Goal: Task Accomplishment & Management: Use online tool/utility

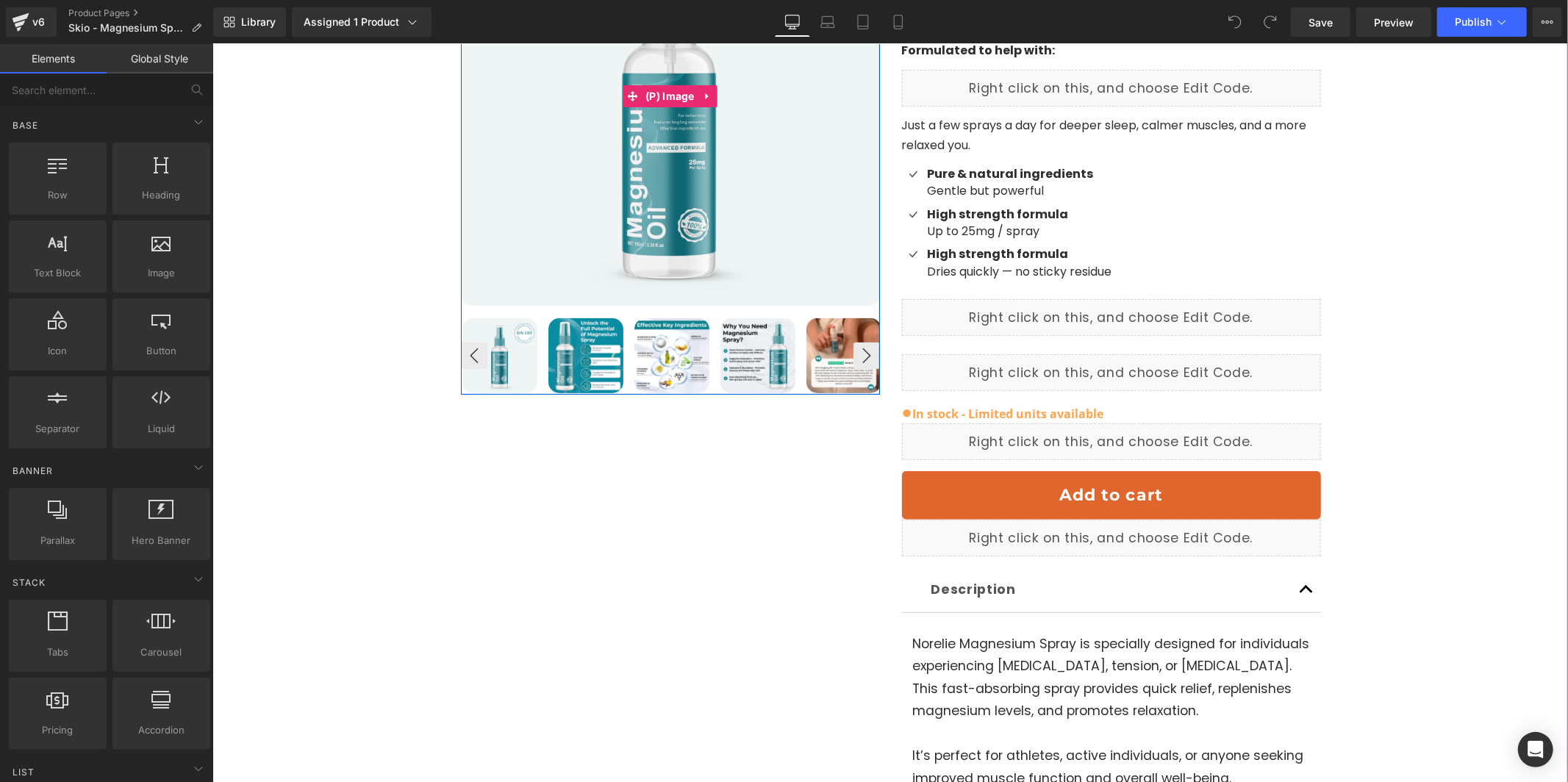
scroll to position [325, 0]
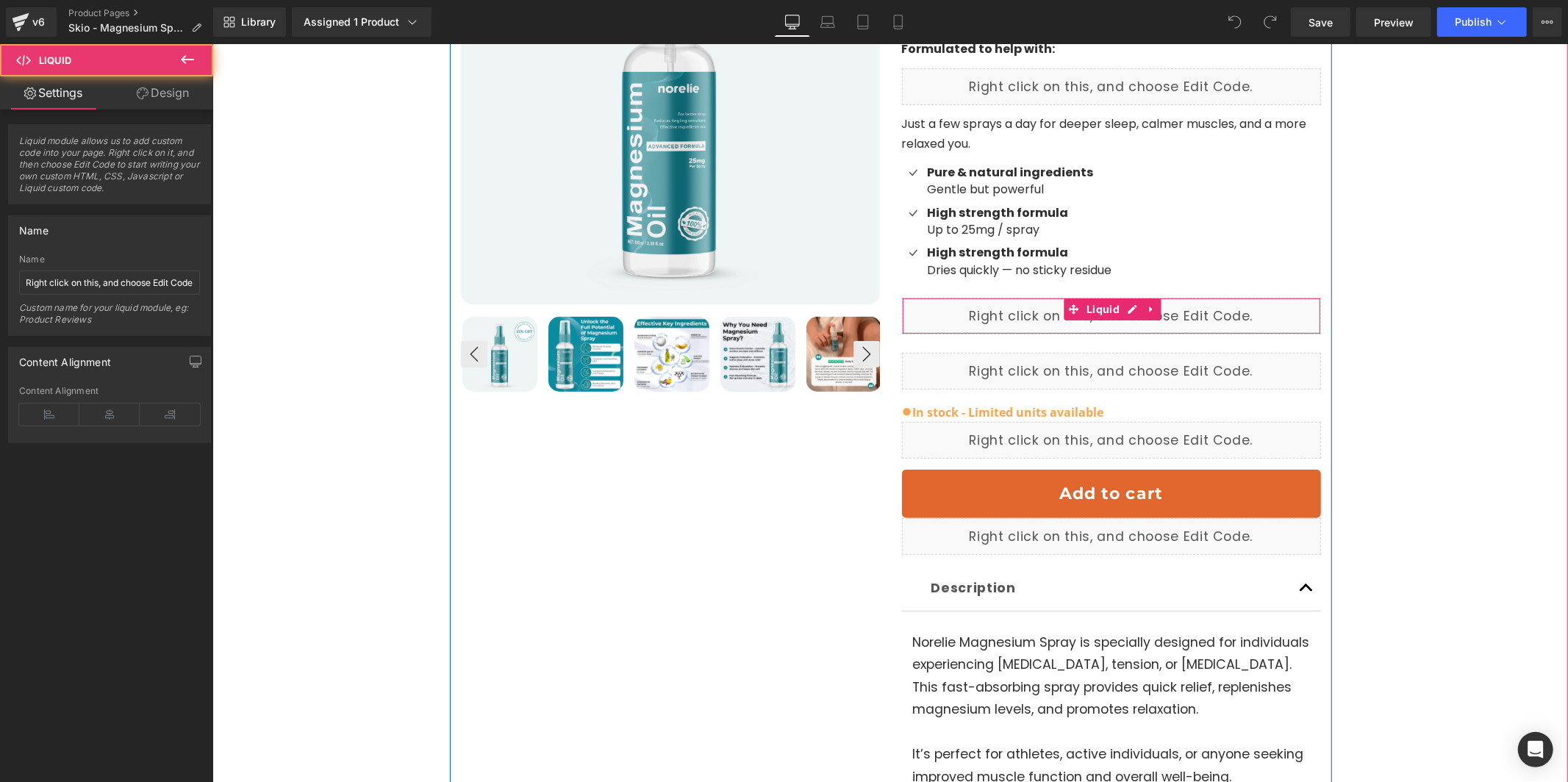
click at [1021, 297] on div "Liquid" at bounding box center [1111, 315] width 419 height 37
click at [1134, 297] on div "Liquid" at bounding box center [1111, 315] width 419 height 37
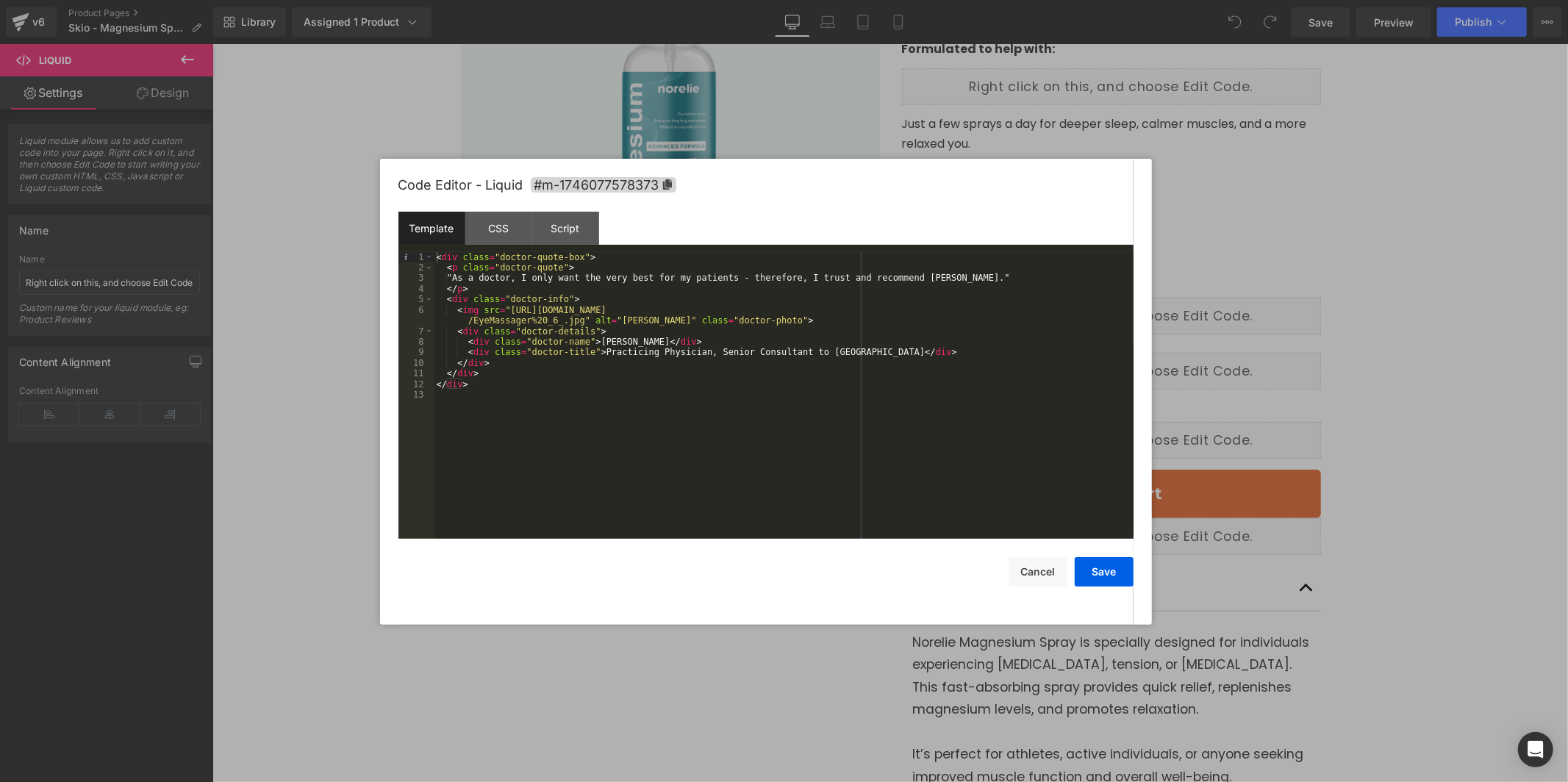
click at [622, 357] on div "< div class = "doctor-quote-box" > < p class = "doctor-quote" > "As a doctor, I…" at bounding box center [784, 406] width 700 height 308
click at [1016, 571] on button "Cancel" at bounding box center [1038, 572] width 59 height 29
click at [1135, 297] on div "Liquid" at bounding box center [1111, 315] width 419 height 37
click at [1042, 569] on button "Cancel" at bounding box center [1038, 572] width 59 height 29
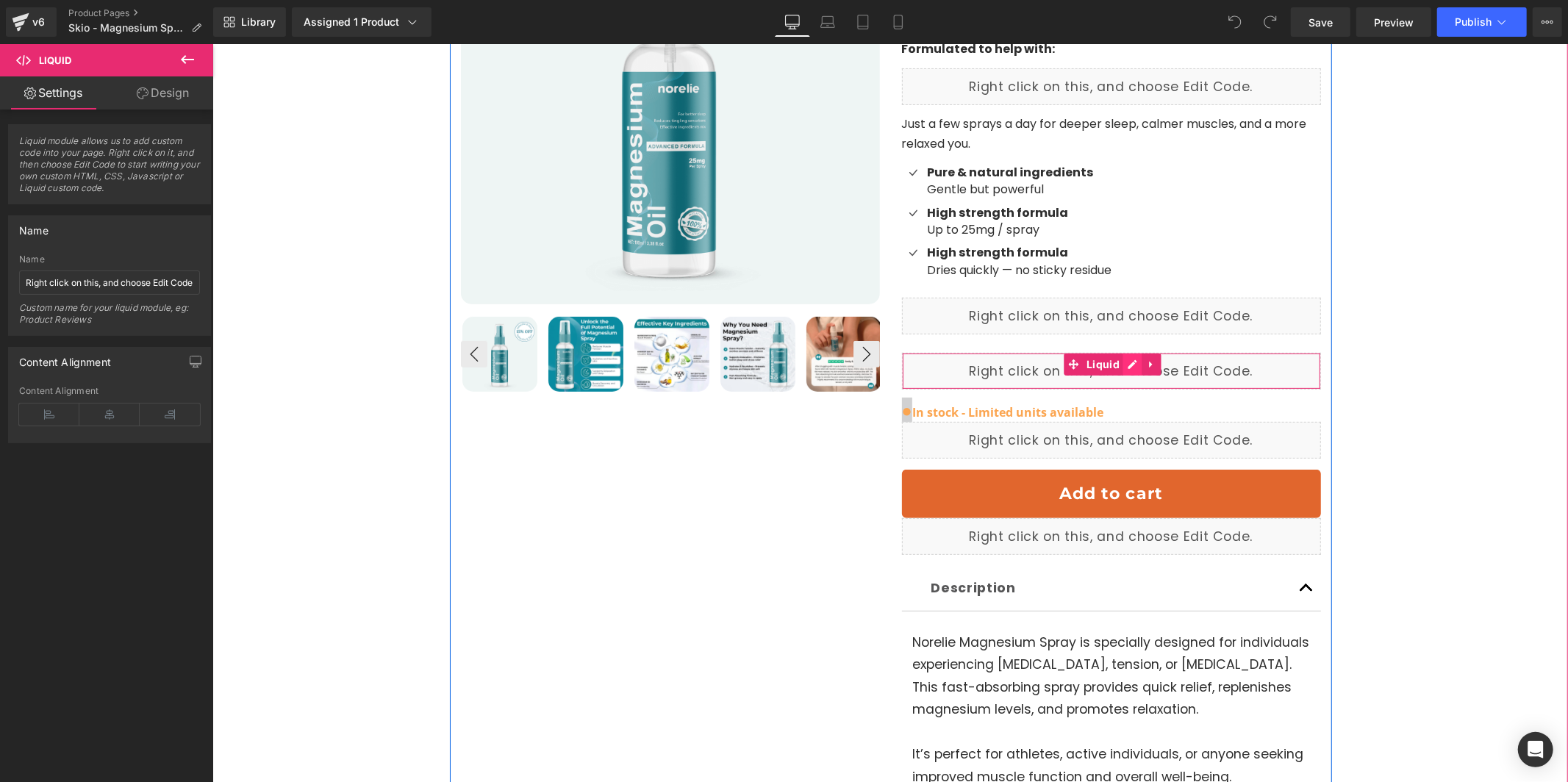
click at [1131, 352] on div "Liquid" at bounding box center [1111, 370] width 419 height 37
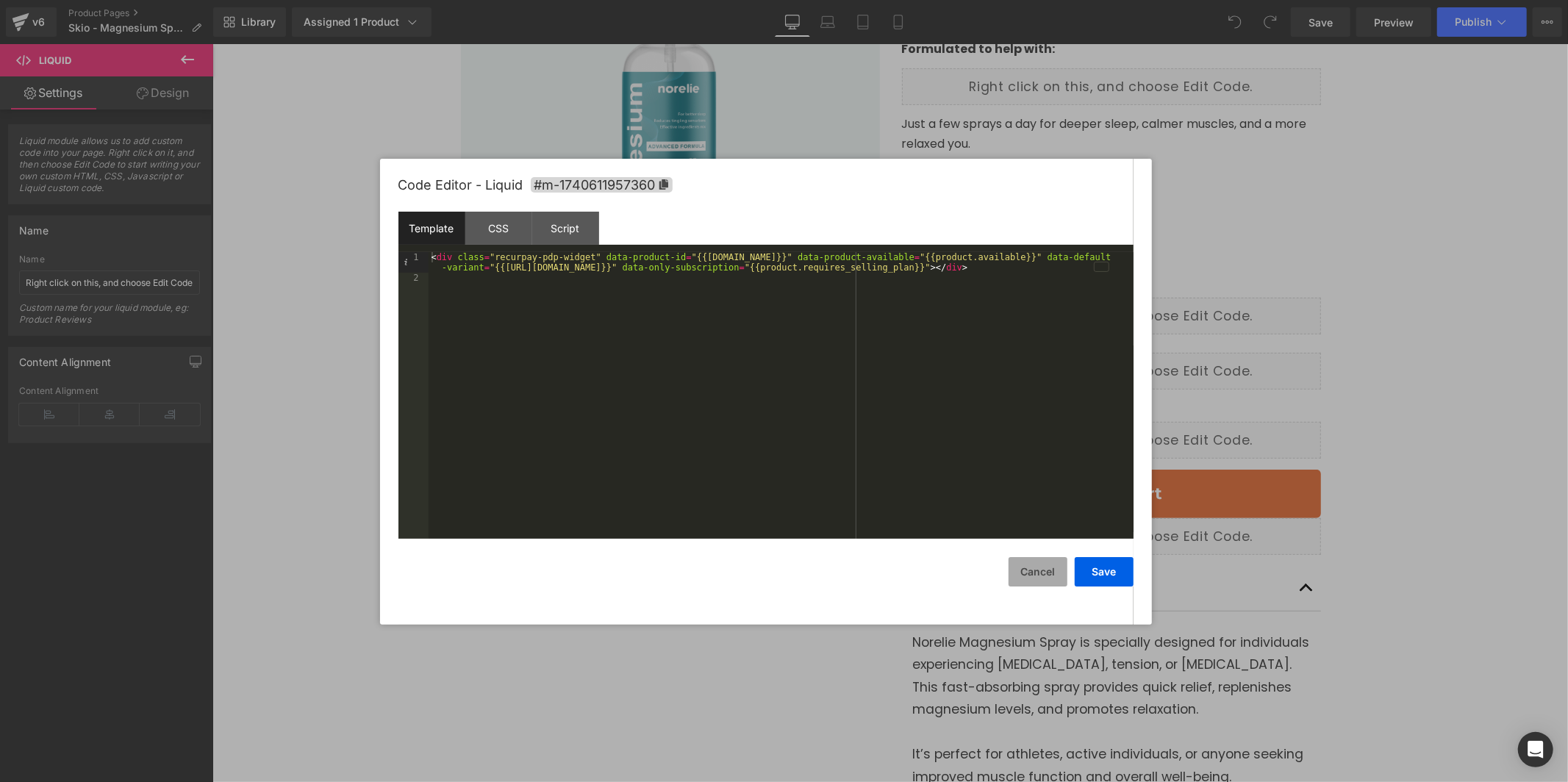
click at [1030, 570] on button "Cancel" at bounding box center [1038, 572] width 59 height 29
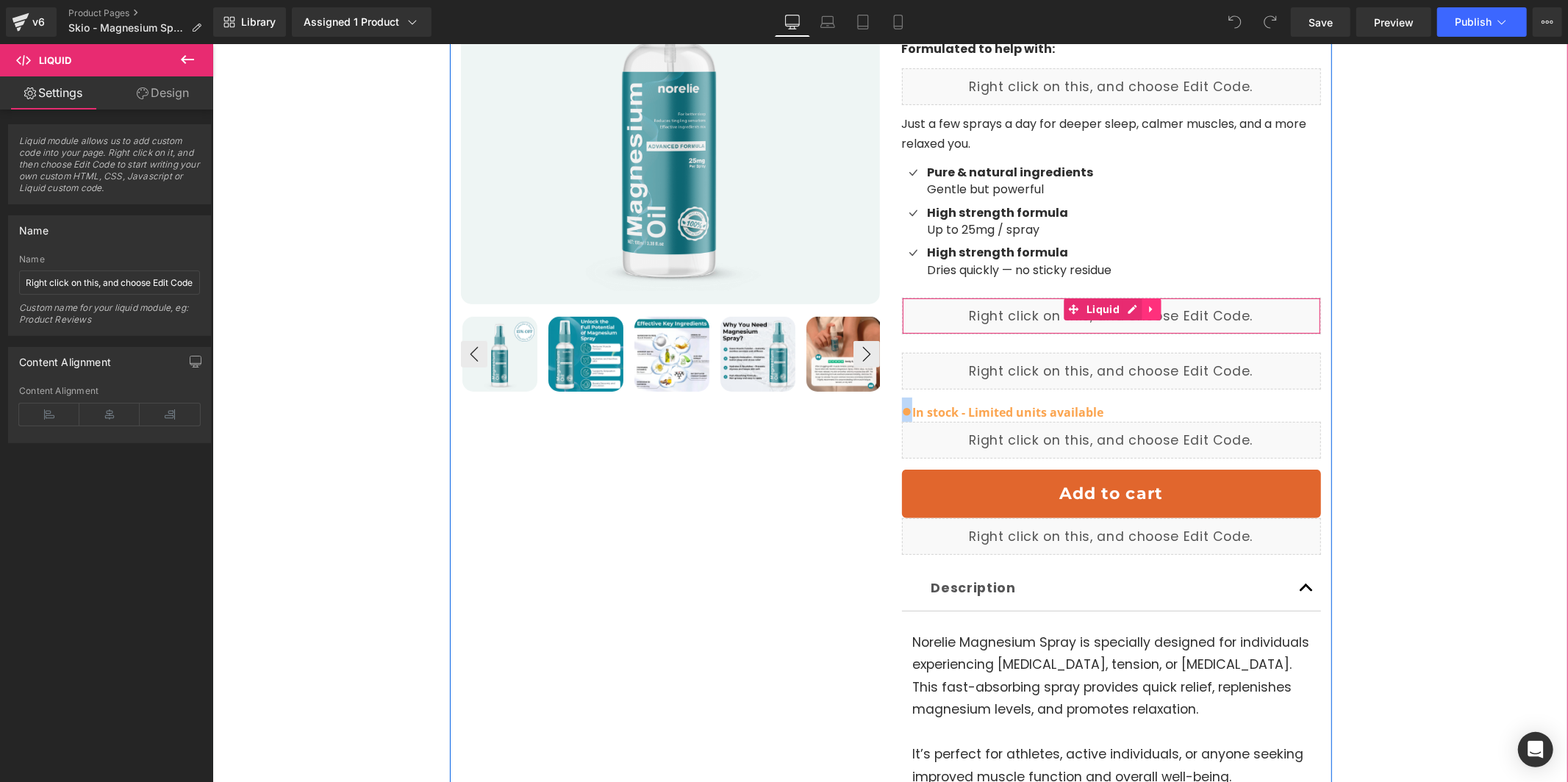
click at [1156, 303] on icon at bounding box center [1152, 308] width 10 height 11
click at [925, 297] on div "Liquid" at bounding box center [1111, 315] width 419 height 37
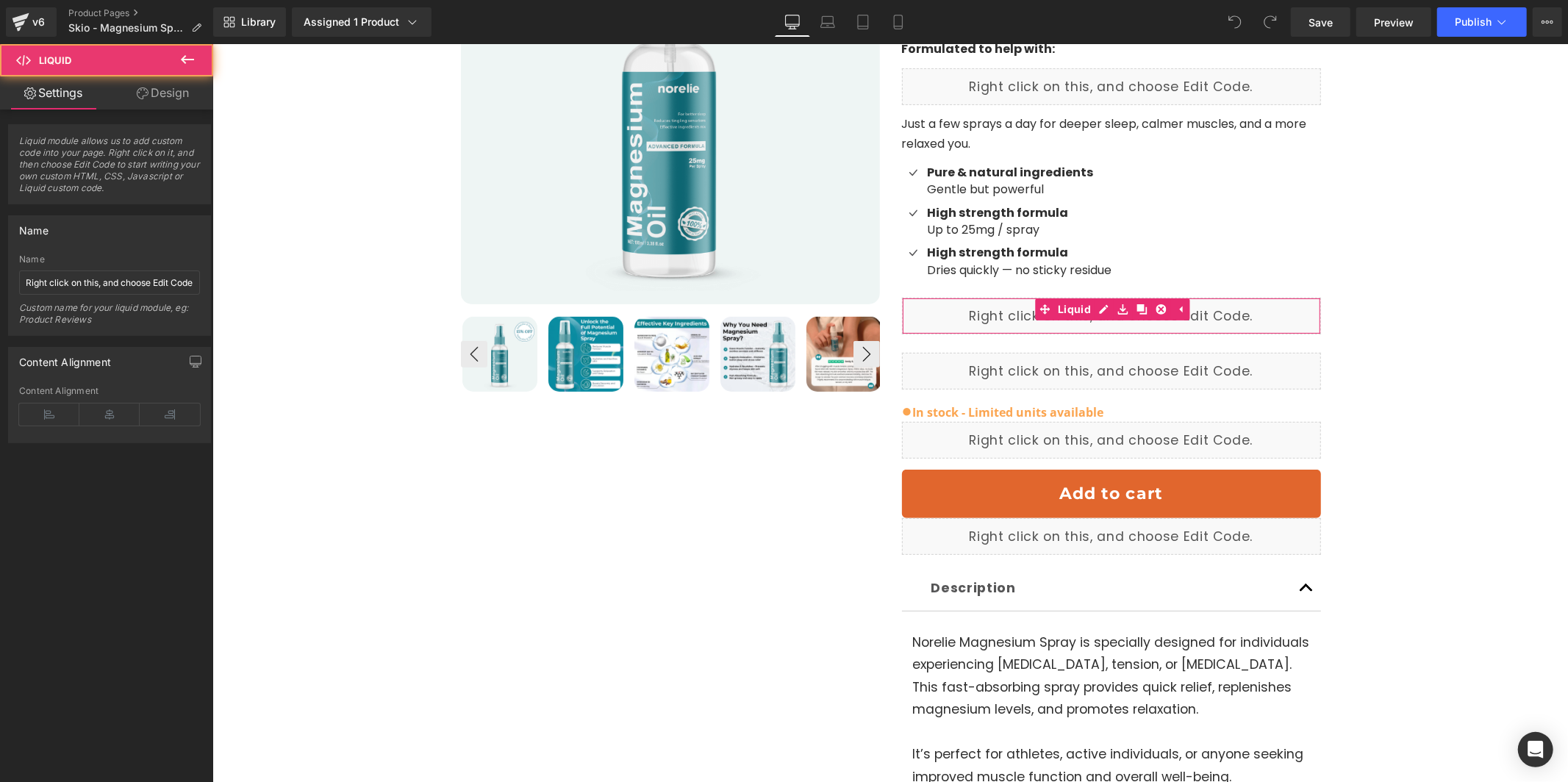
click at [152, 97] on link "Design" at bounding box center [163, 93] width 107 height 33
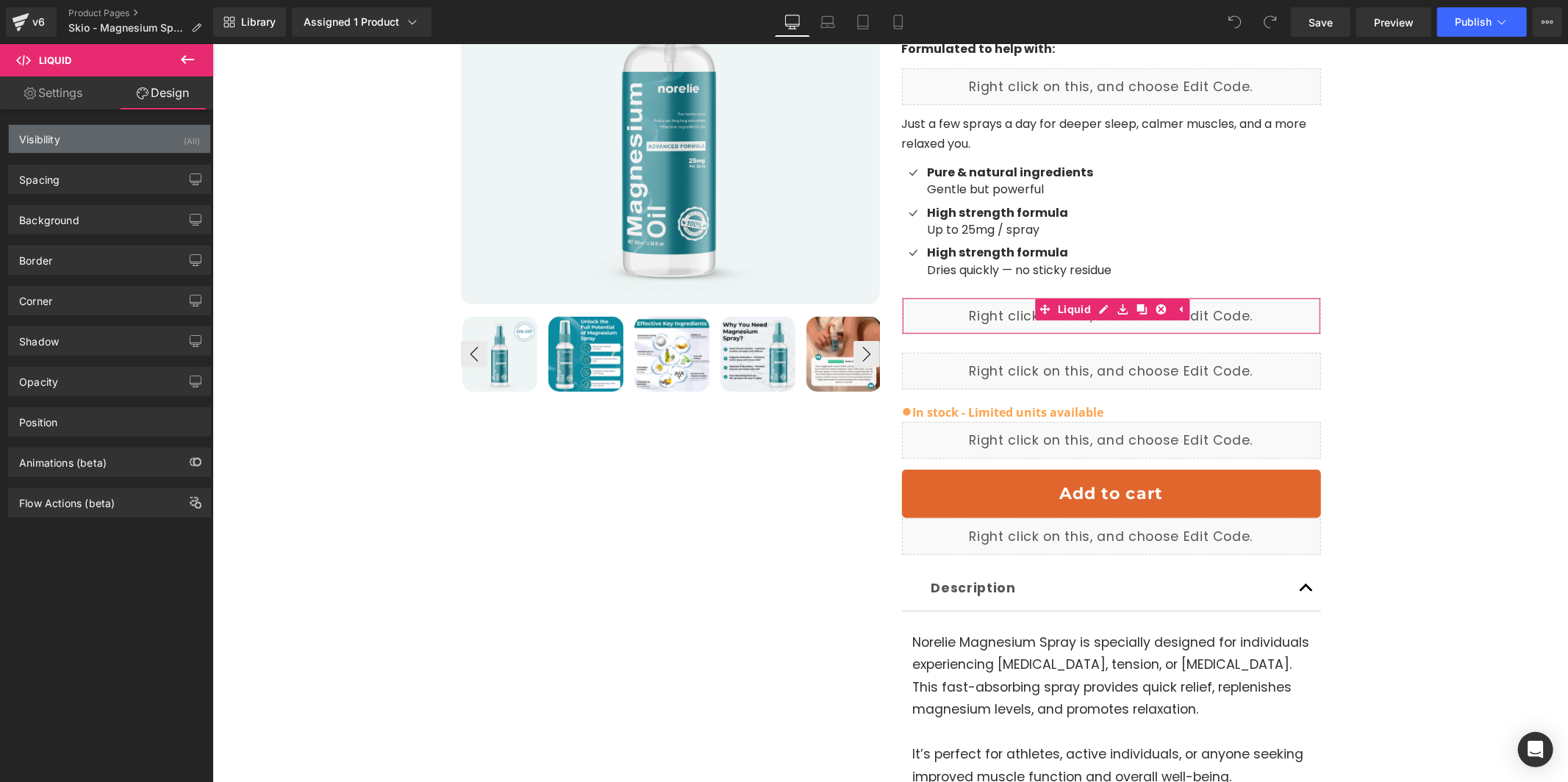
click at [146, 136] on div "Visibility (All)" at bounding box center [110, 138] width 202 height 28
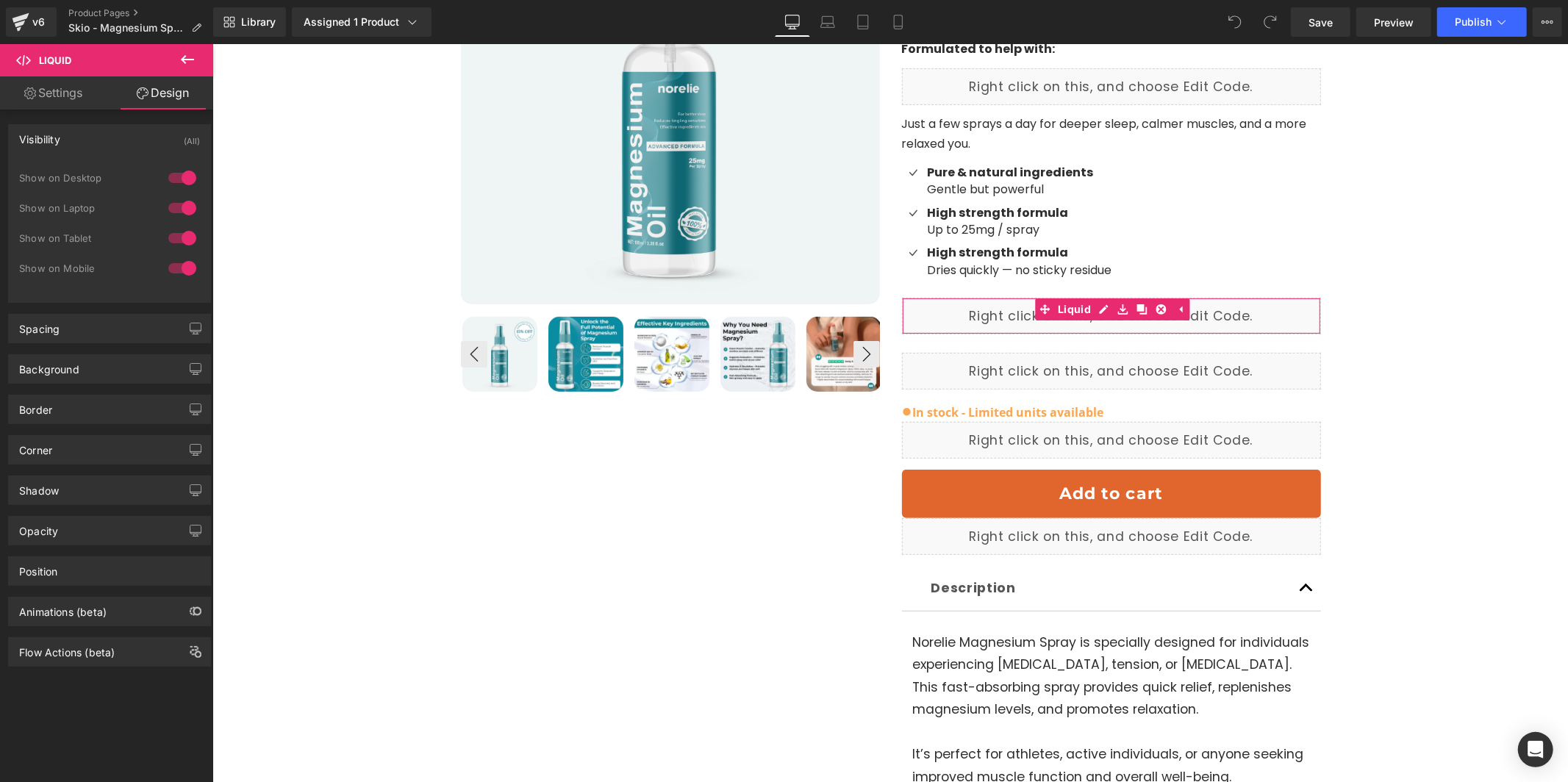
click at [187, 176] on div at bounding box center [182, 178] width 35 height 24
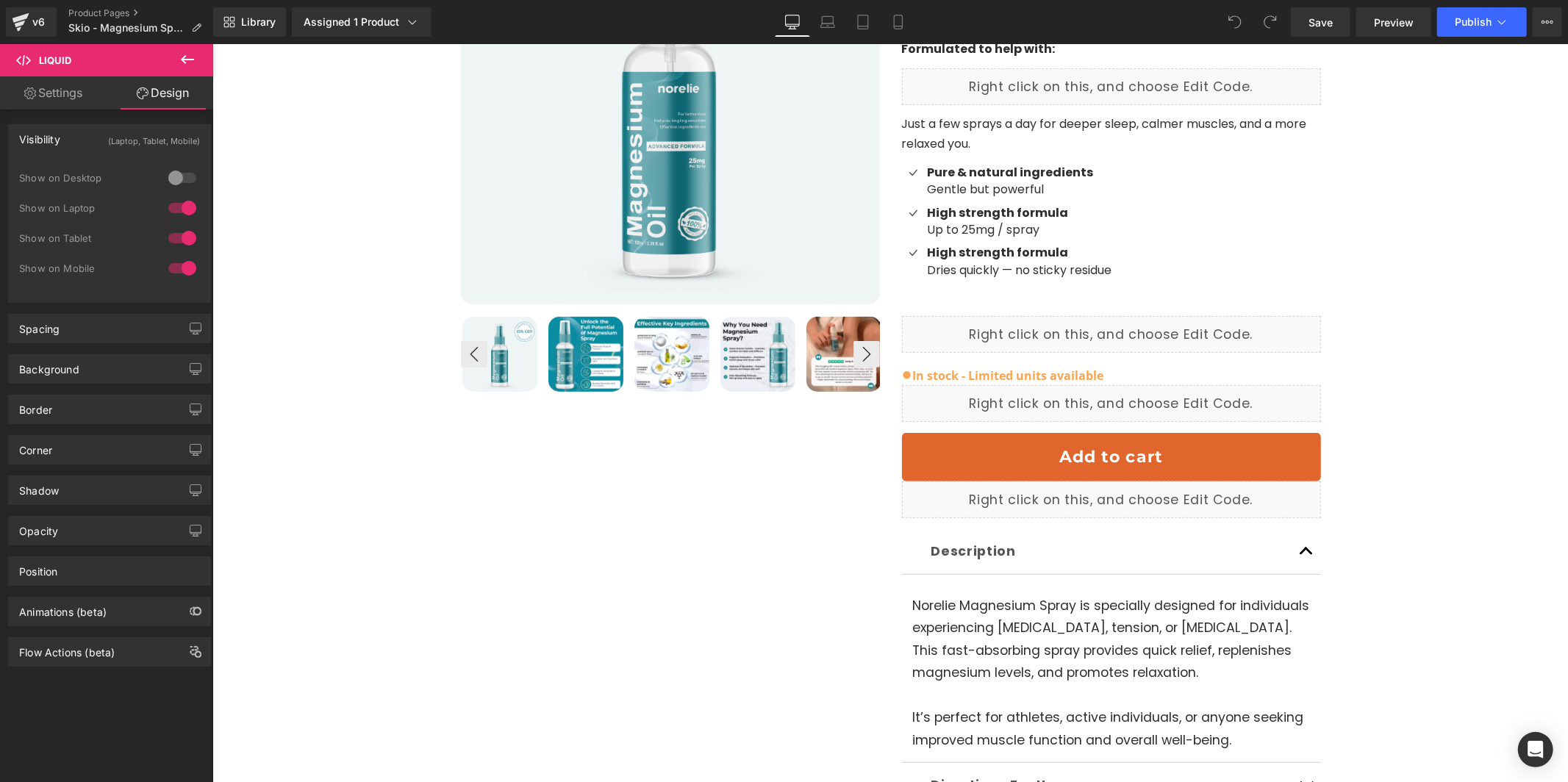
click at [174, 179] on div at bounding box center [182, 178] width 35 height 24
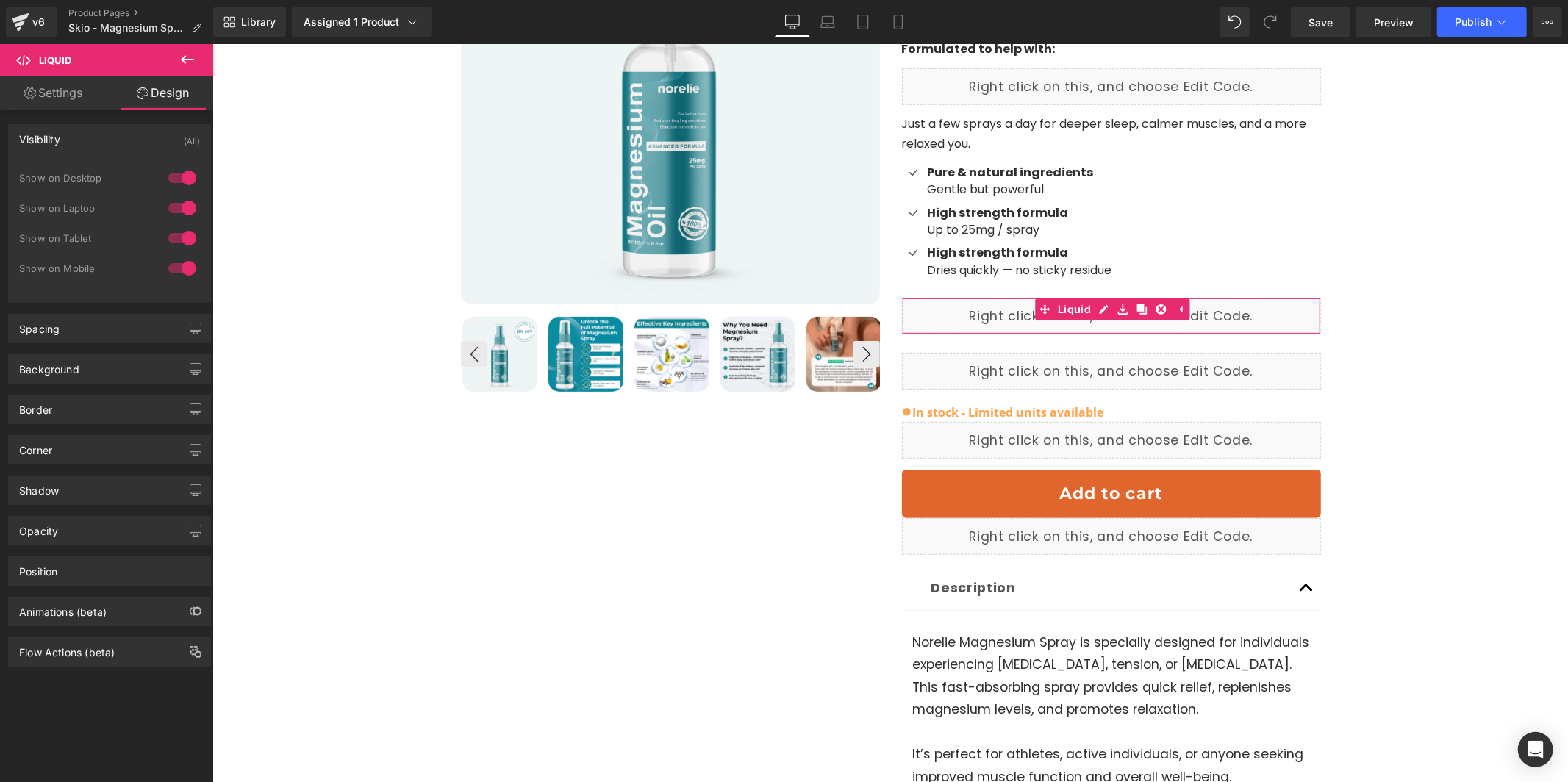
click at [181, 177] on div at bounding box center [182, 178] width 35 height 24
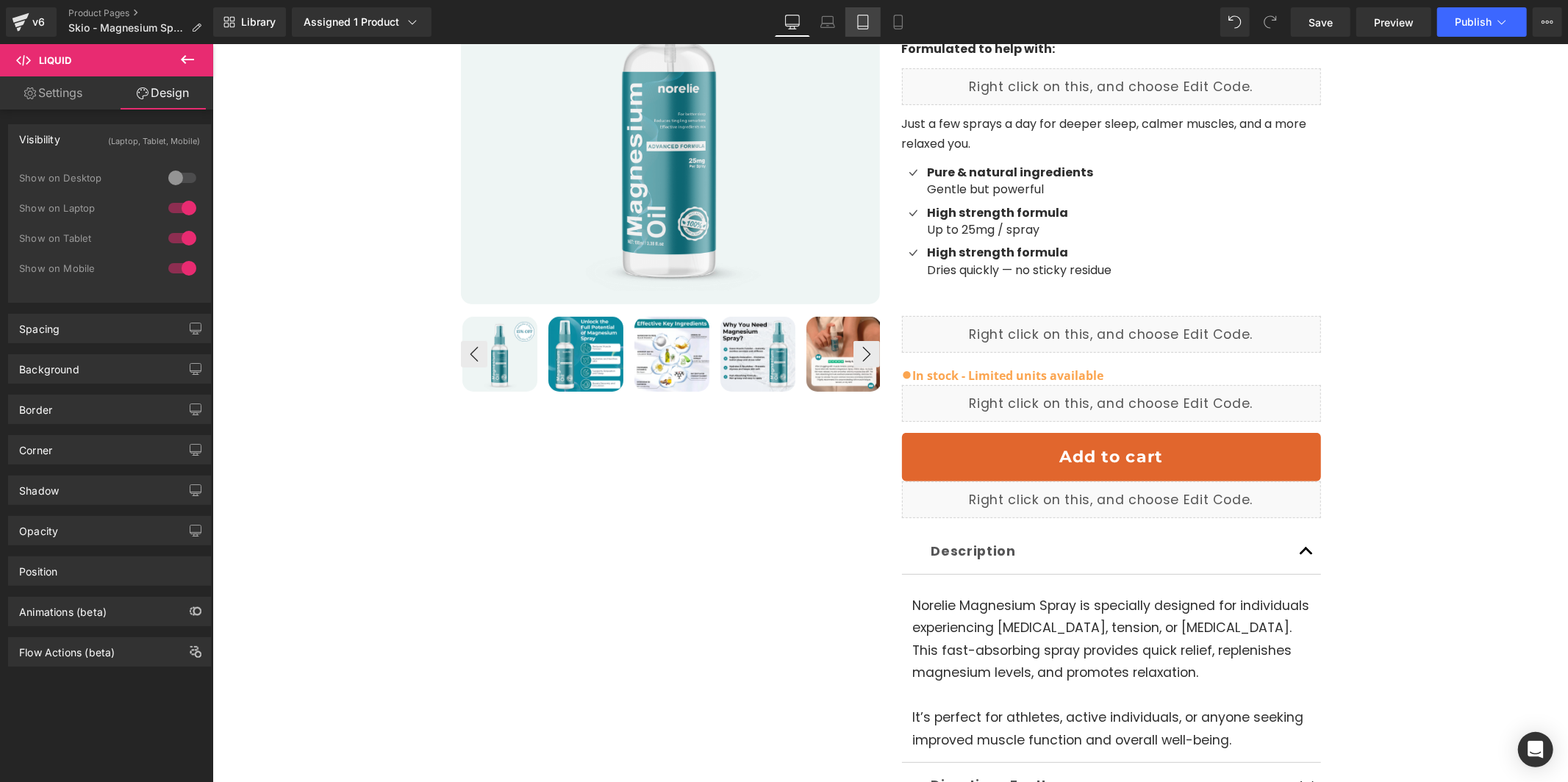
click at [853, 25] on link "Tablet" at bounding box center [863, 22] width 35 height 29
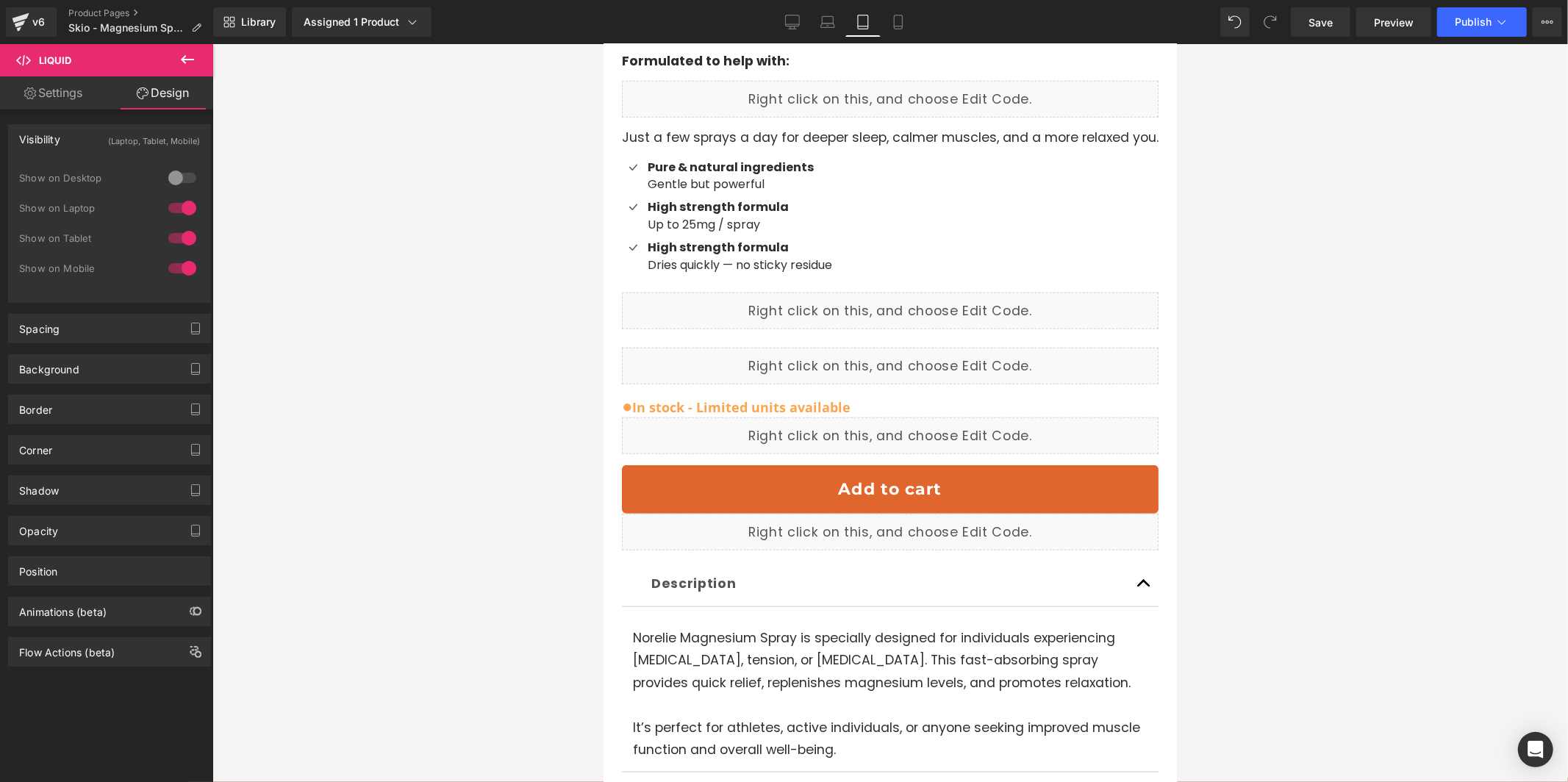
scroll to position [954, 0]
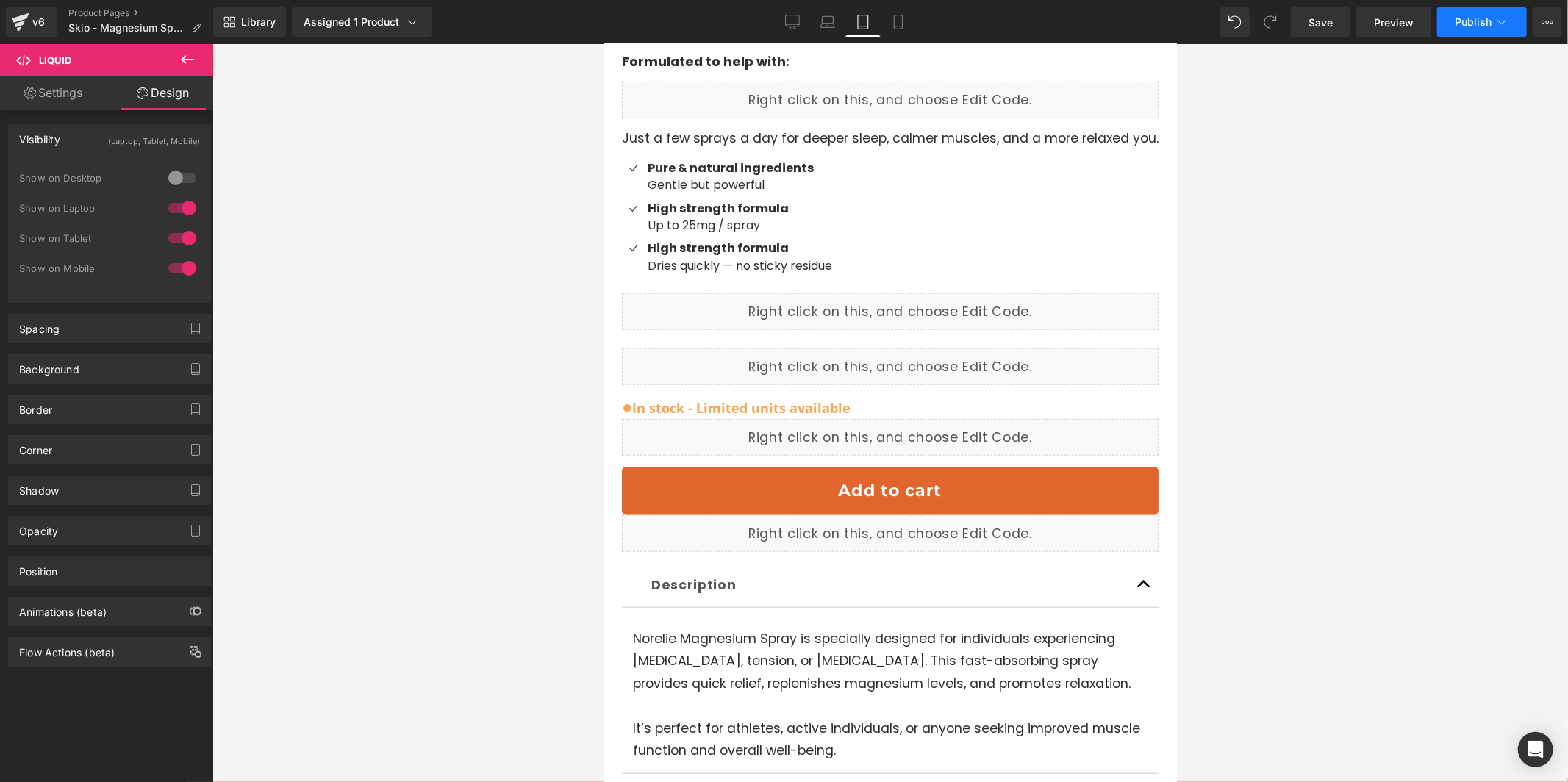
click at [1461, 28] on button "Publish" at bounding box center [1482, 22] width 90 height 29
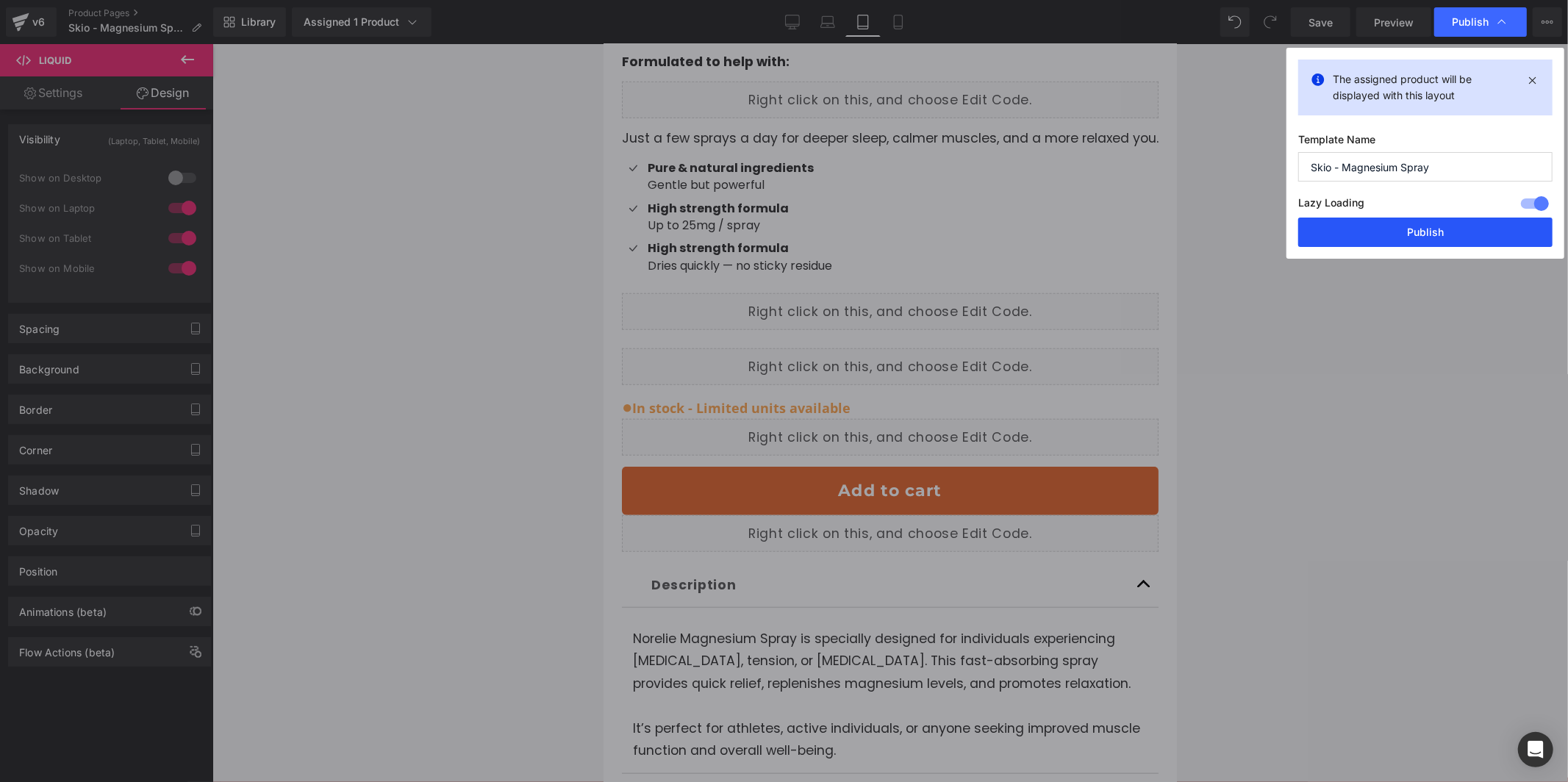
click at [1431, 233] on button "Publish" at bounding box center [1425, 232] width 254 height 29
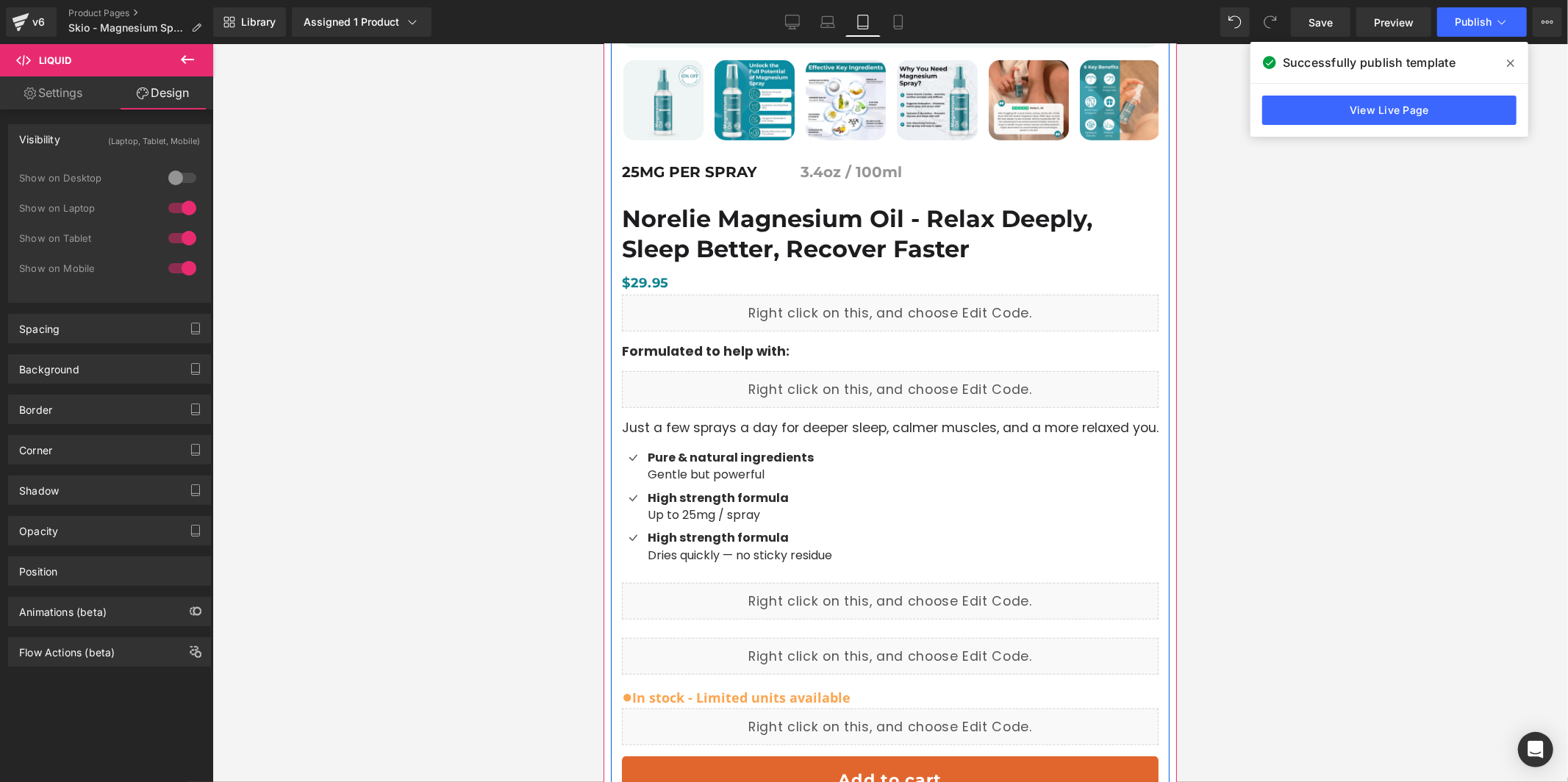
scroll to position [666, 0]
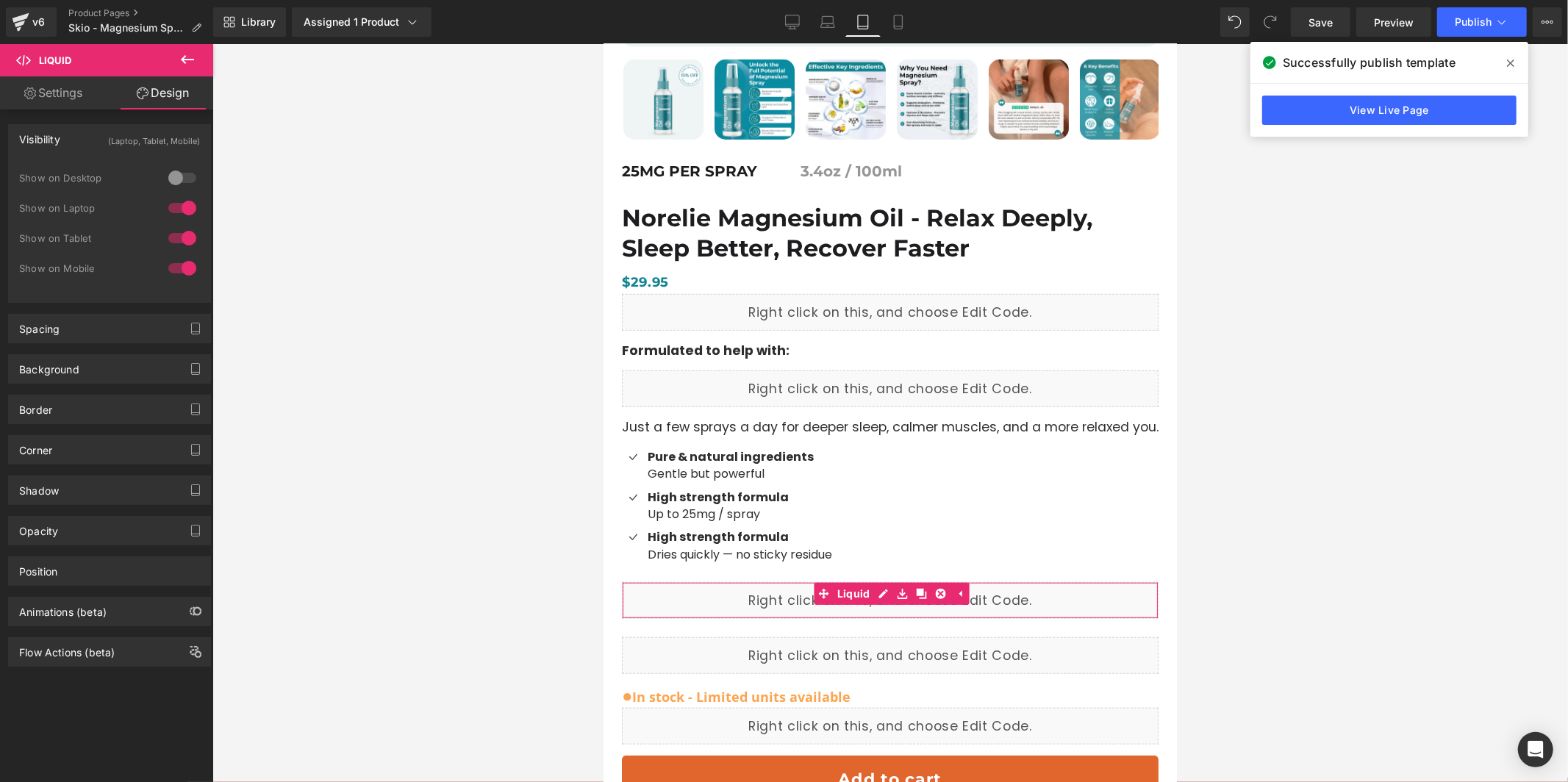
click at [166, 175] on div at bounding box center [182, 178] width 35 height 24
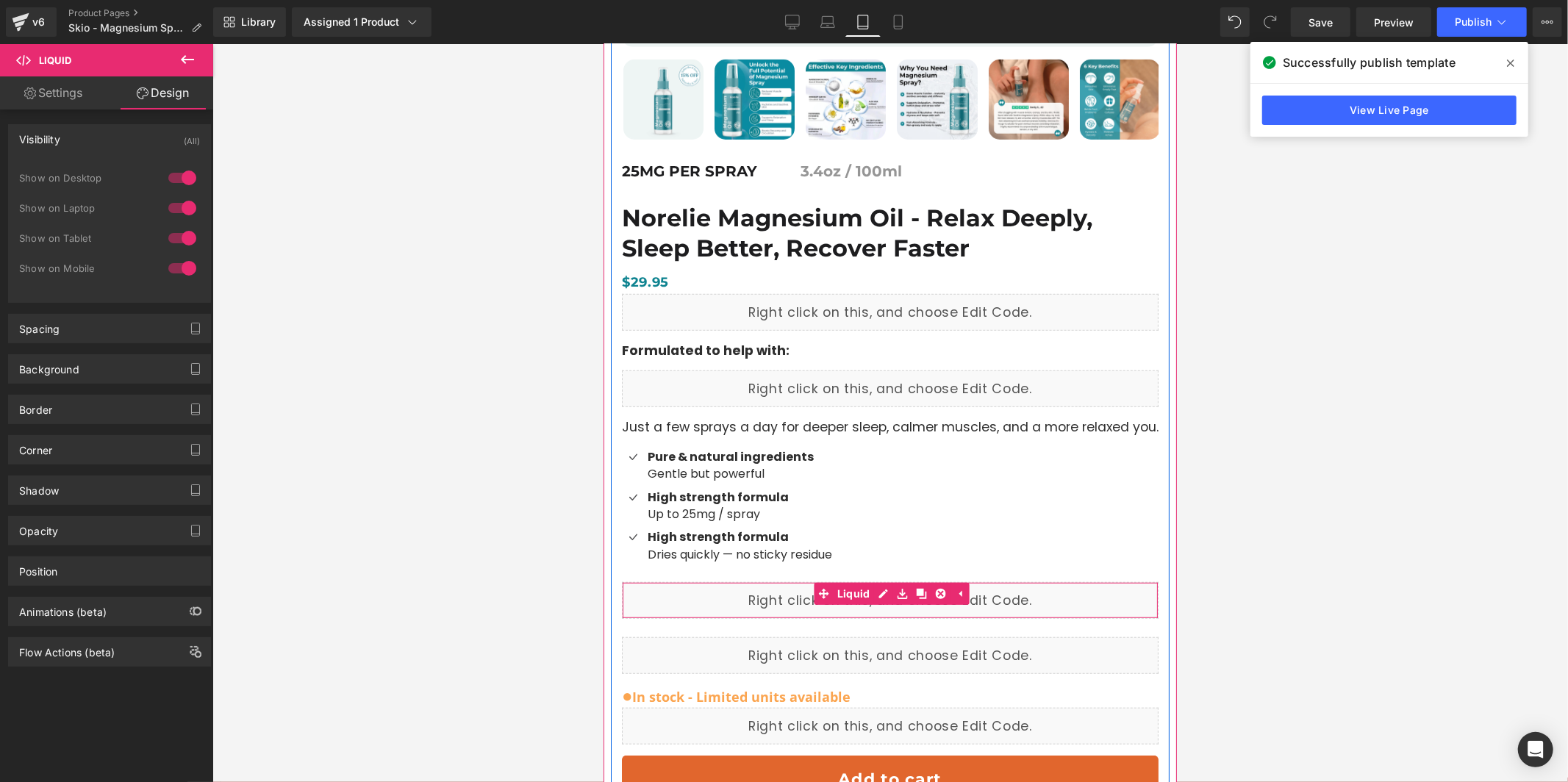
click at [876, 589] on div "Liquid" at bounding box center [889, 599] width 537 height 37
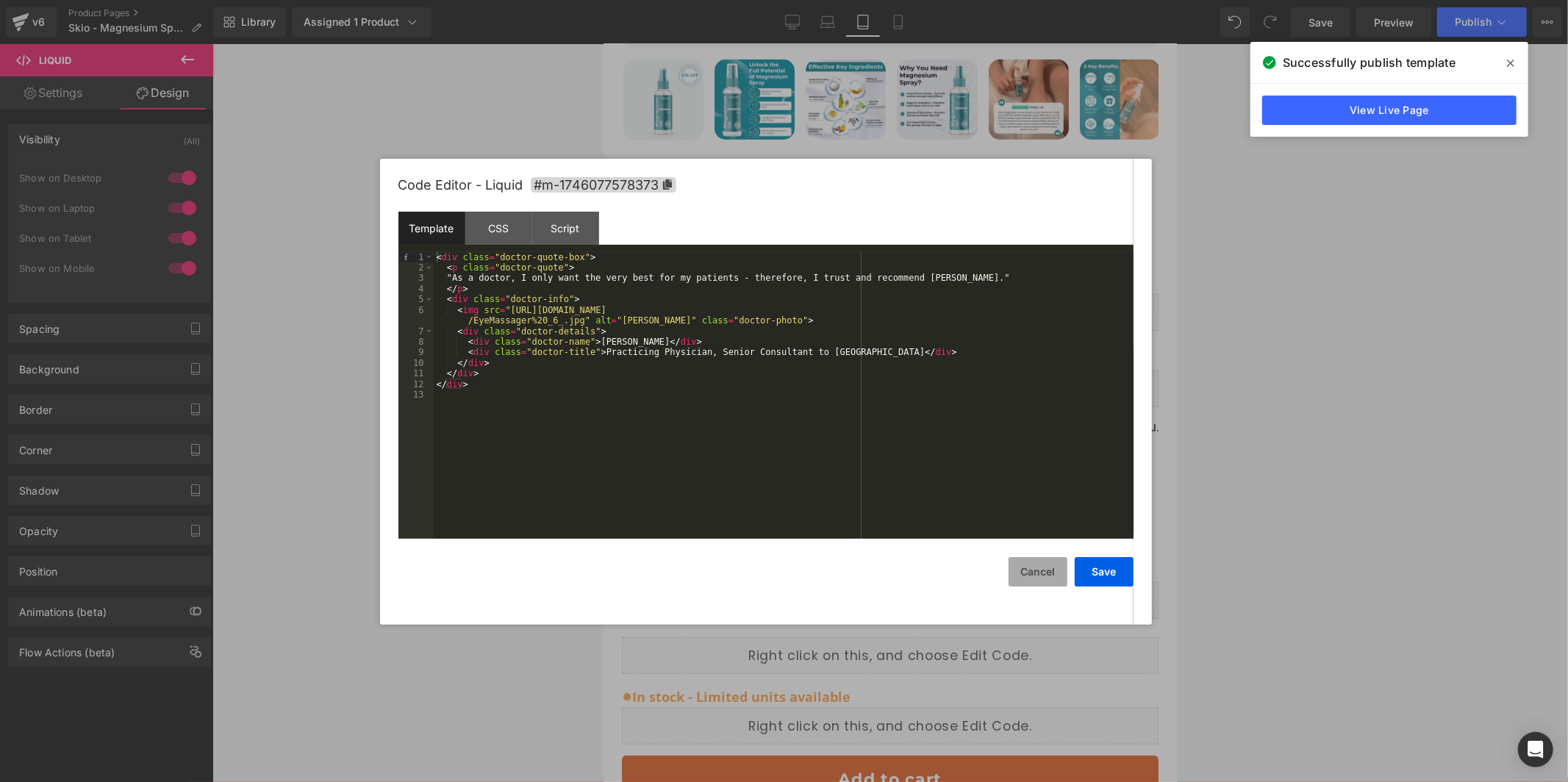
click at [1016, 572] on button "Cancel" at bounding box center [1038, 572] width 59 height 29
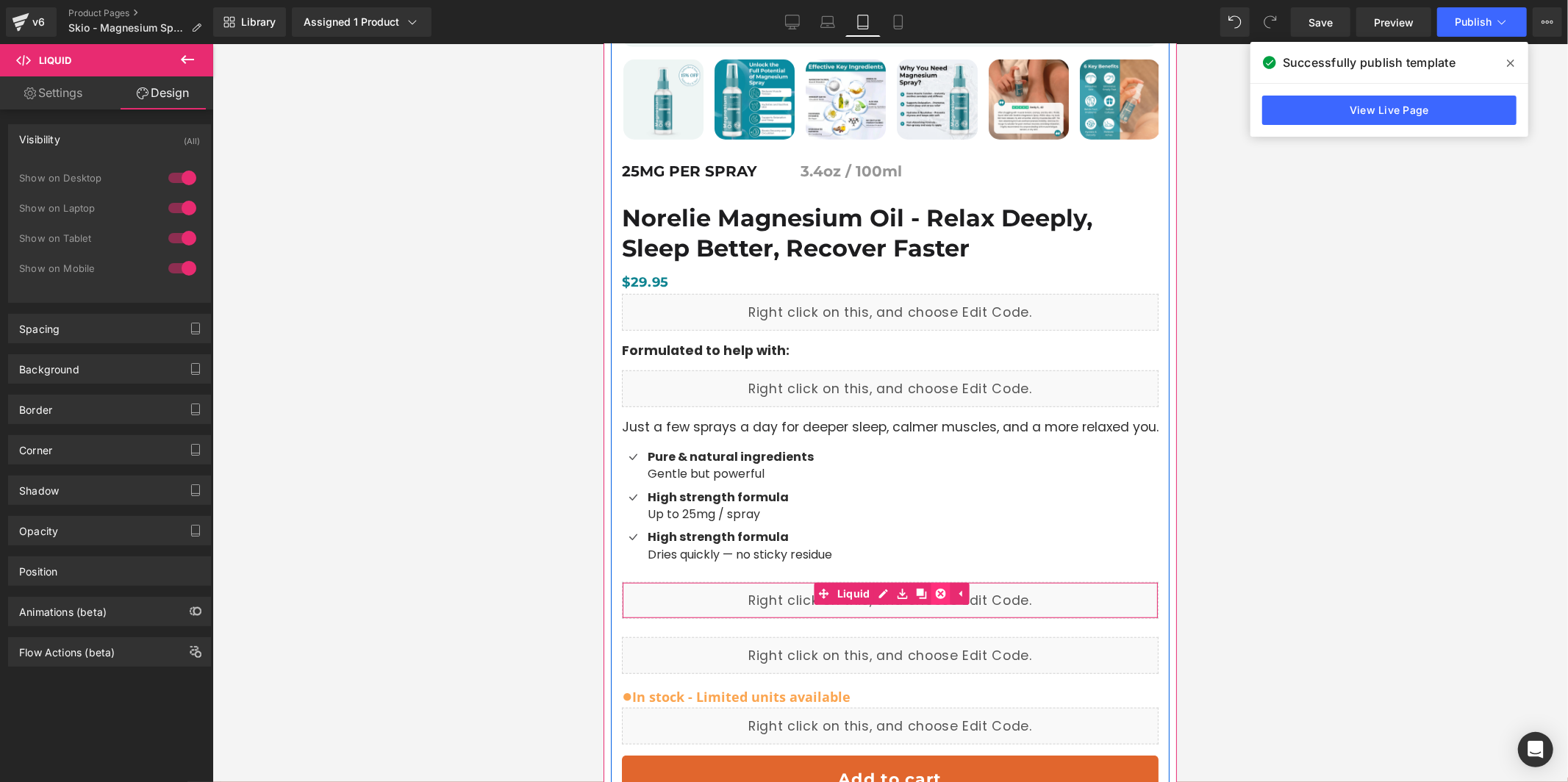
click at [941, 594] on icon at bounding box center [940, 593] width 10 height 10
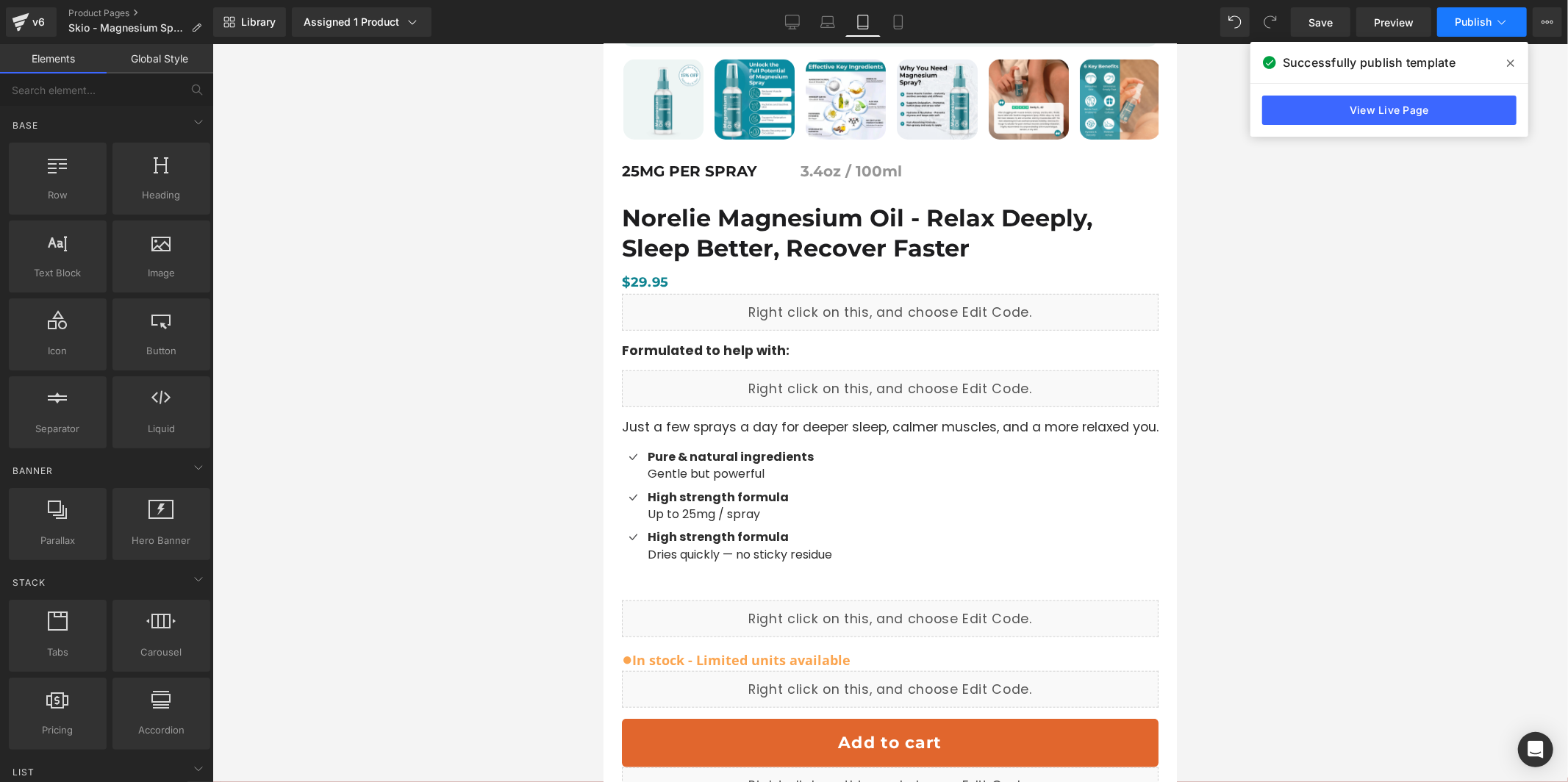
click at [1487, 20] on span "Publish" at bounding box center [1473, 22] width 37 height 12
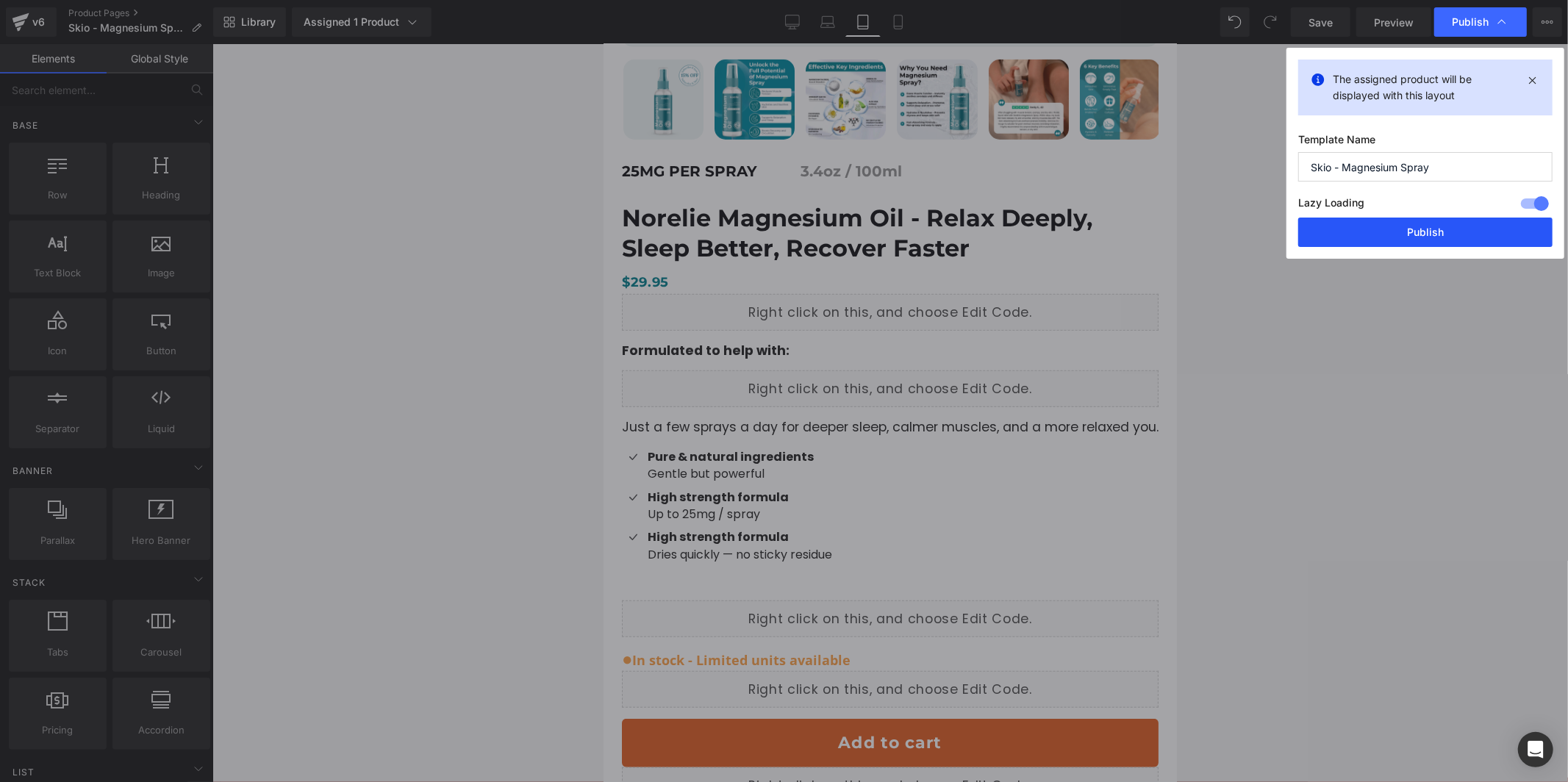
drag, startPoint x: 1438, startPoint y: 230, endPoint x: 272, endPoint y: 146, distance: 1169.0
click at [1438, 230] on button "Publish" at bounding box center [1425, 232] width 254 height 29
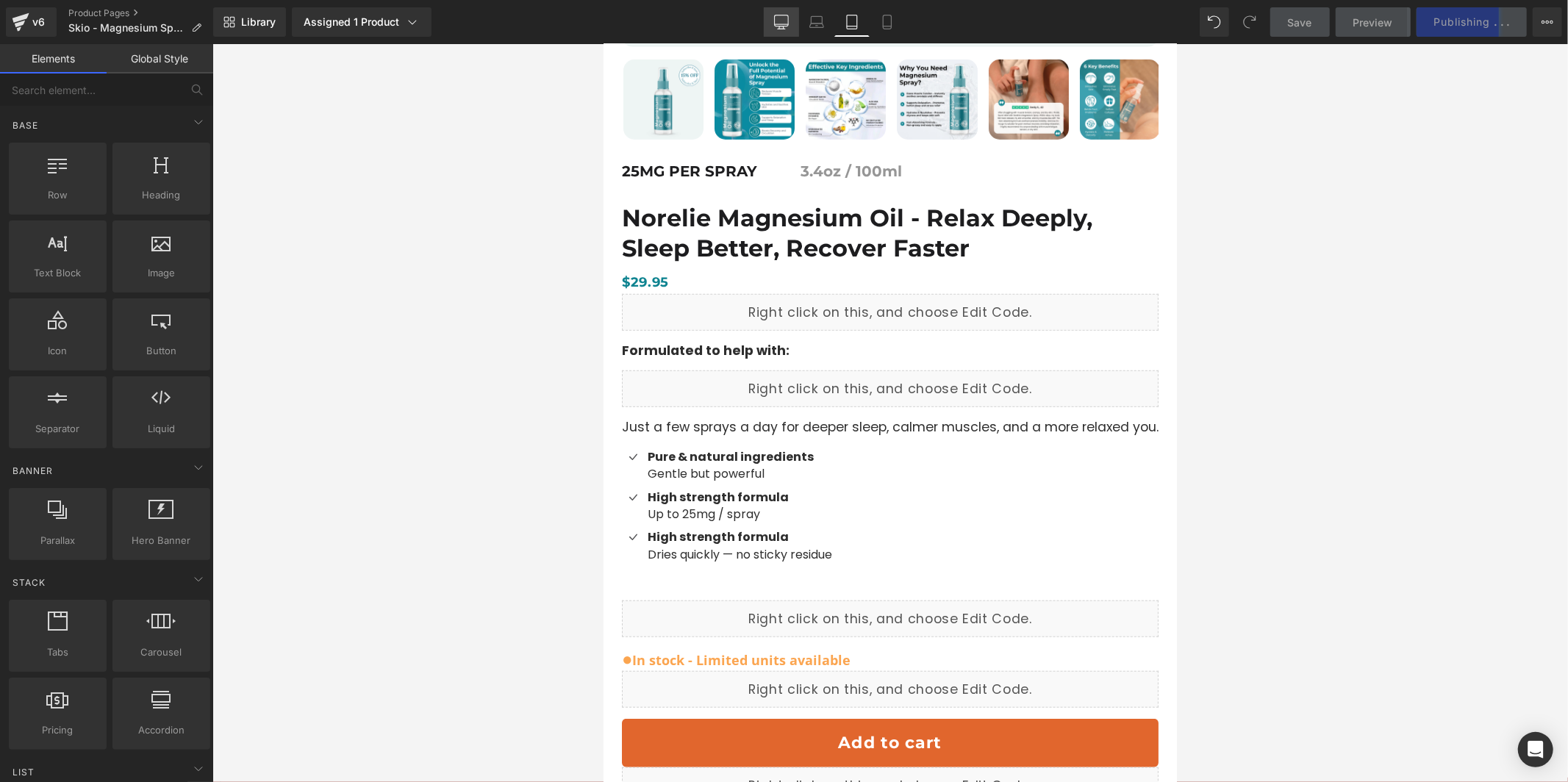
click at [770, 18] on link "Desktop" at bounding box center [781, 22] width 35 height 29
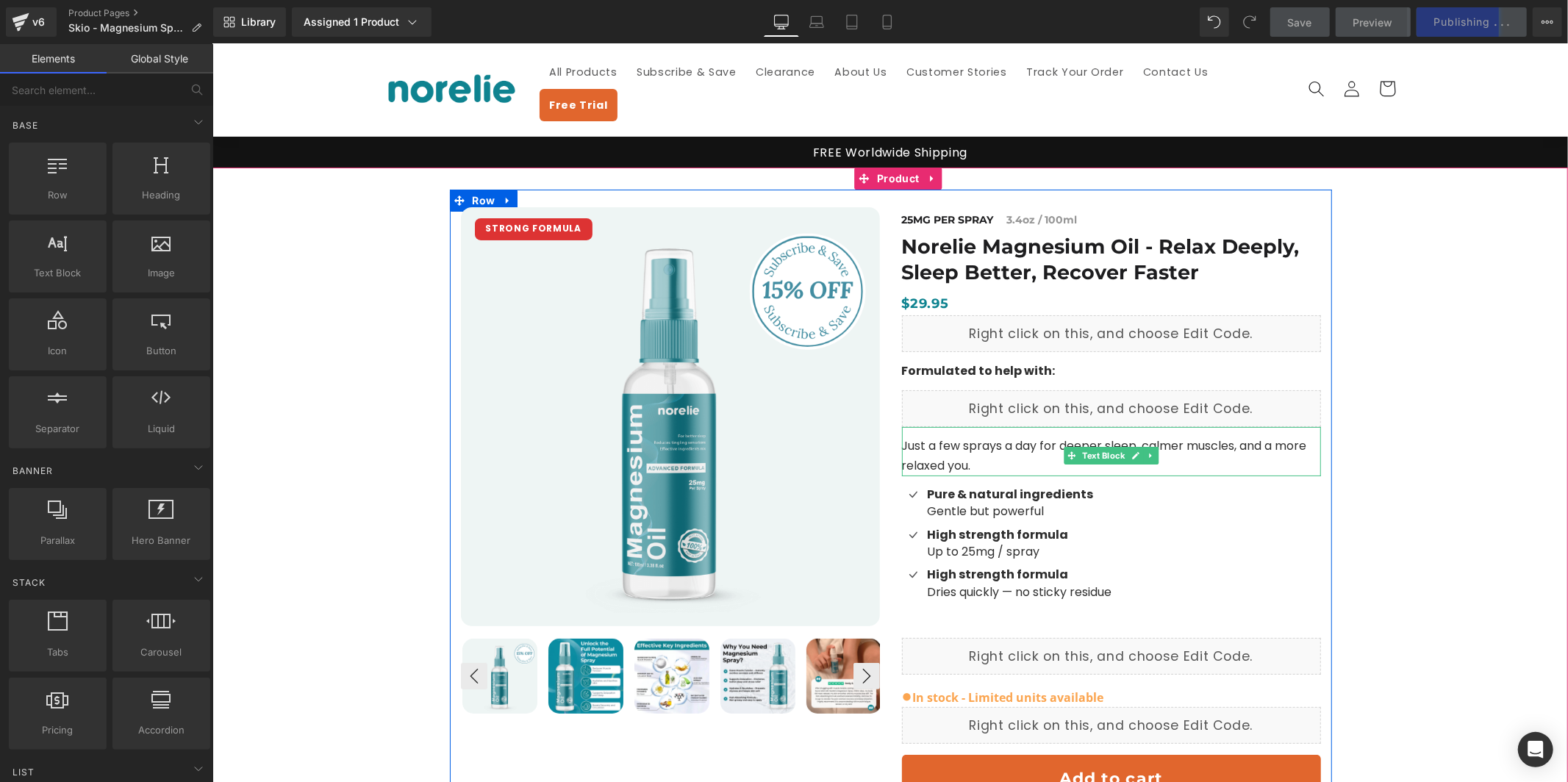
scroll to position [6, 0]
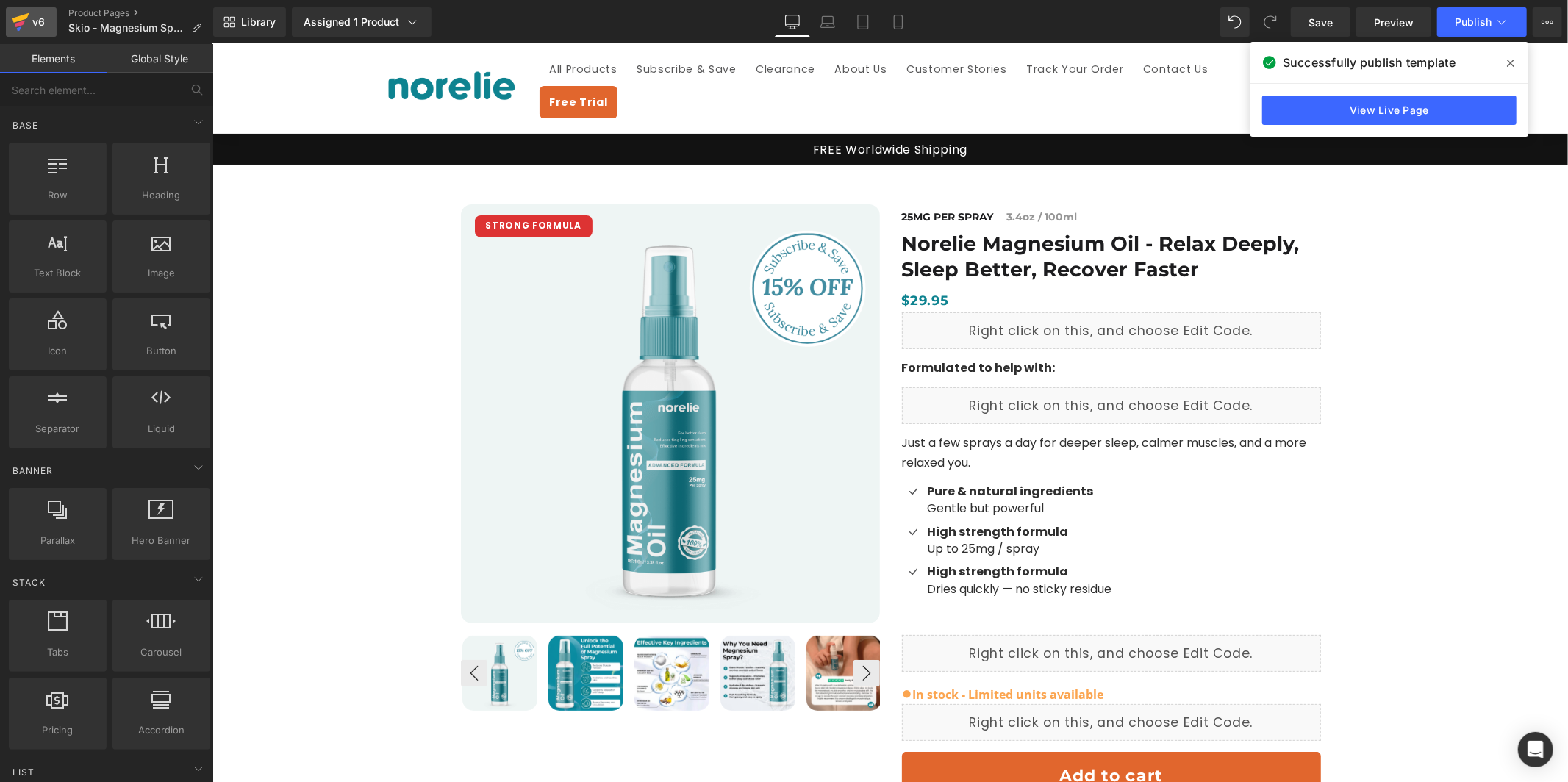
click at [31, 21] on div "v6" at bounding box center [38, 22] width 19 height 19
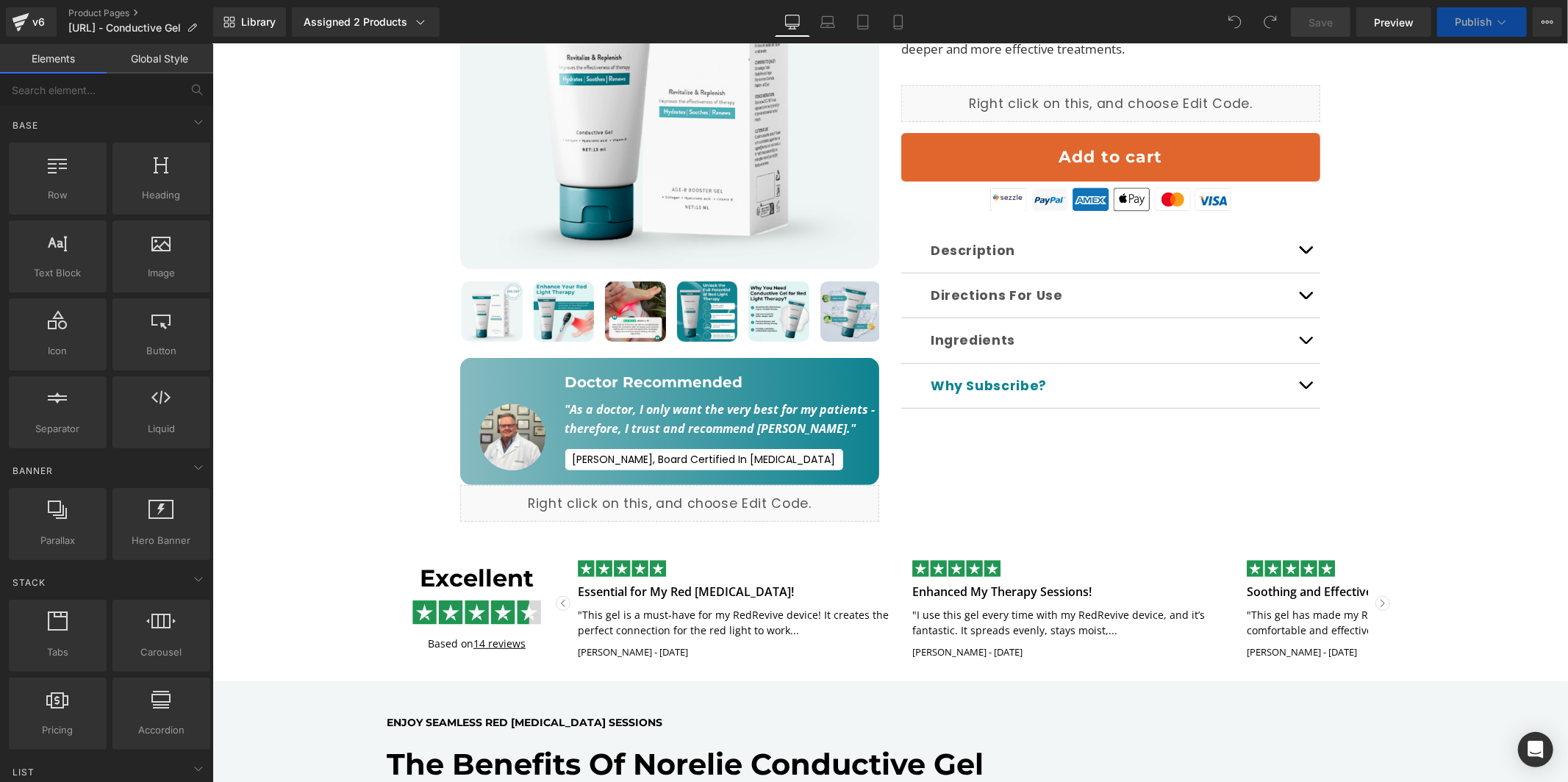
scroll to position [438, 0]
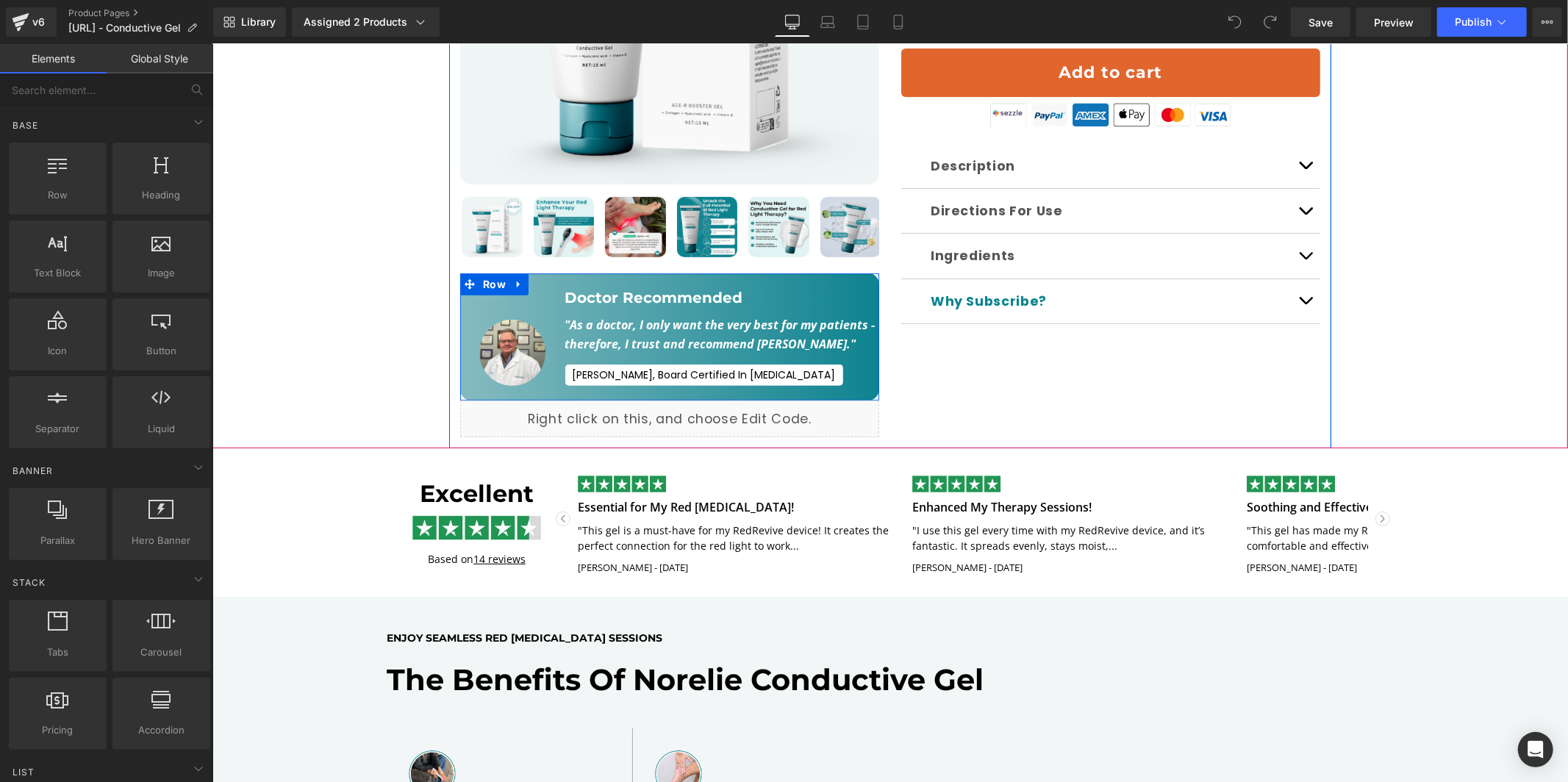
click at [583, 287] on h1 "Doctor Recommended" at bounding box center [722, 297] width 315 height 19
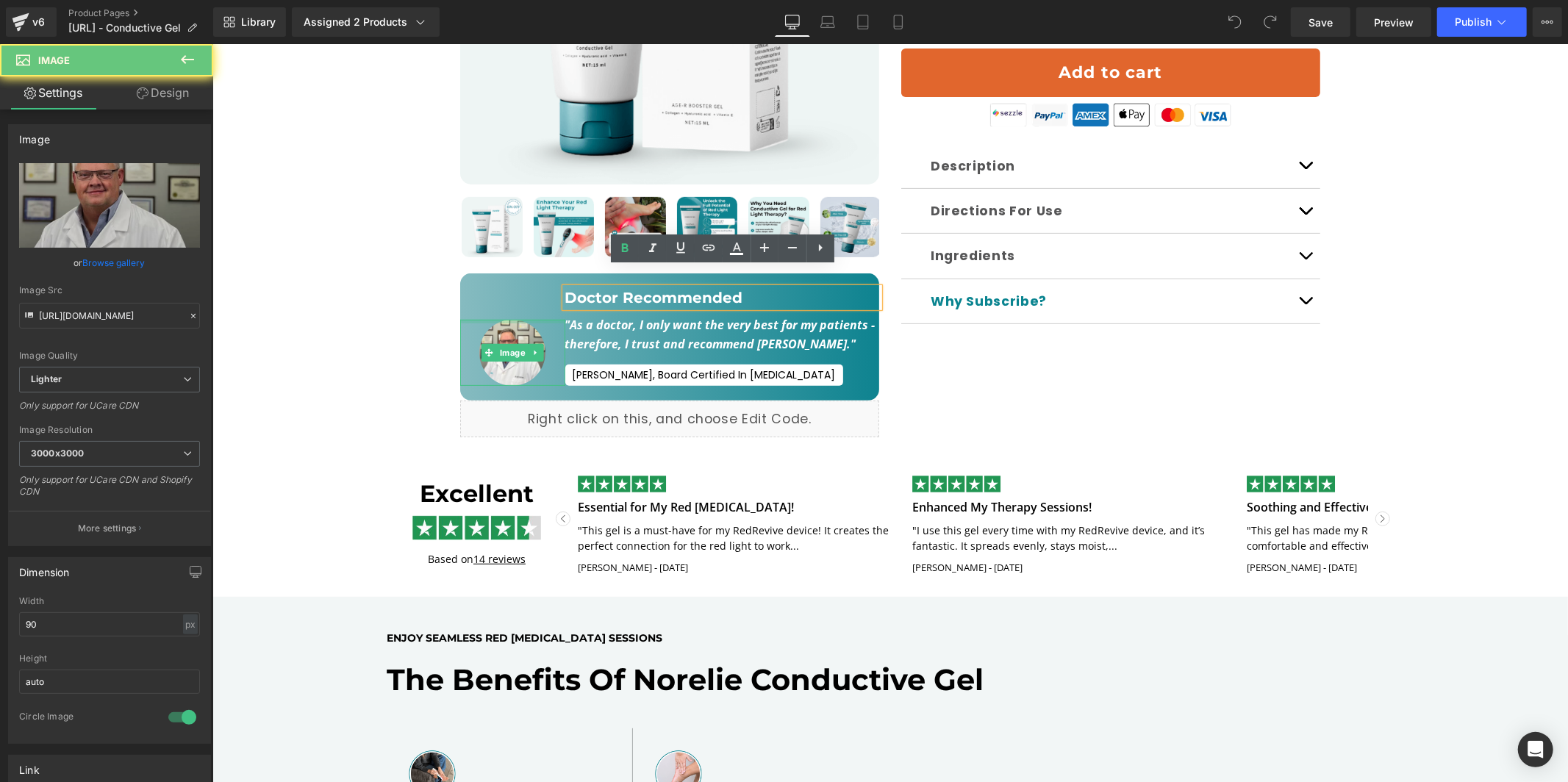
click at [497, 319] on div at bounding box center [512, 321] width 105 height 4
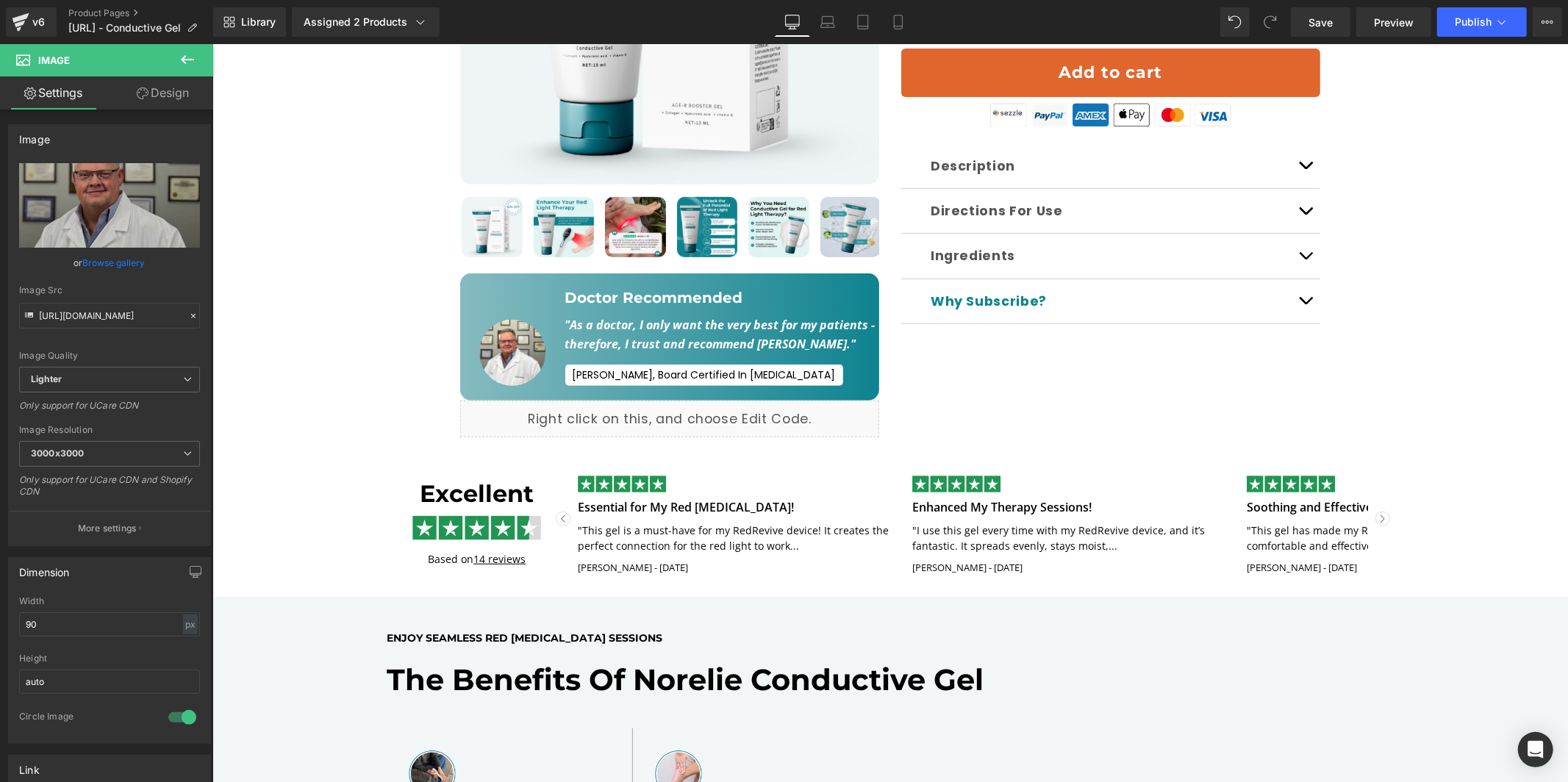
scroll to position [442, 0]
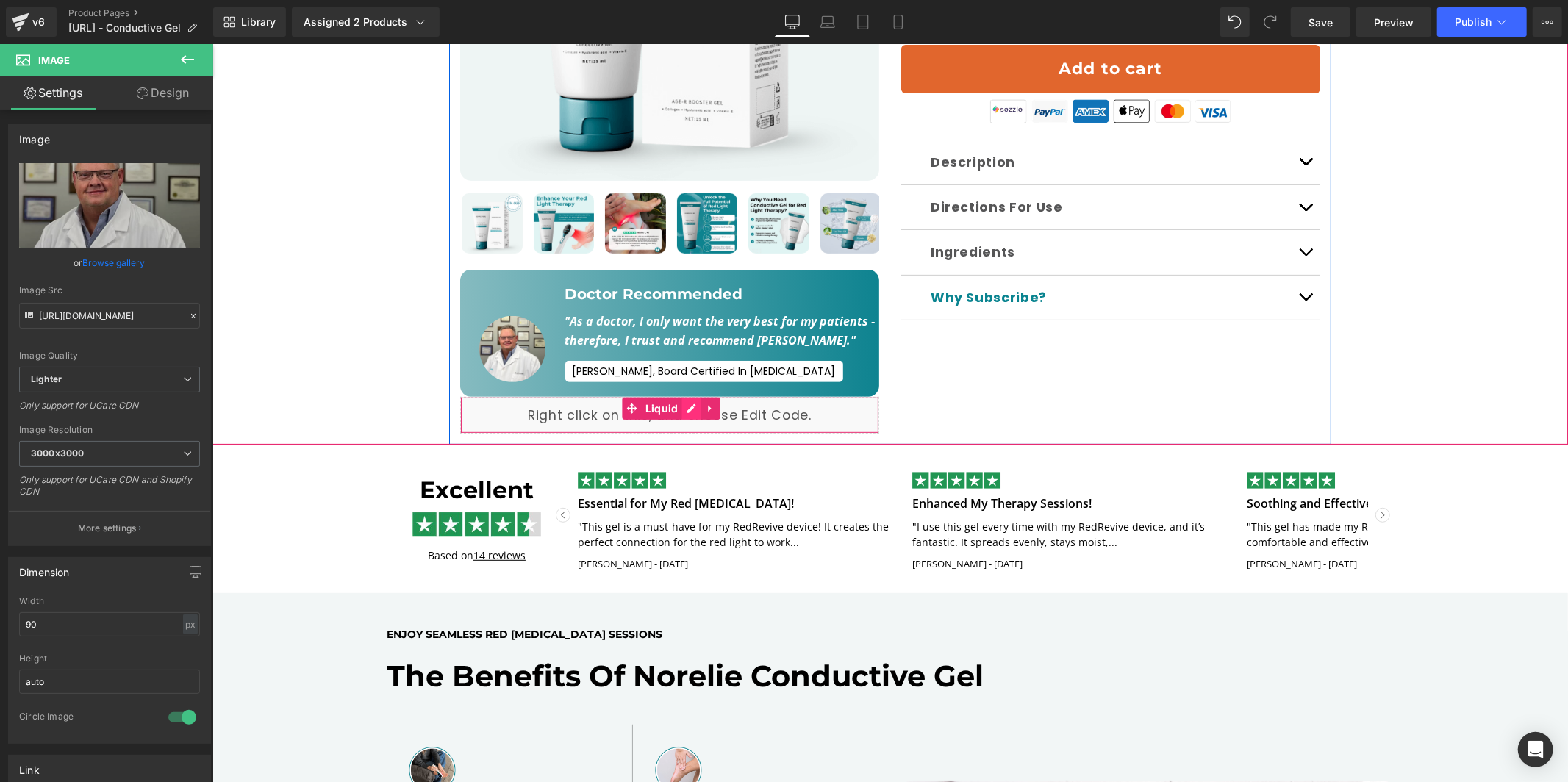
click at [691, 396] on div "Liquid" at bounding box center [669, 414] width 419 height 37
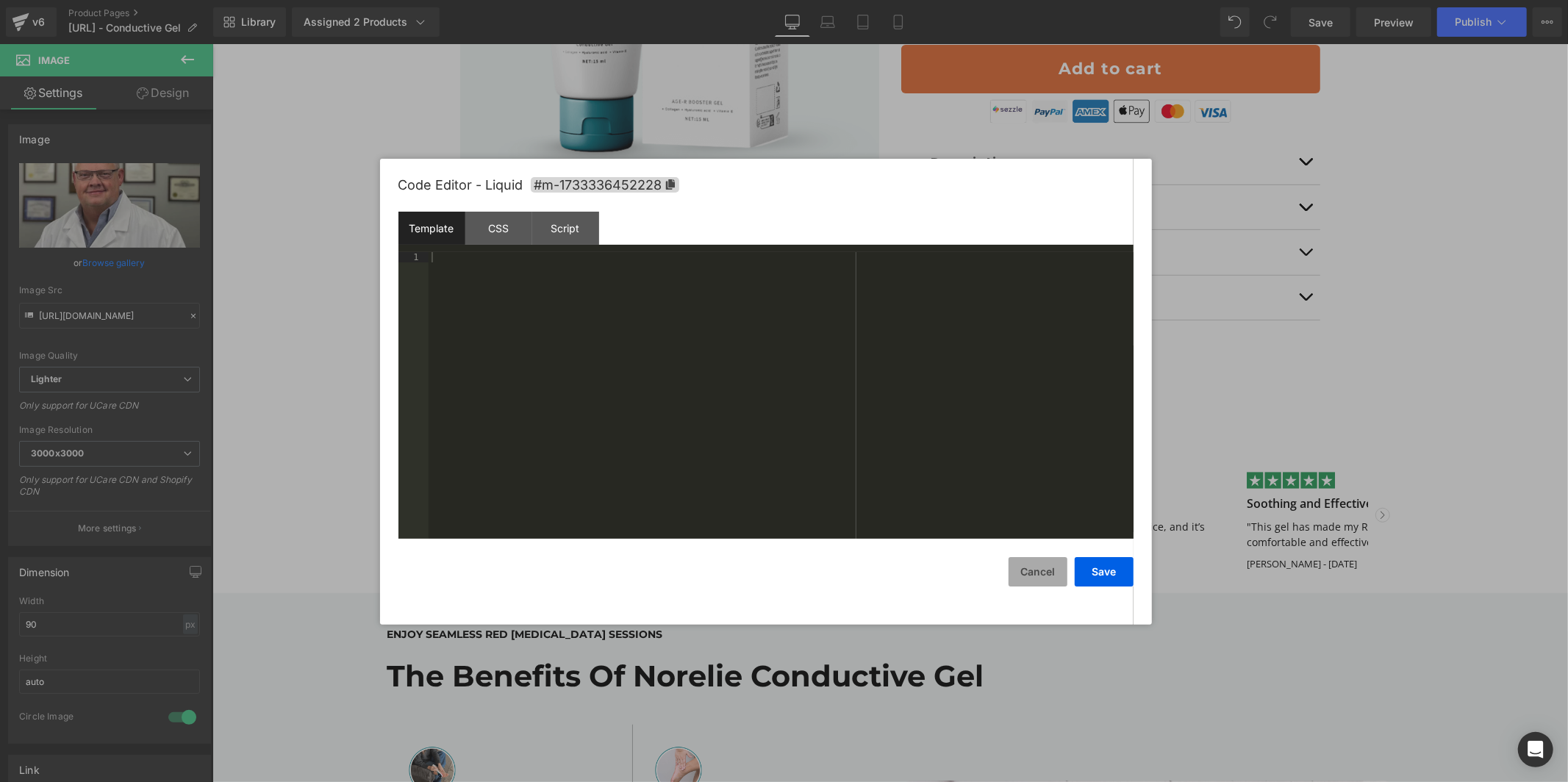
drag, startPoint x: 1051, startPoint y: 581, endPoint x: 837, endPoint y: 537, distance: 218.5
click at [1051, 581] on button "Cancel" at bounding box center [1038, 572] width 59 height 29
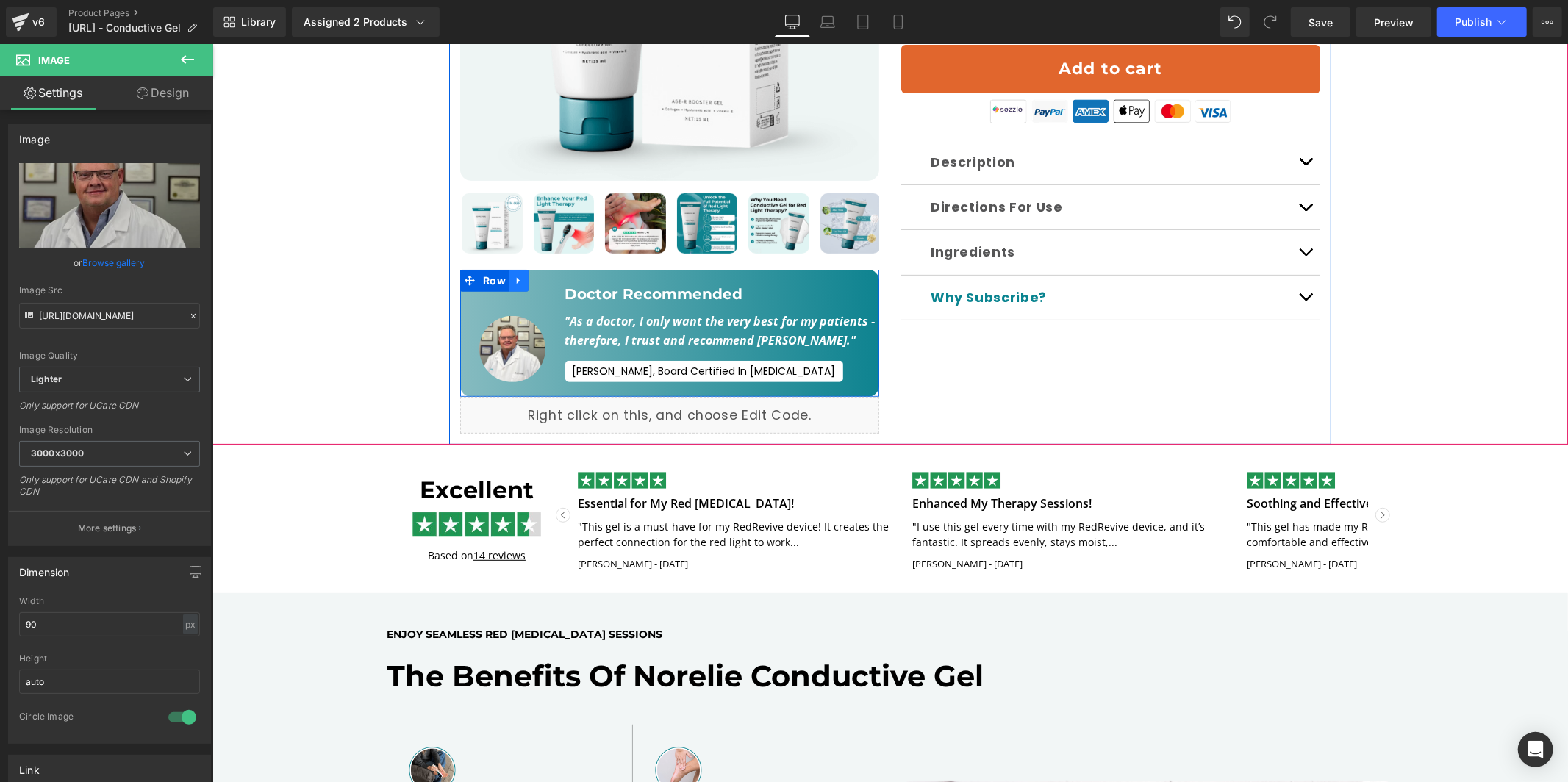
click at [513, 275] on icon at bounding box center [519, 280] width 10 height 11
click at [557, 275] on icon at bounding box center [557, 280] width 10 height 10
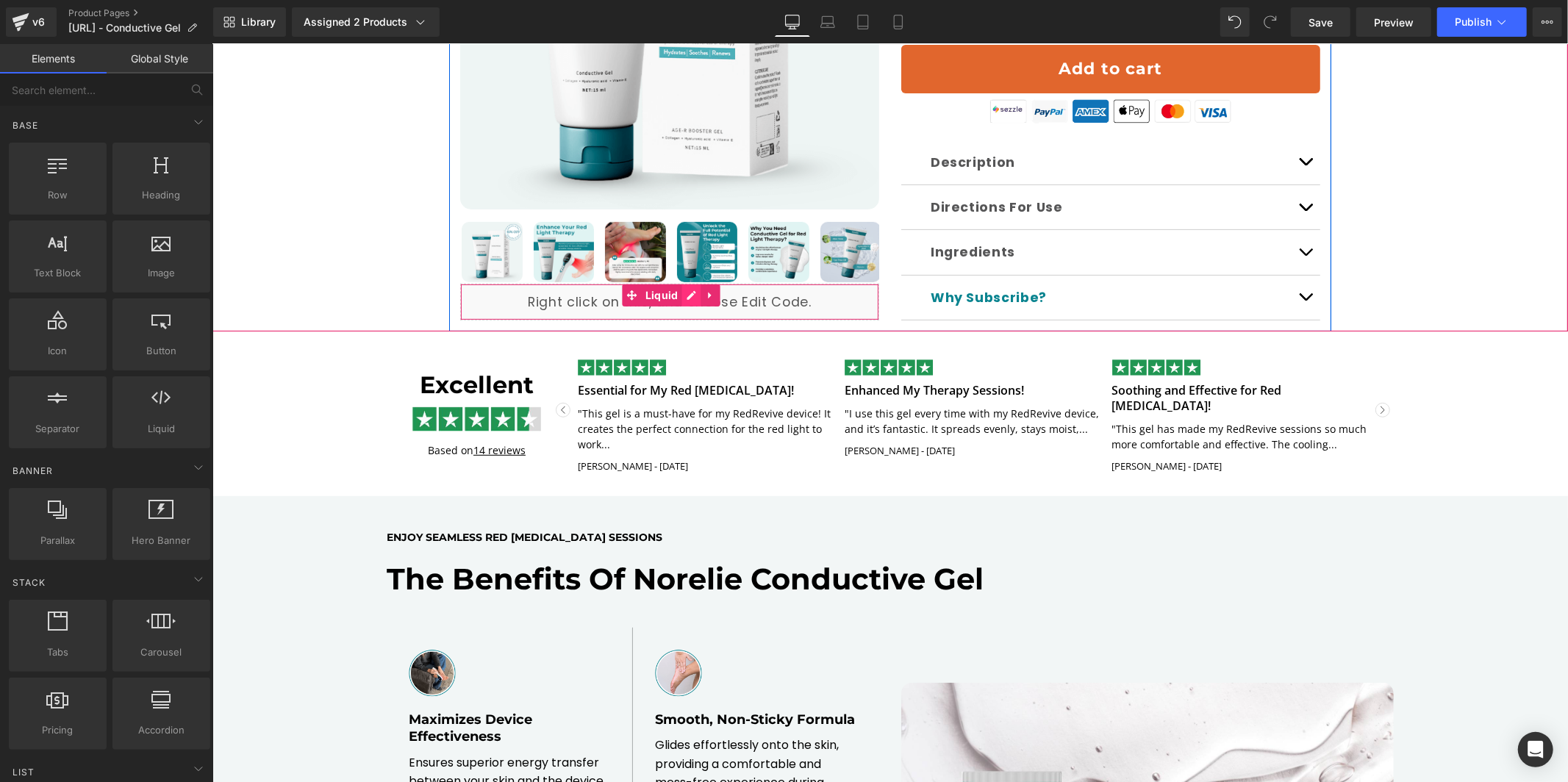
click at [684, 283] on div "Liquid" at bounding box center [669, 301] width 419 height 37
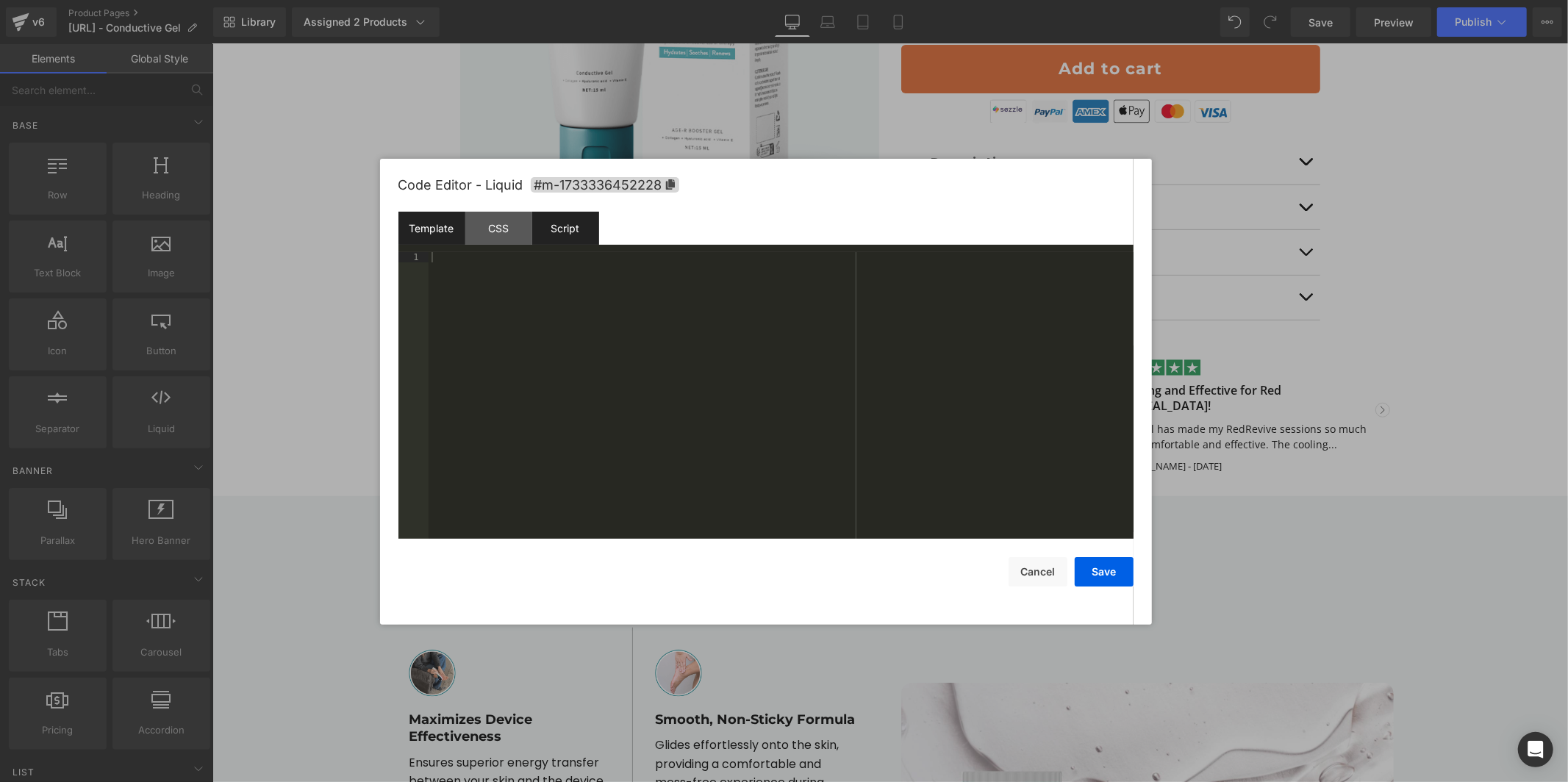
drag, startPoint x: 512, startPoint y: 231, endPoint x: 533, endPoint y: 230, distance: 21.0
click at [513, 231] on div "CSS" at bounding box center [499, 228] width 67 height 33
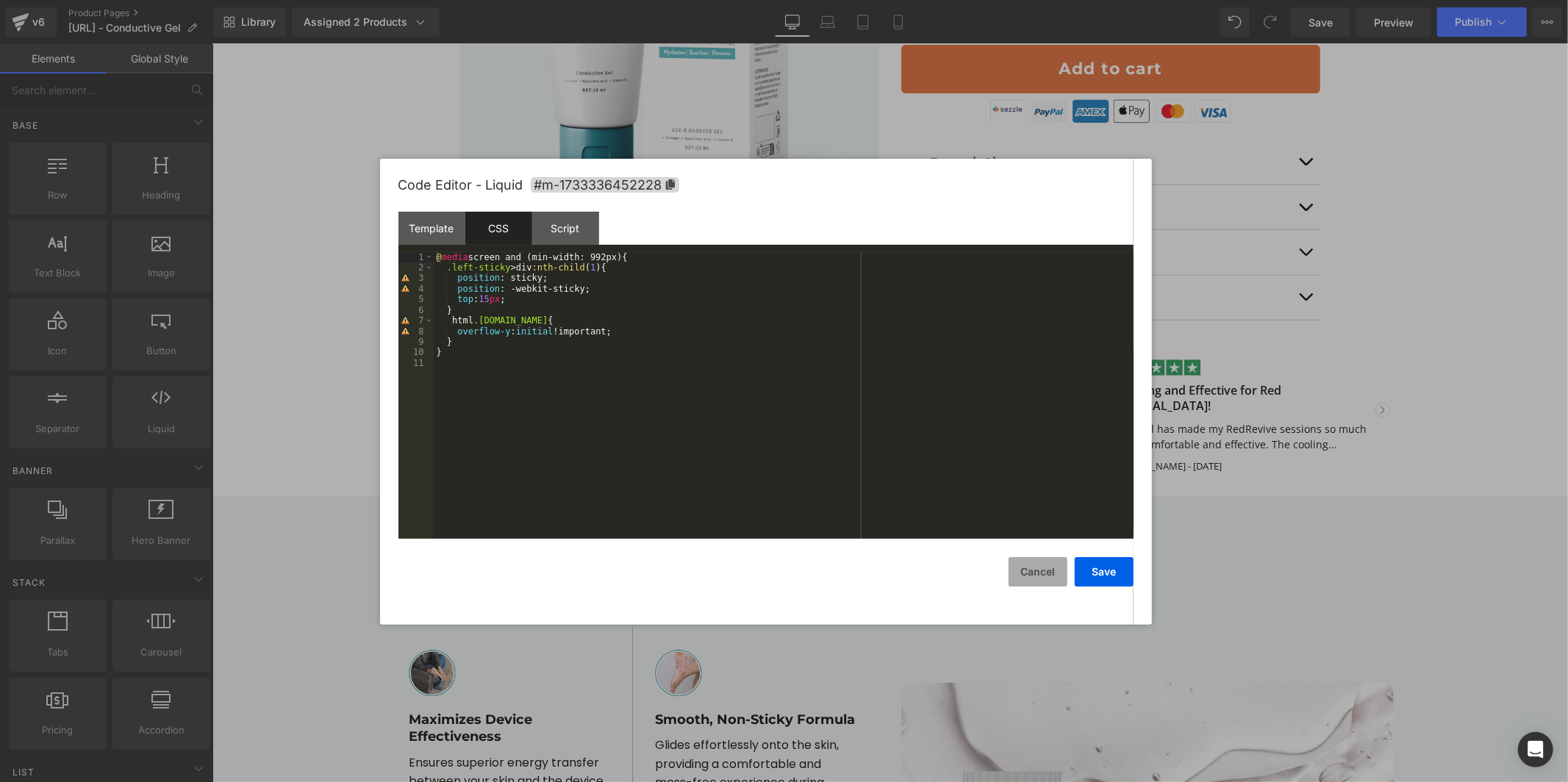
drag, startPoint x: 1031, startPoint y: 576, endPoint x: 819, endPoint y: 452, distance: 245.6
click at [1031, 576] on button "Cancel" at bounding box center [1038, 572] width 59 height 29
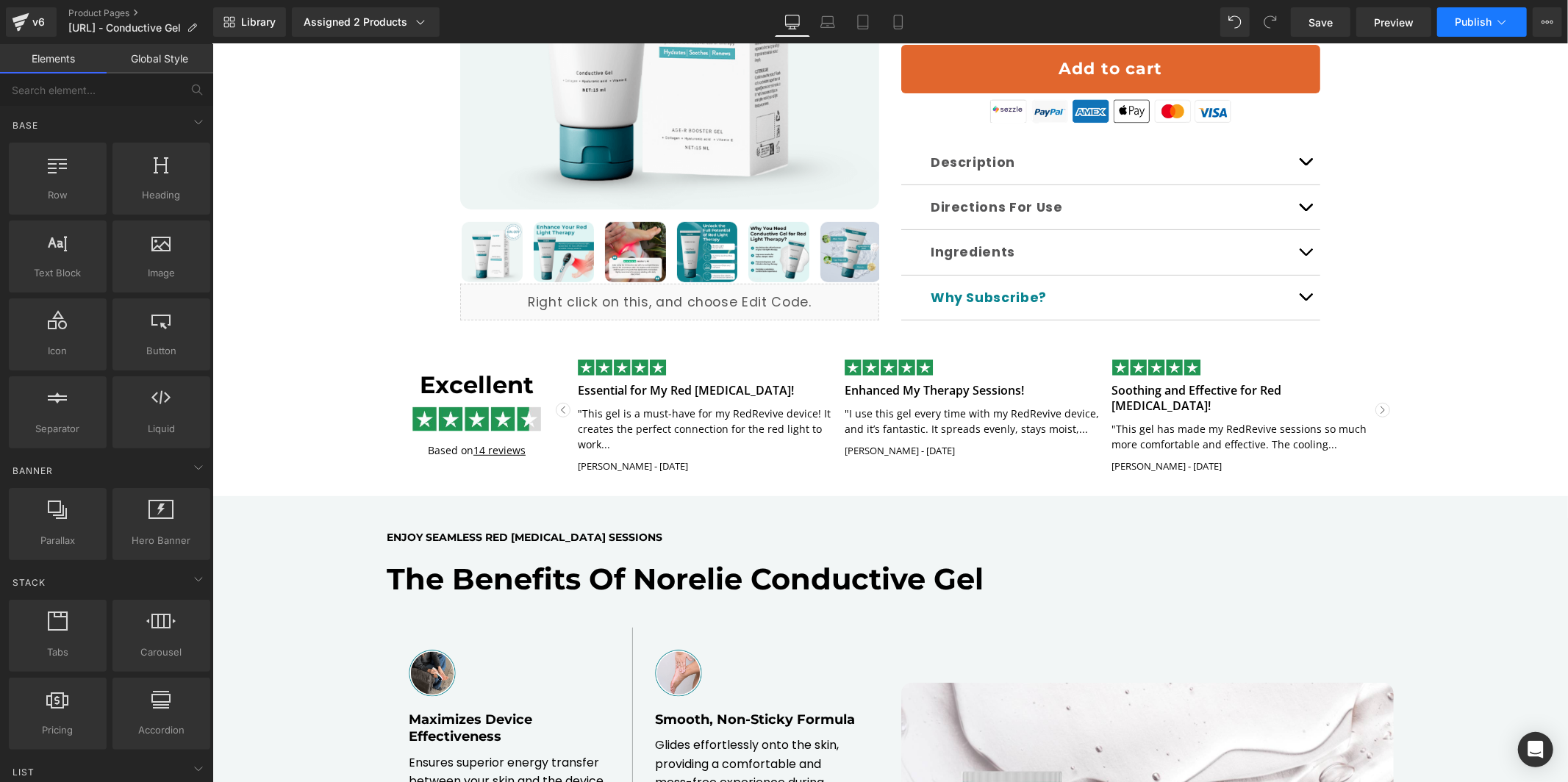
click at [1469, 27] on span "Publish" at bounding box center [1473, 22] width 37 height 12
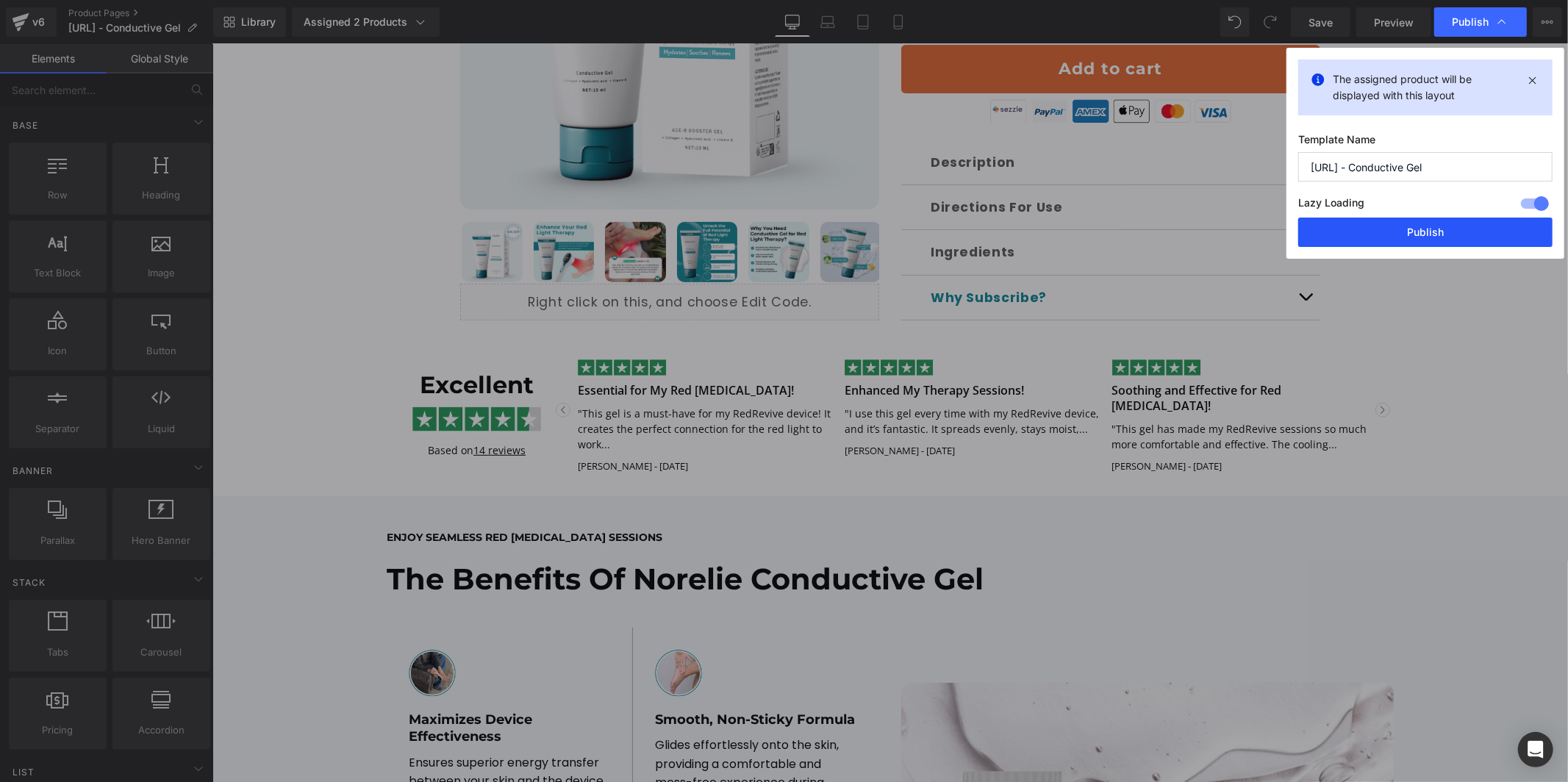
click at [1417, 237] on button "Publish" at bounding box center [1425, 232] width 254 height 29
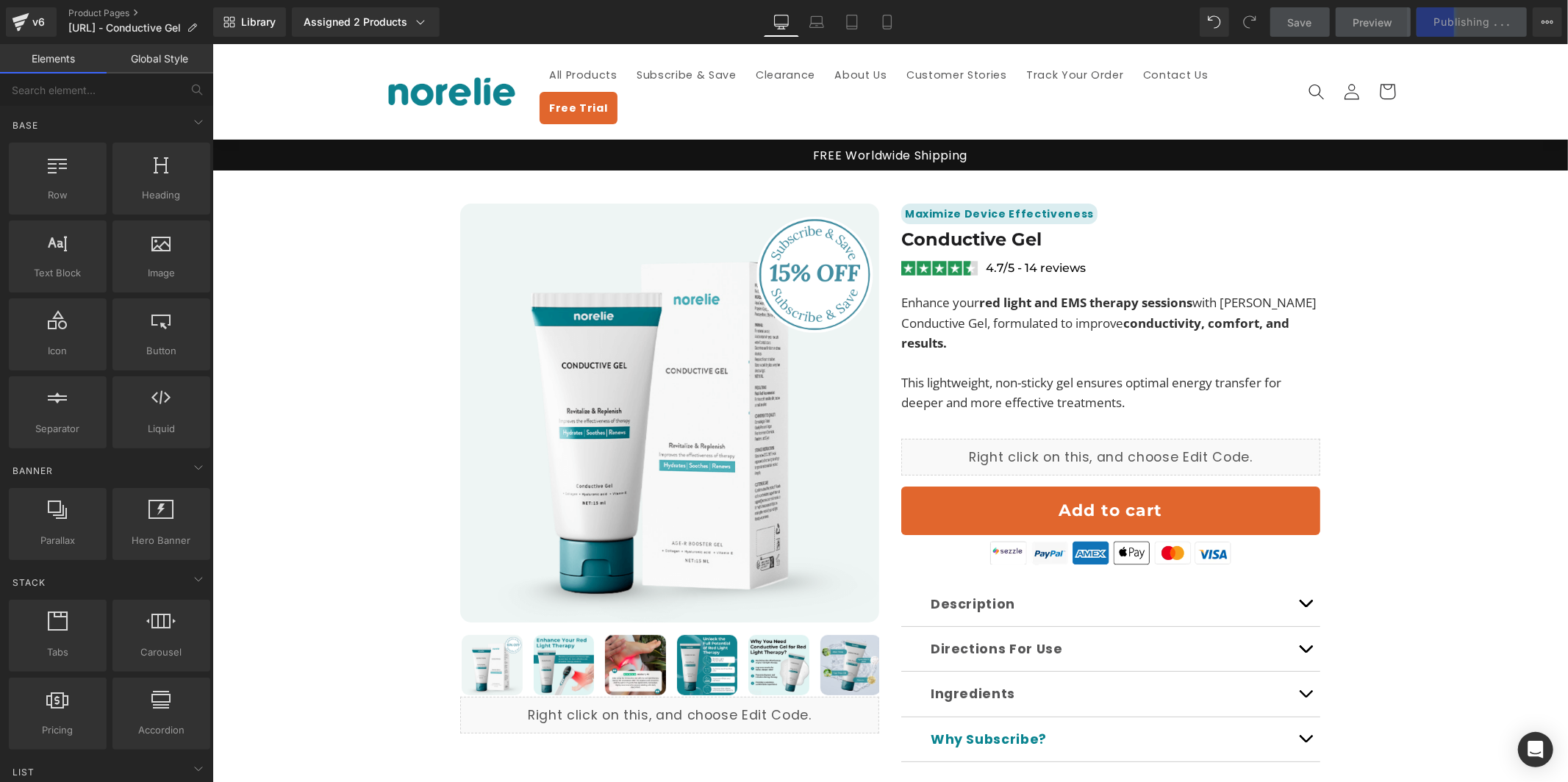
scroll to position [405, 0]
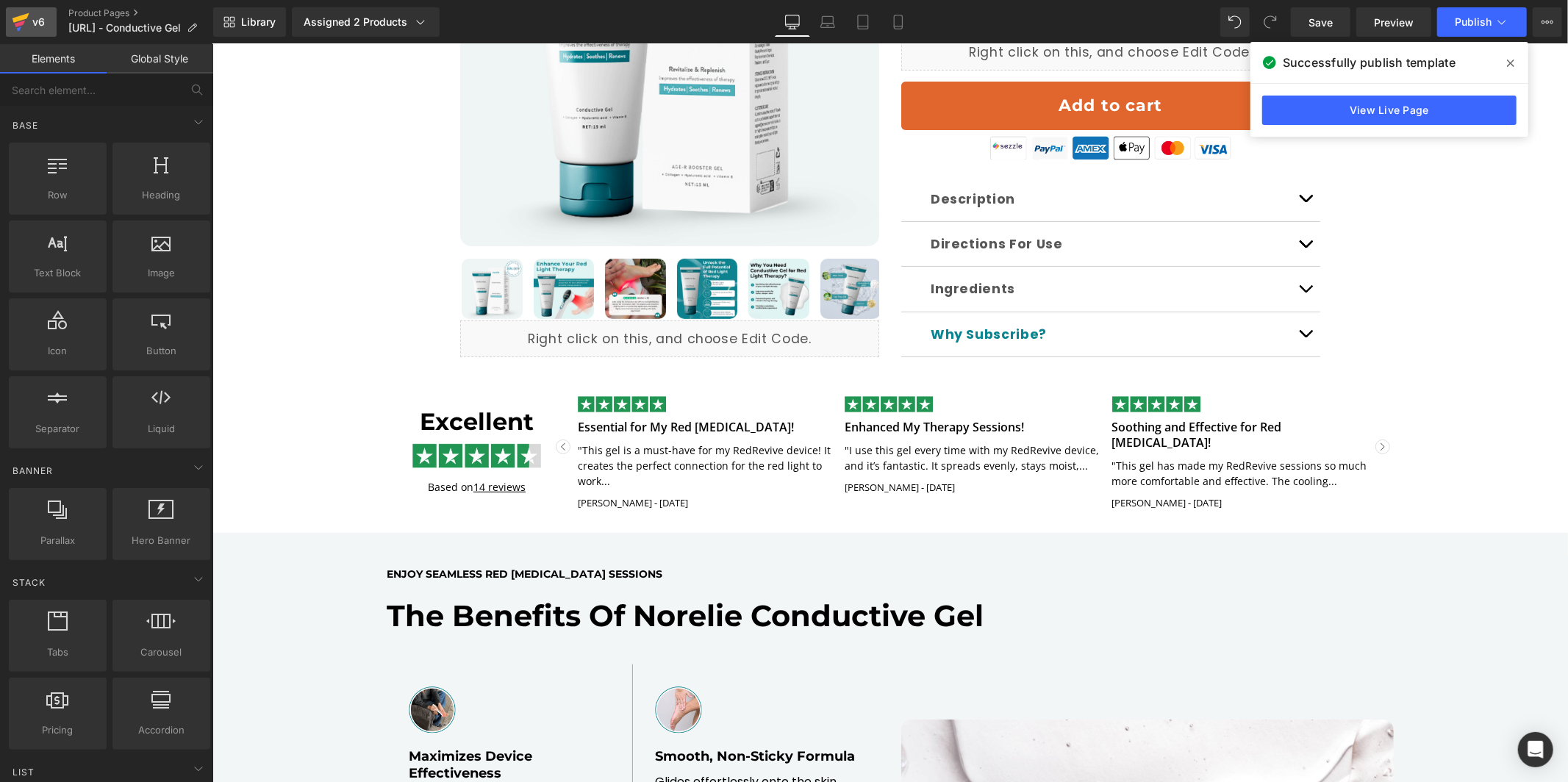
click at [48, 28] on link "v6" at bounding box center [31, 22] width 51 height 29
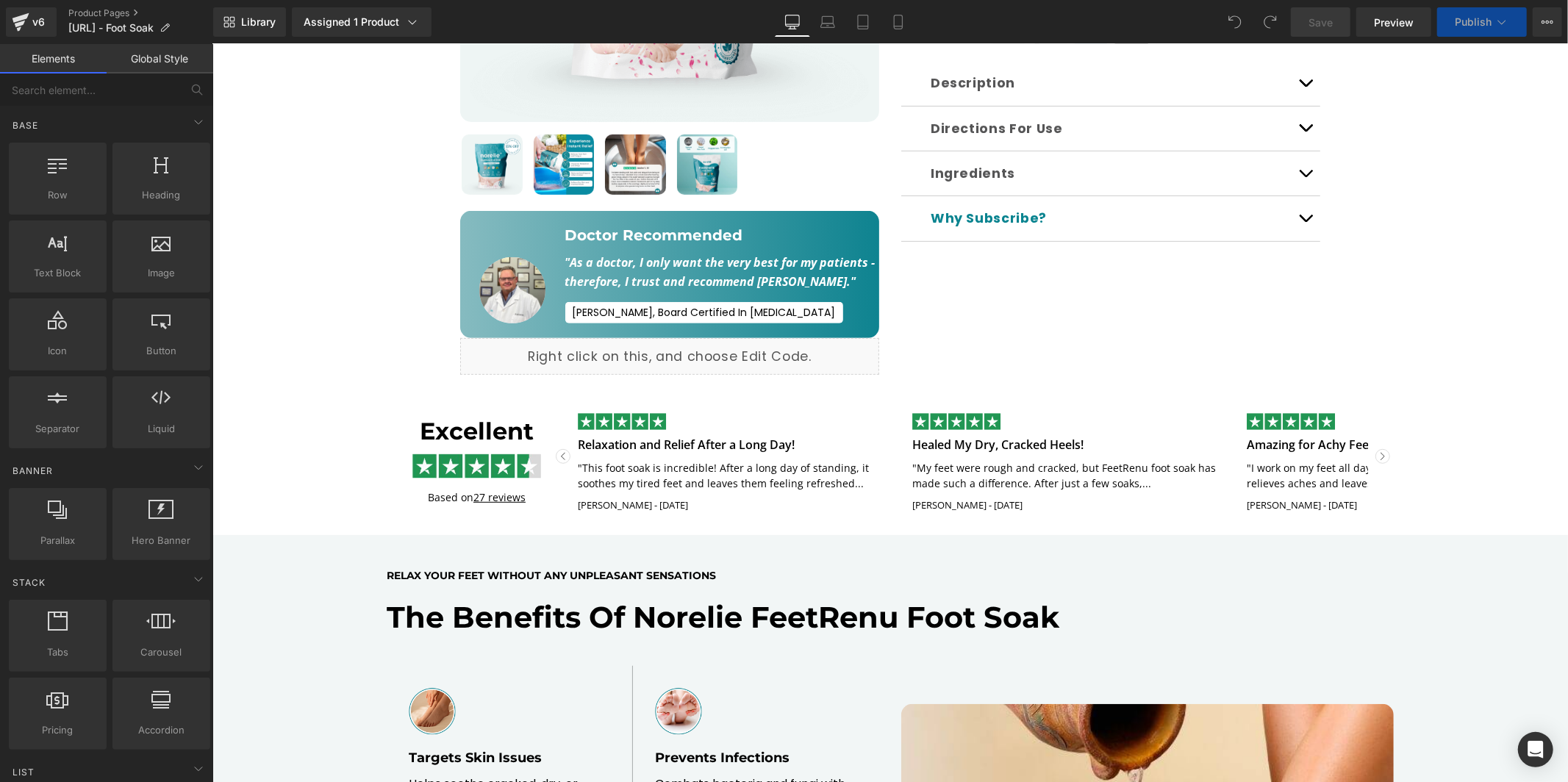
scroll to position [392, 0]
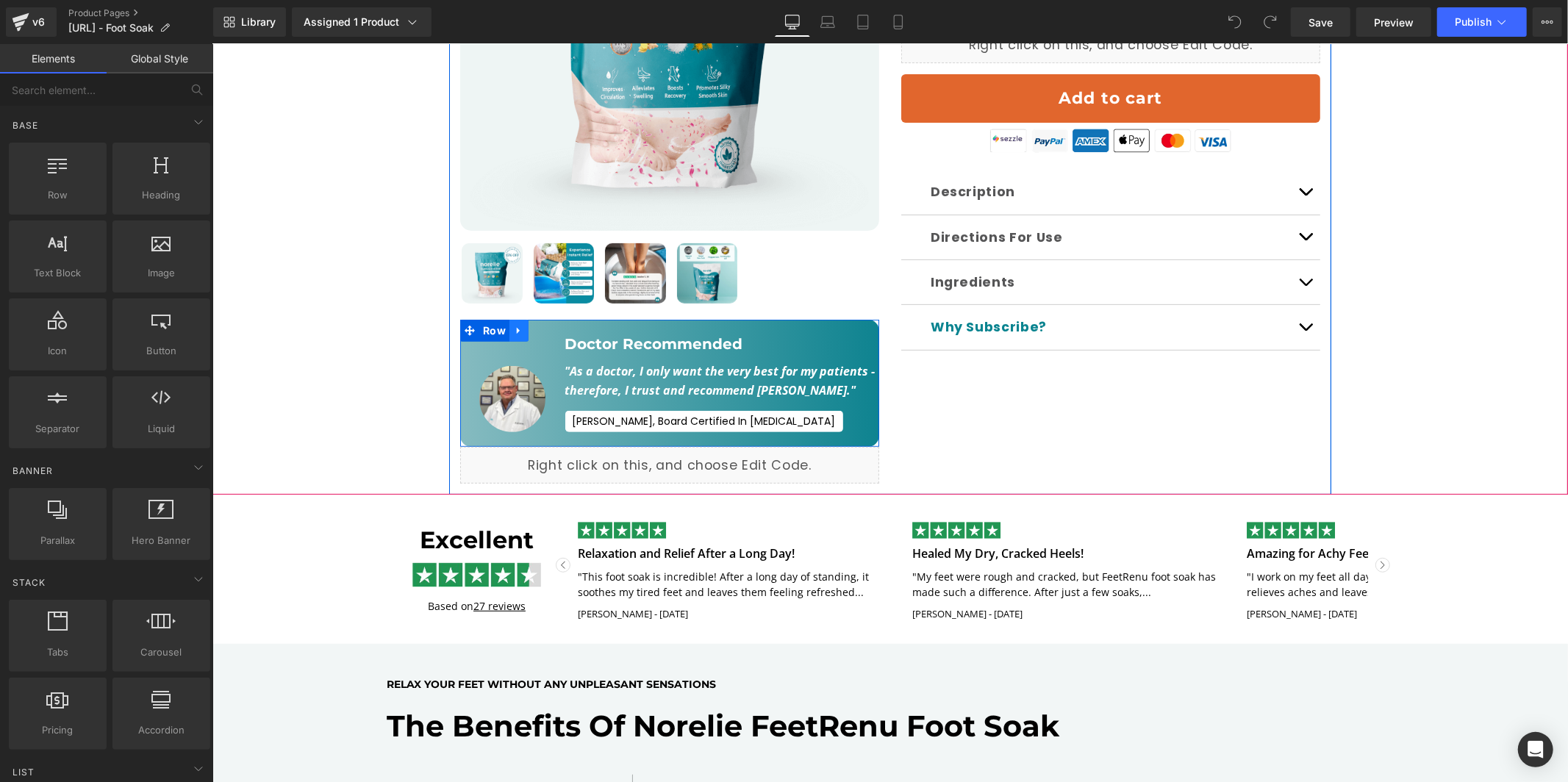
click at [512, 320] on link at bounding box center [519, 331] width 19 height 22
click at [553, 325] on icon at bounding box center [557, 330] width 10 height 10
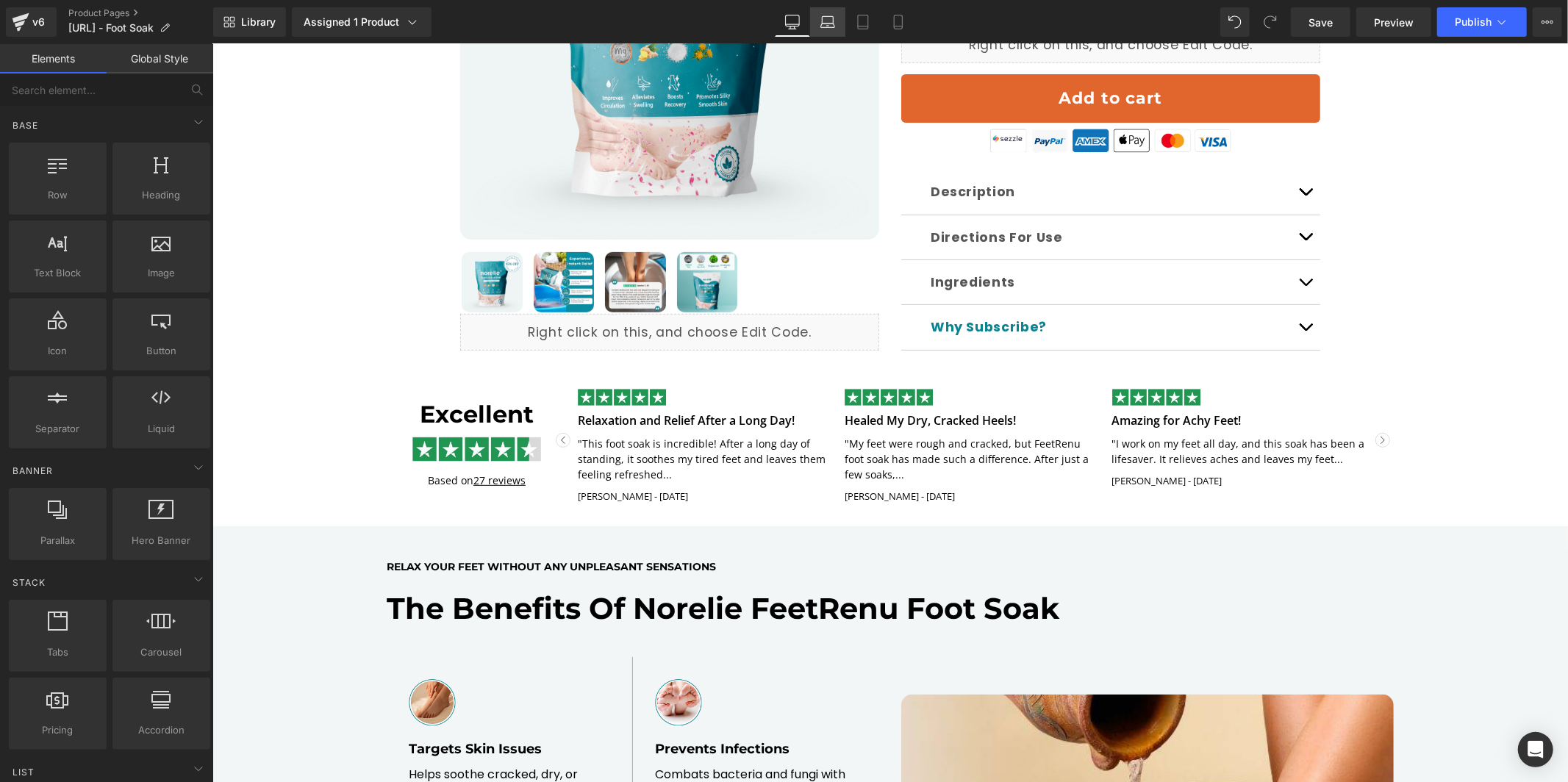
click at [834, 24] on icon at bounding box center [827, 26] width 14 height 4
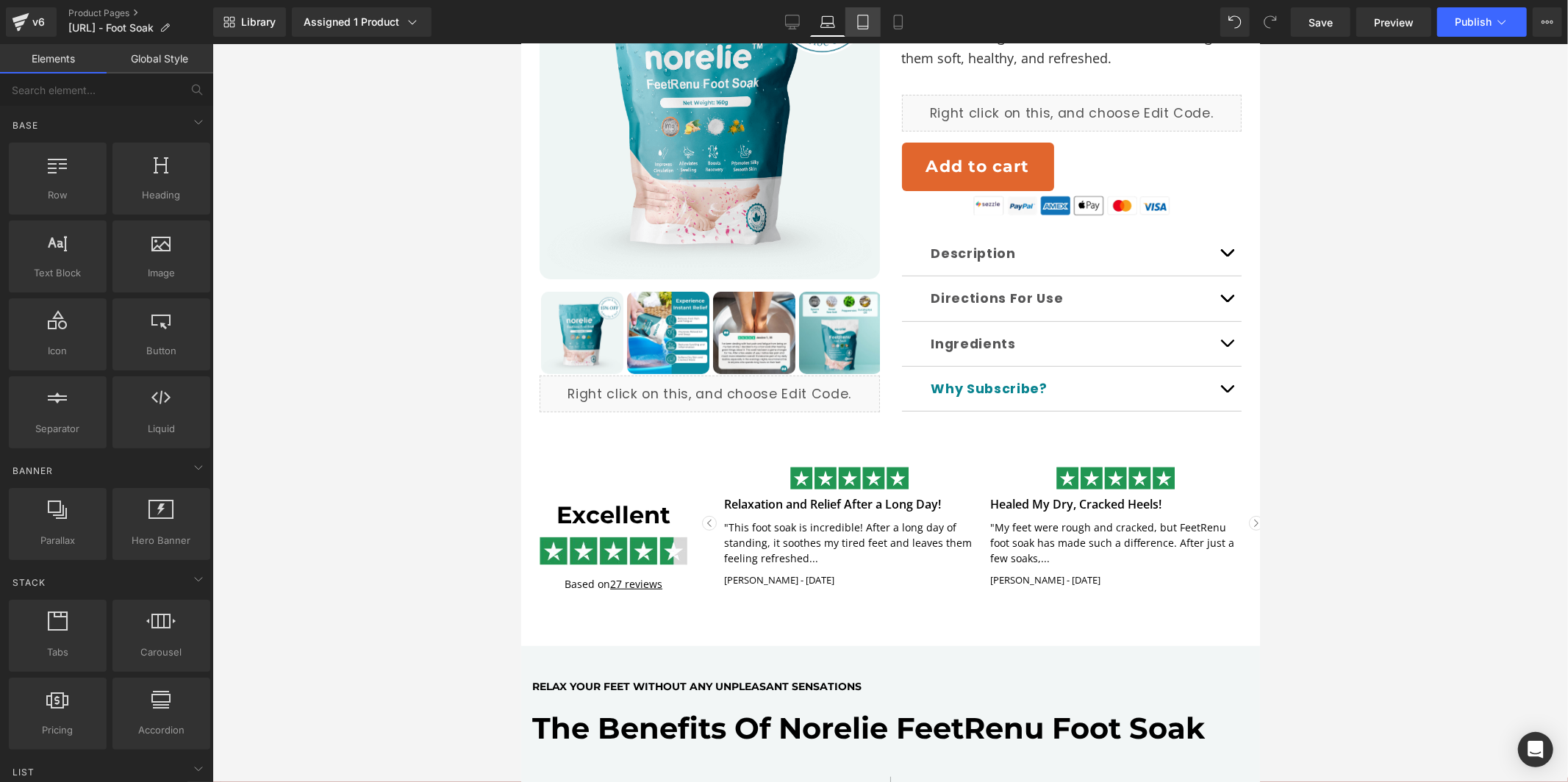
click at [857, 25] on icon at bounding box center [863, 22] width 15 height 15
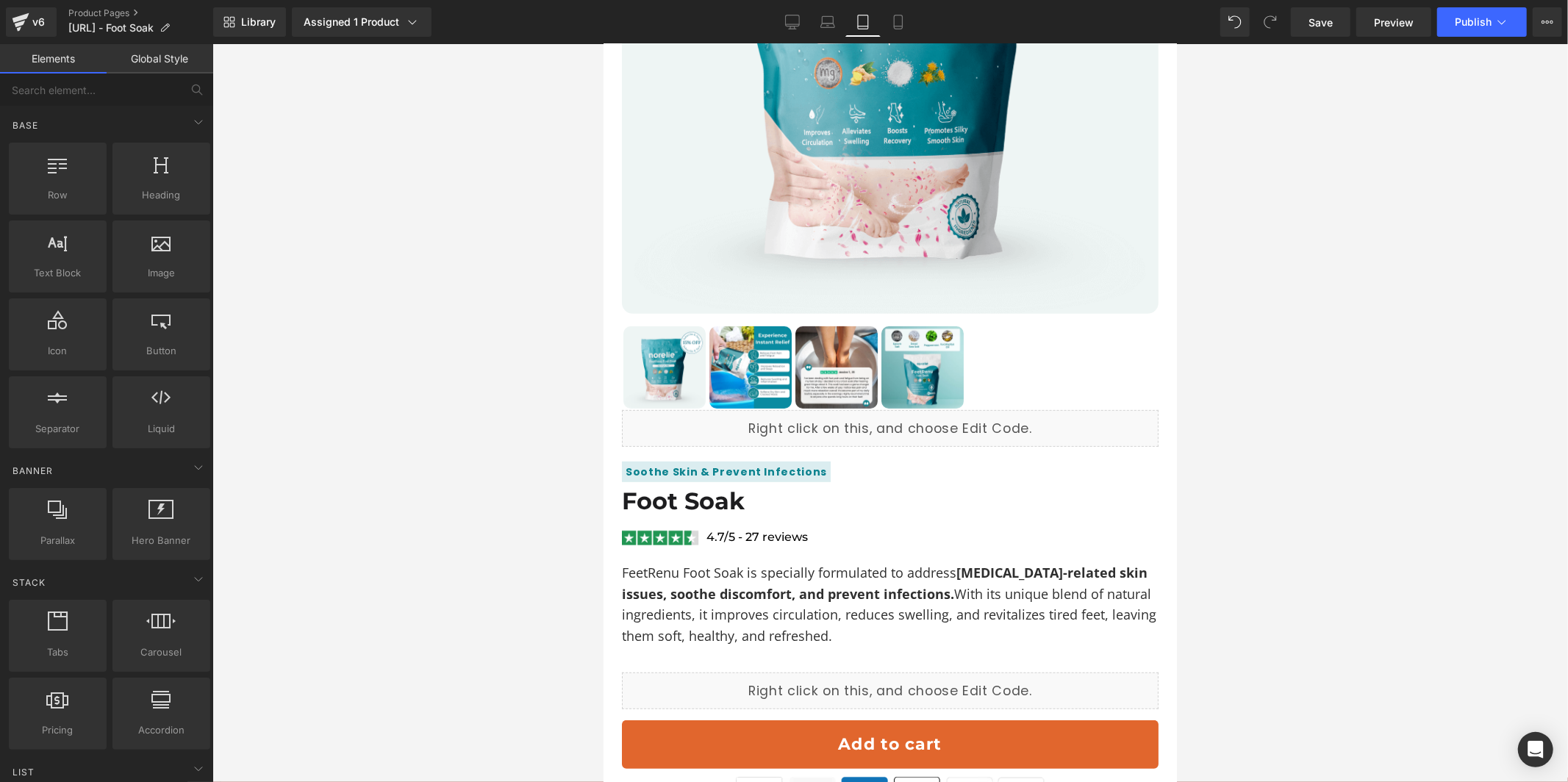
scroll to position [1579, 0]
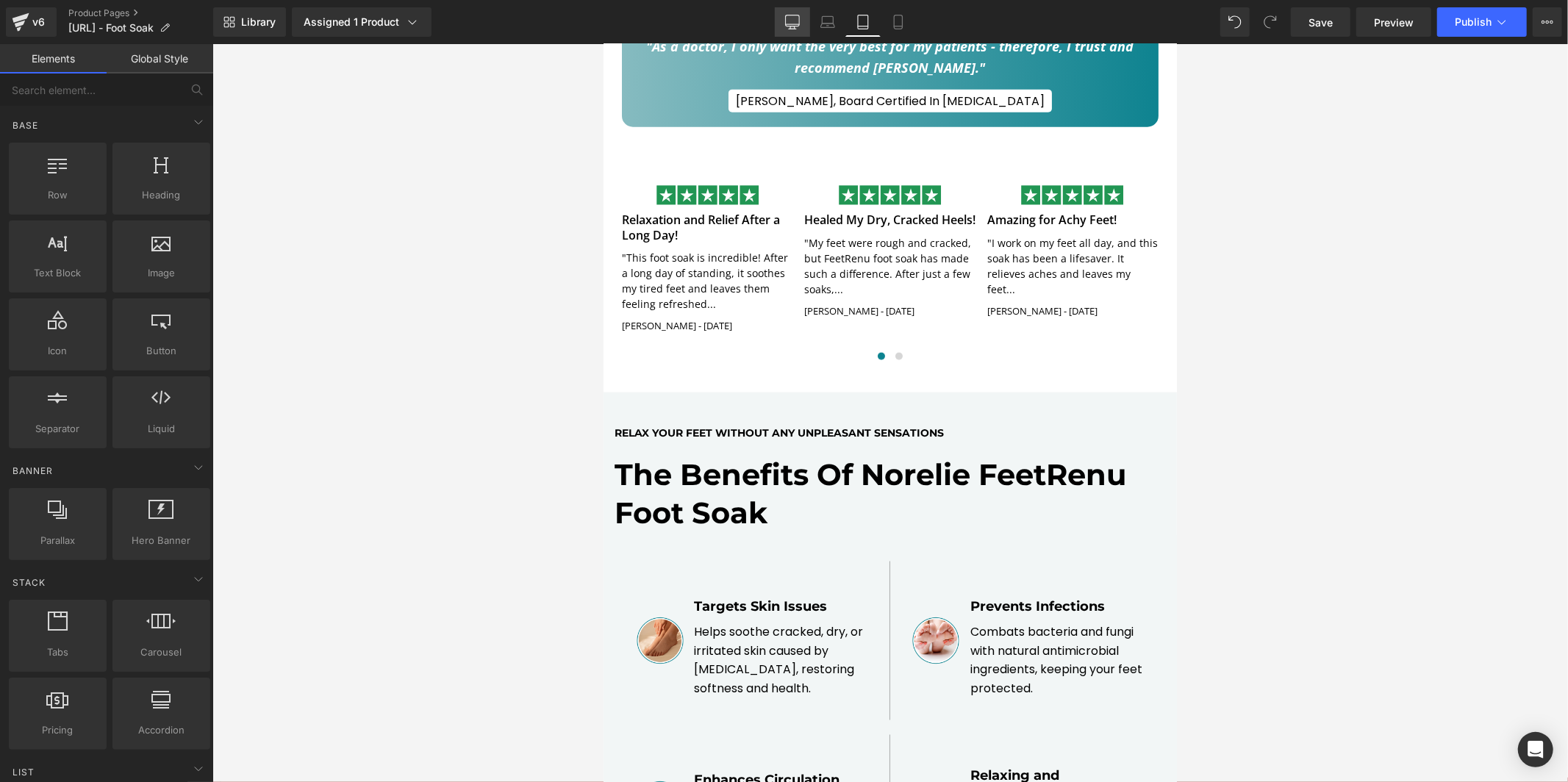
click at [783, 19] on link "Desktop" at bounding box center [792, 22] width 35 height 29
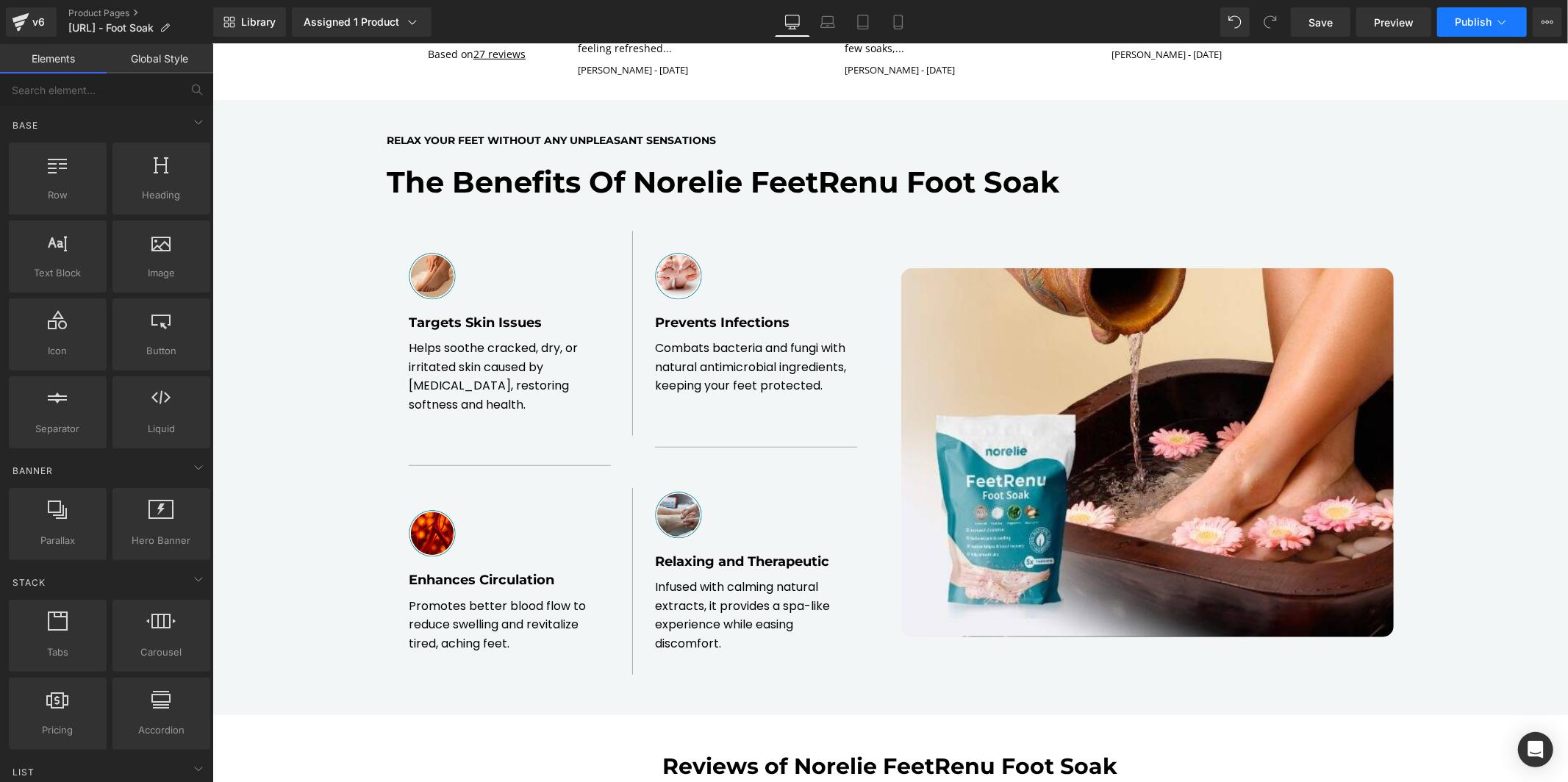
click at [1477, 16] on span "Publish" at bounding box center [1473, 22] width 37 height 12
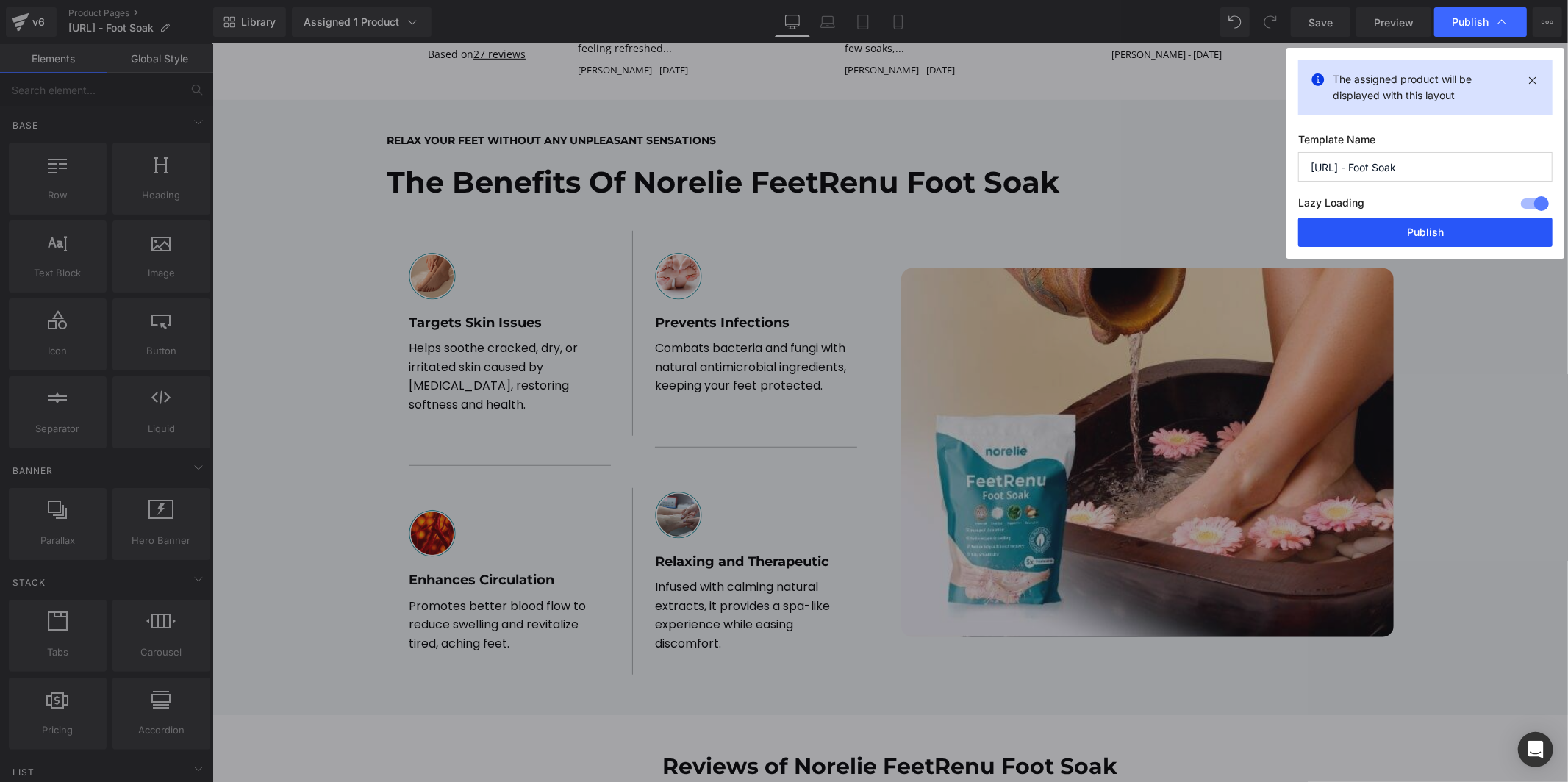
click at [1414, 231] on button "Publish" at bounding box center [1425, 232] width 254 height 29
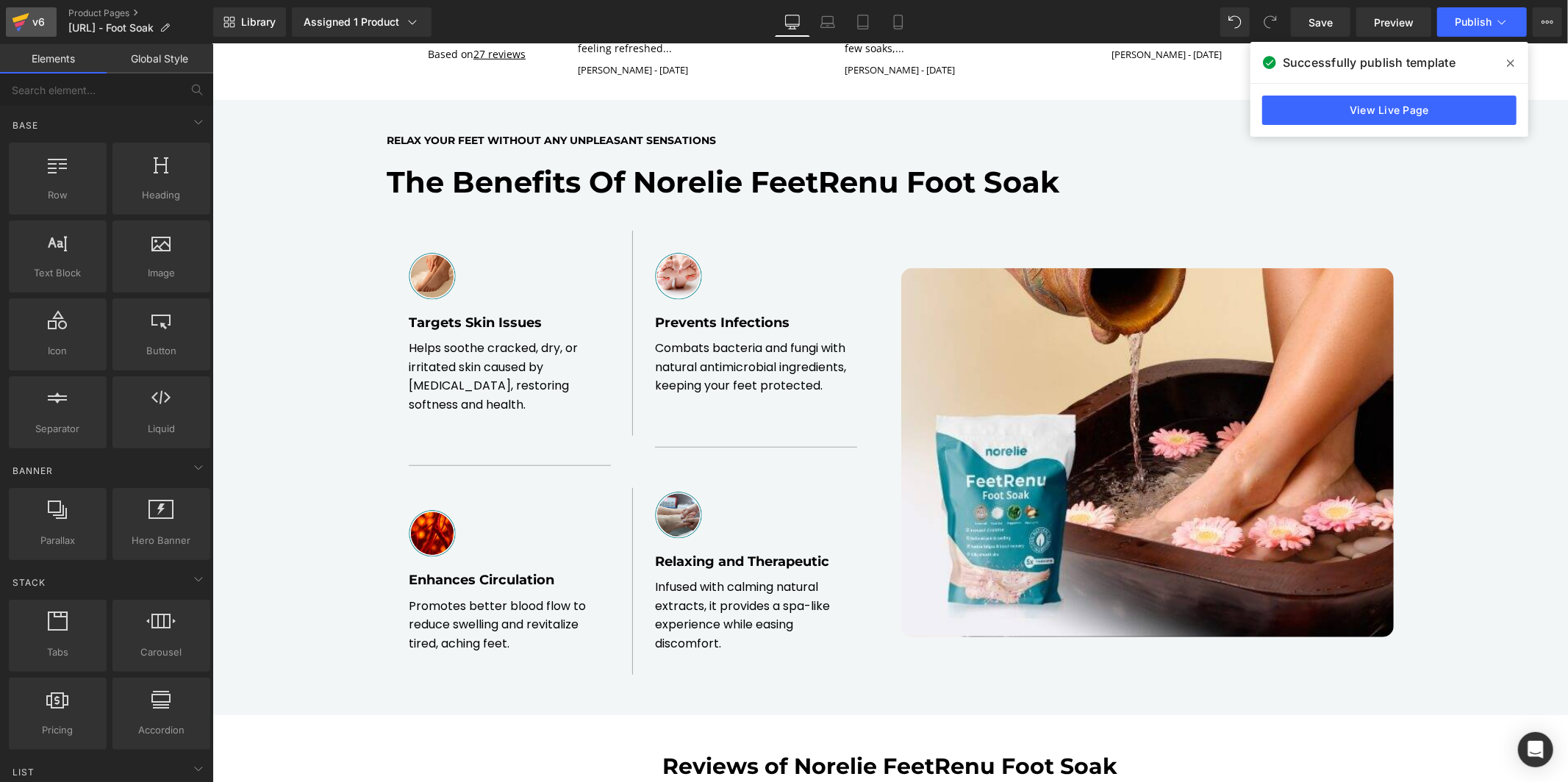
click at [29, 29] on div "v6" at bounding box center [38, 22] width 19 height 19
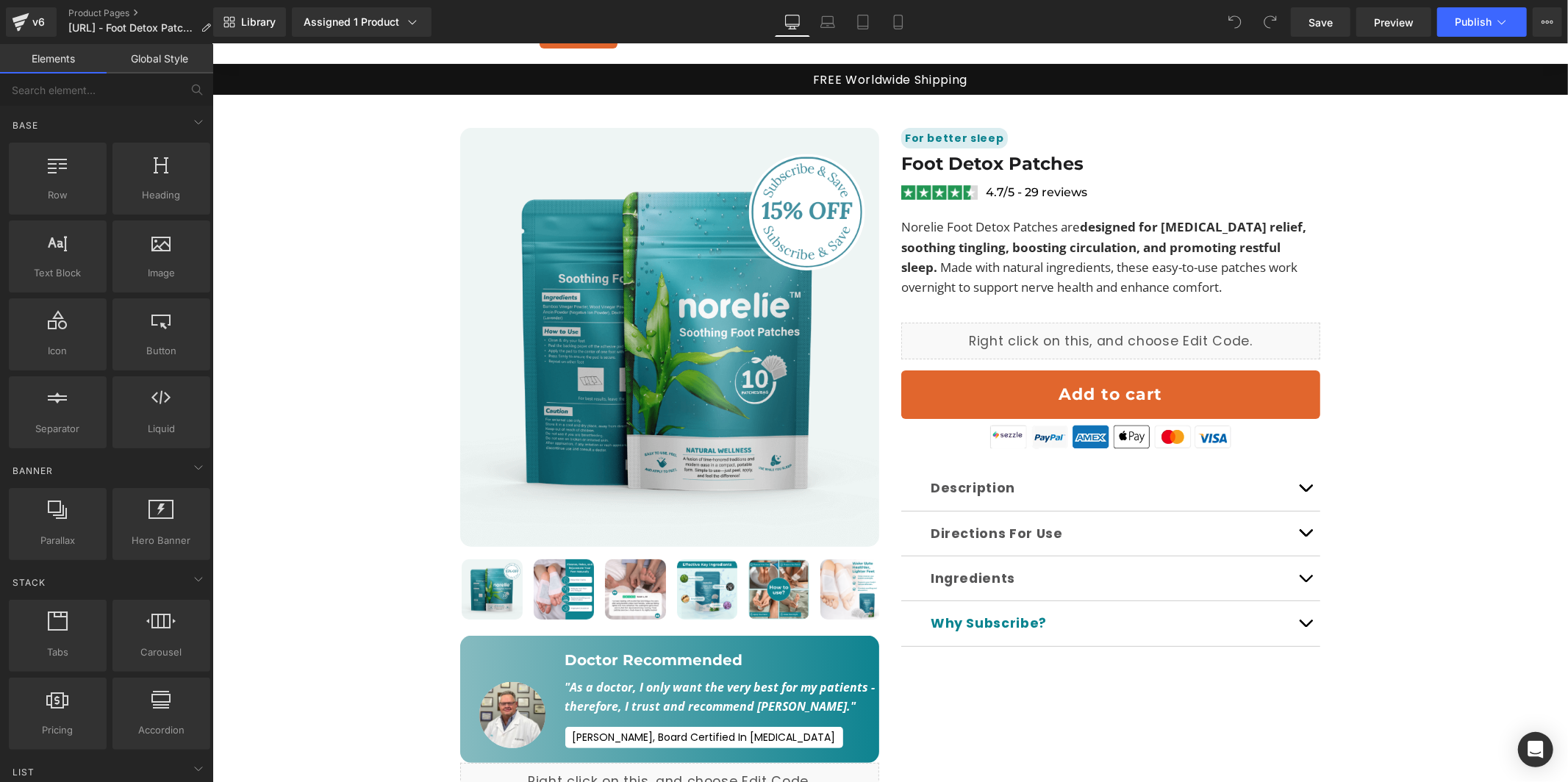
scroll to position [78, 0]
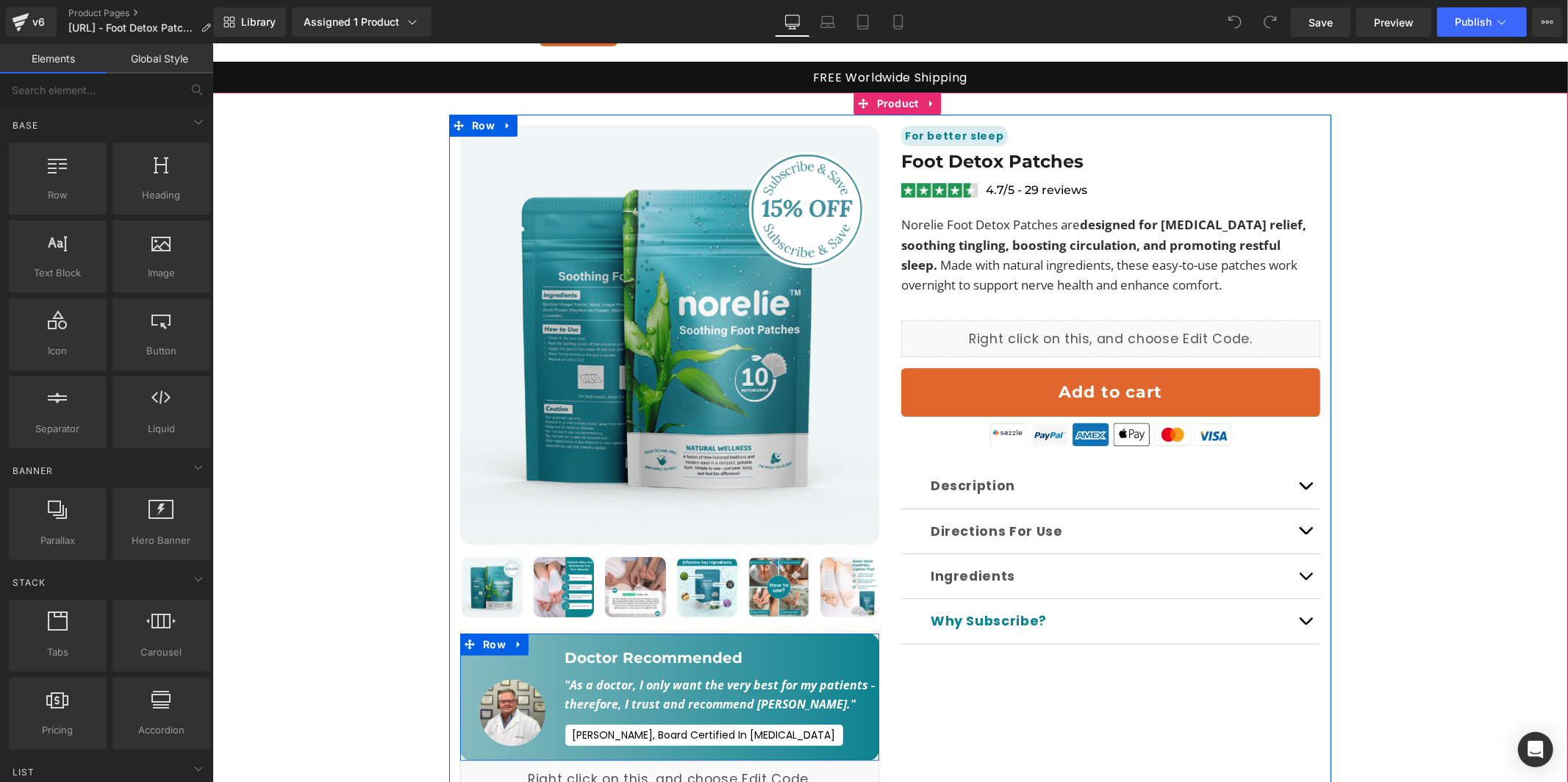
click at [527, 648] on div "Image" at bounding box center [512, 696] width 105 height 98
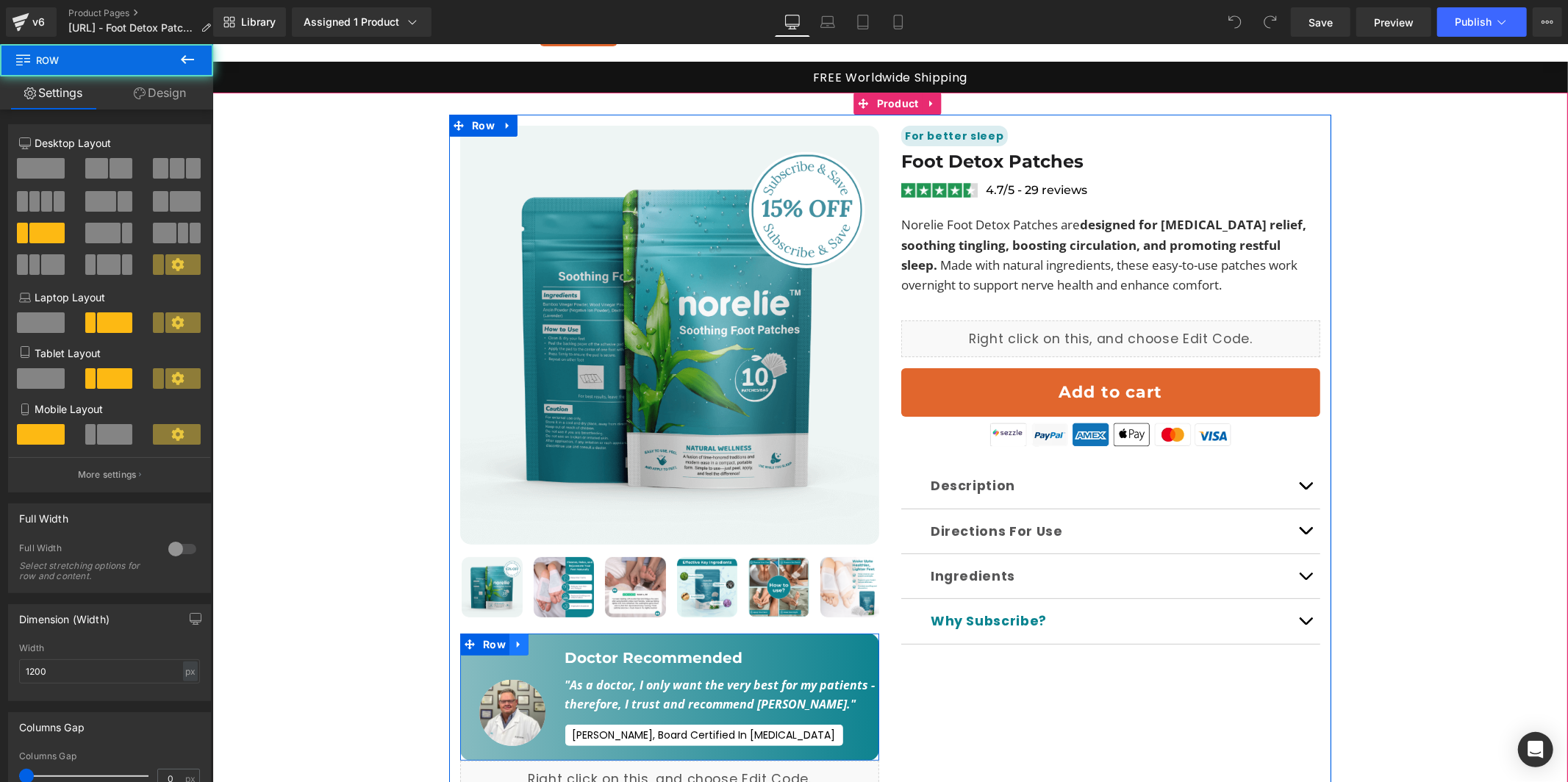
click at [517, 641] on icon at bounding box center [518, 644] width 3 height 7
click at [552, 639] on icon at bounding box center [557, 644] width 10 height 11
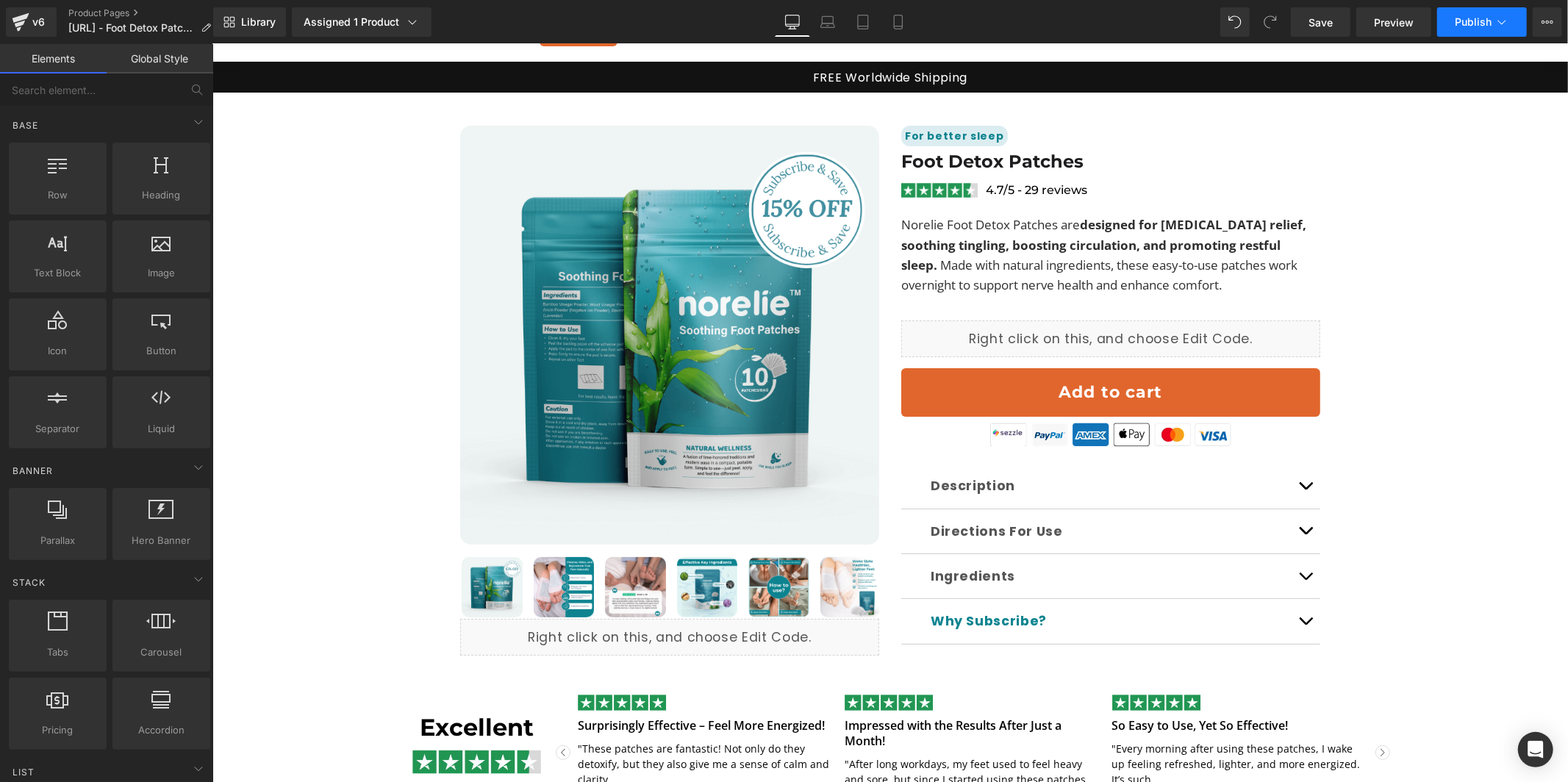
click at [1481, 34] on button "Publish" at bounding box center [1482, 22] width 90 height 29
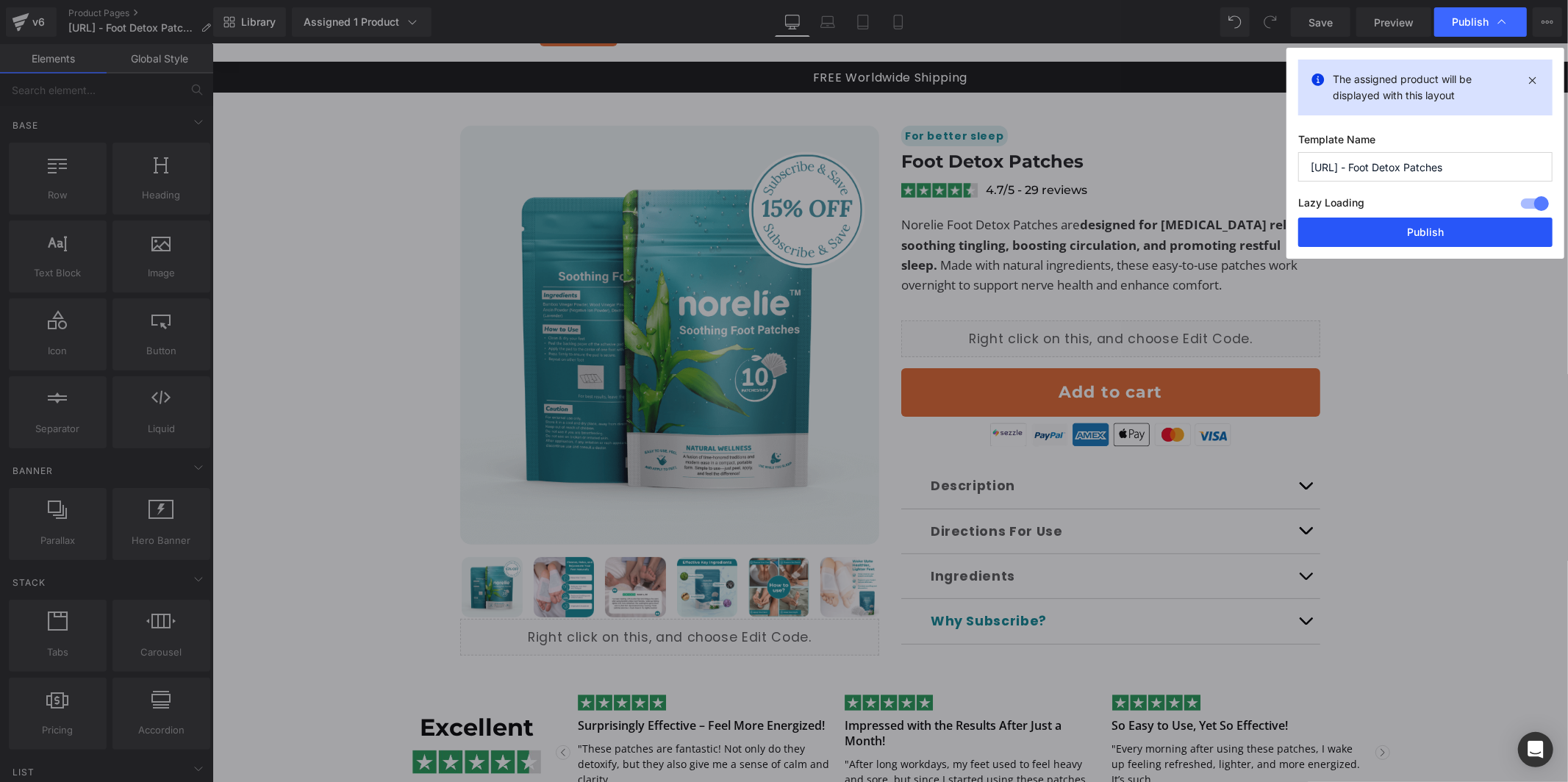
drag, startPoint x: 1473, startPoint y: 231, endPoint x: 1229, endPoint y: 203, distance: 245.6
click at [1473, 231] on button "Publish" at bounding box center [1425, 232] width 254 height 29
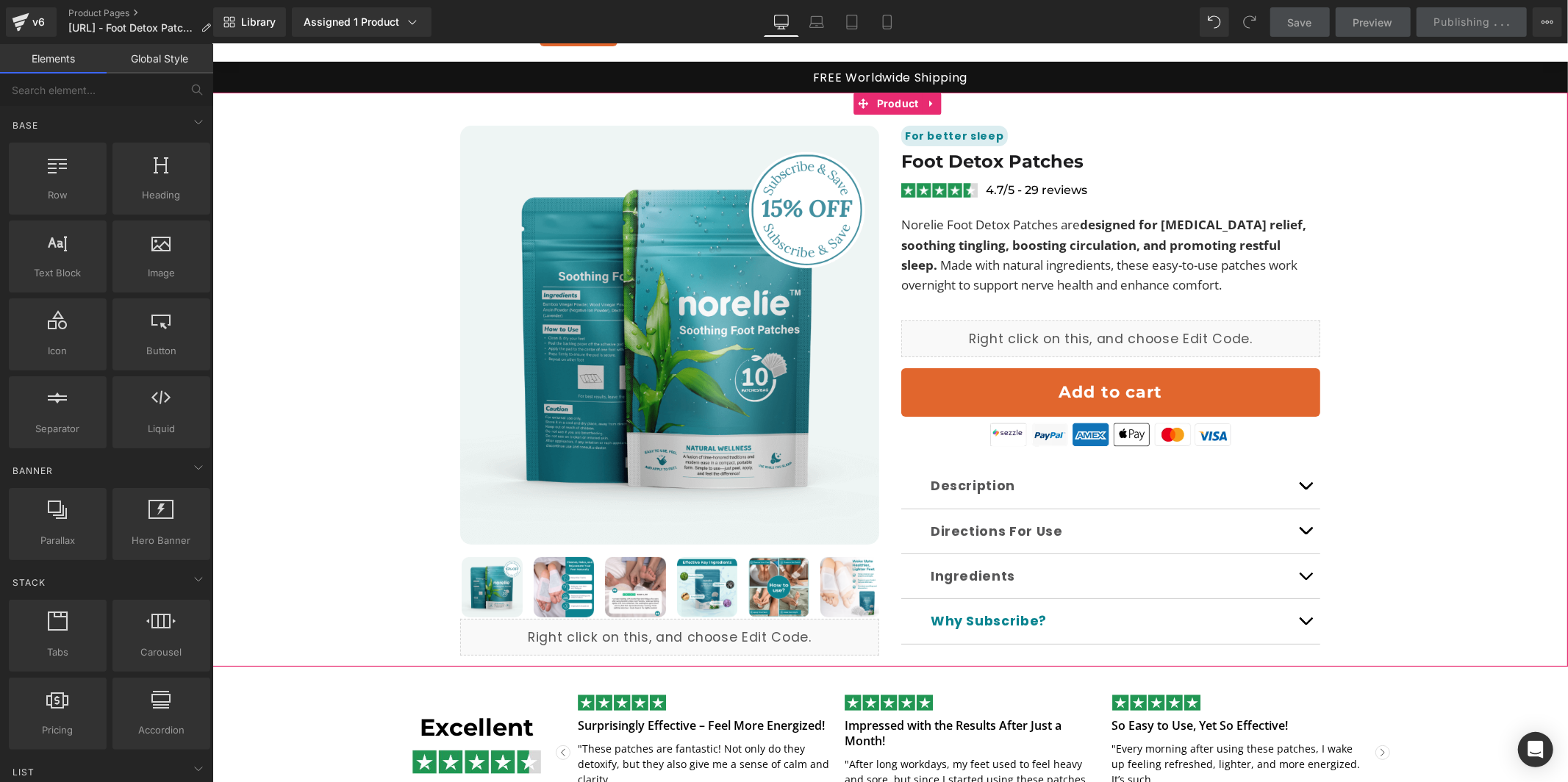
scroll to position [75, 0]
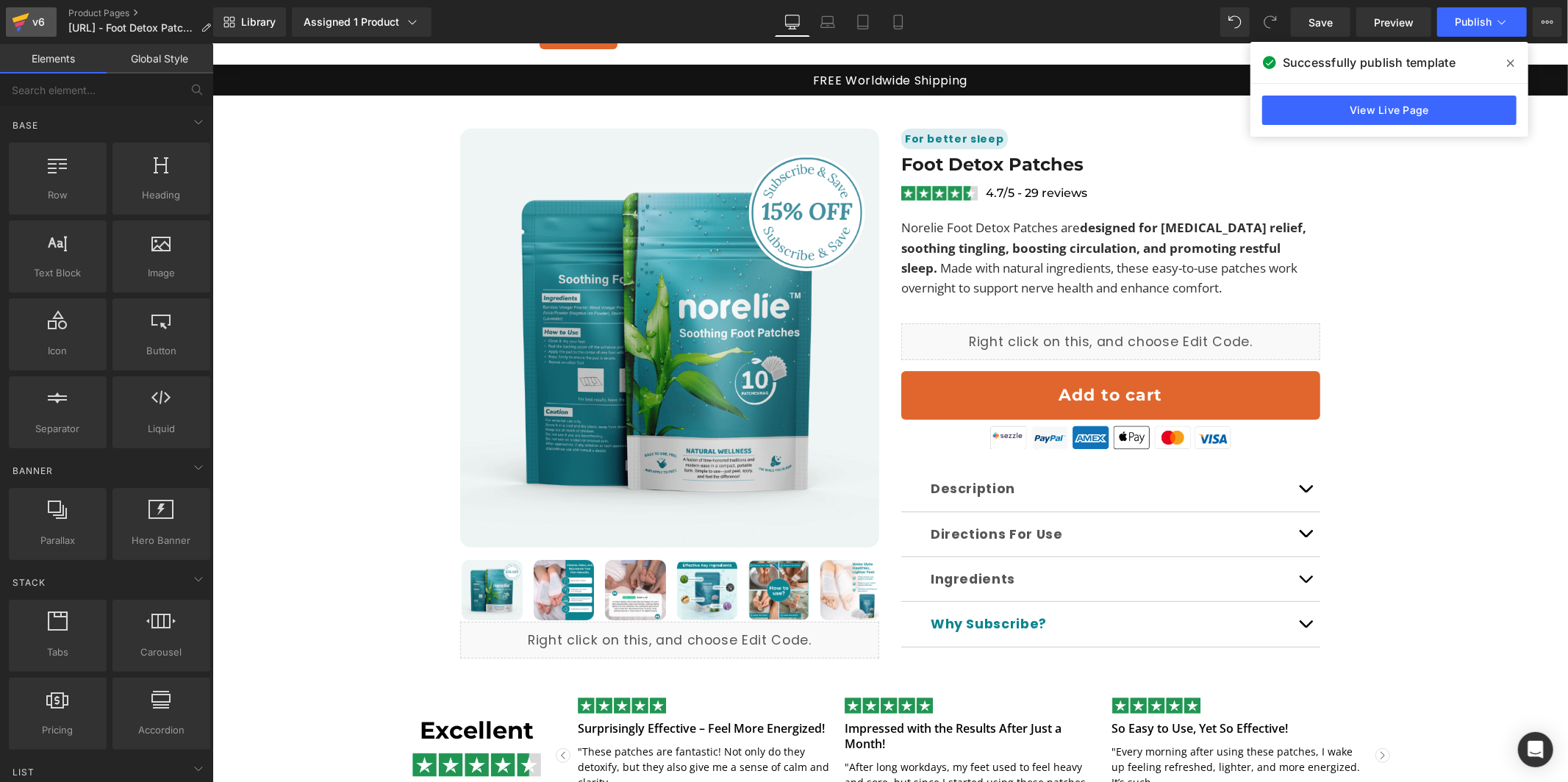
click at [41, 25] on div "v6" at bounding box center [38, 22] width 19 height 19
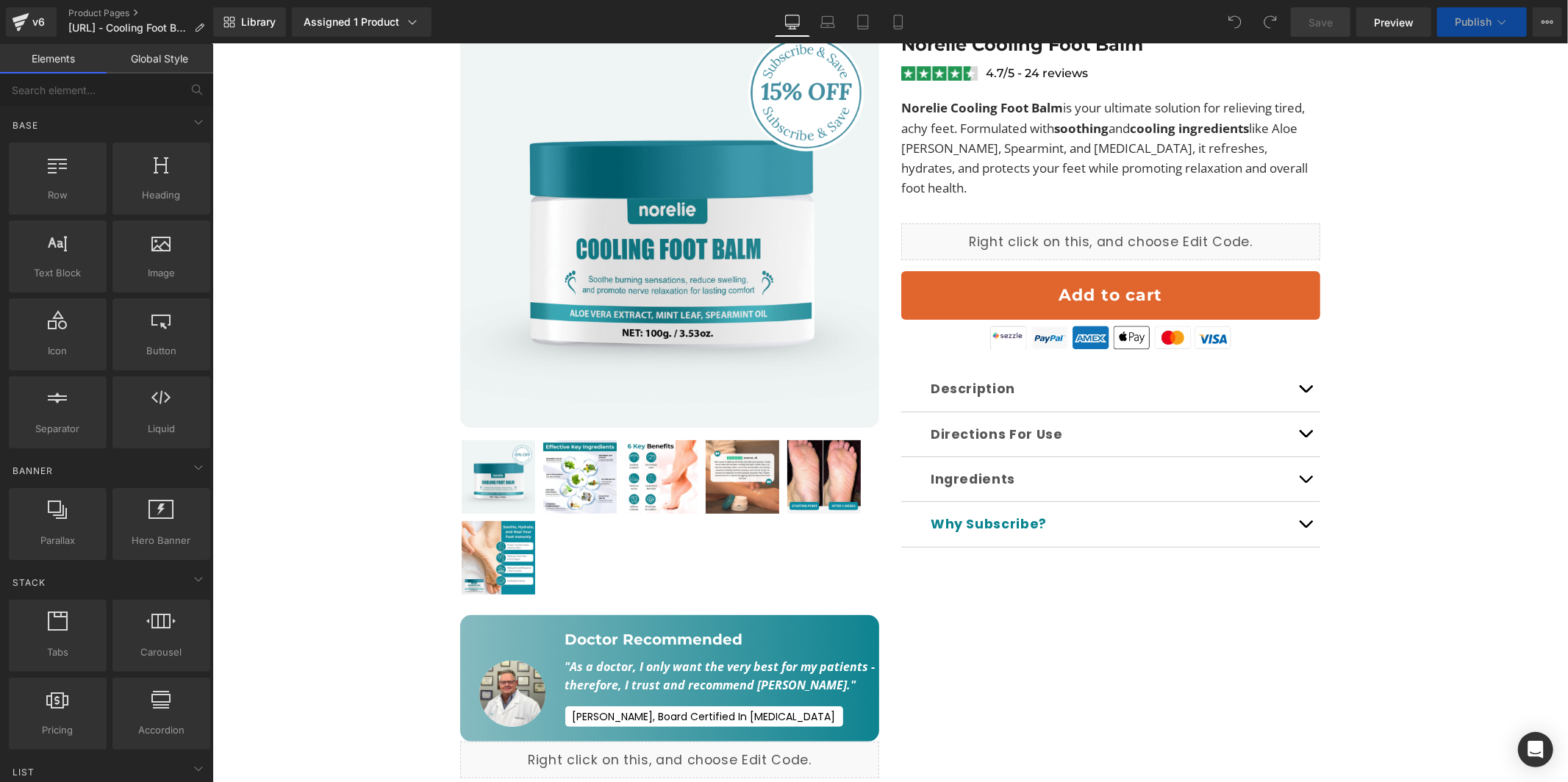
scroll to position [210, 0]
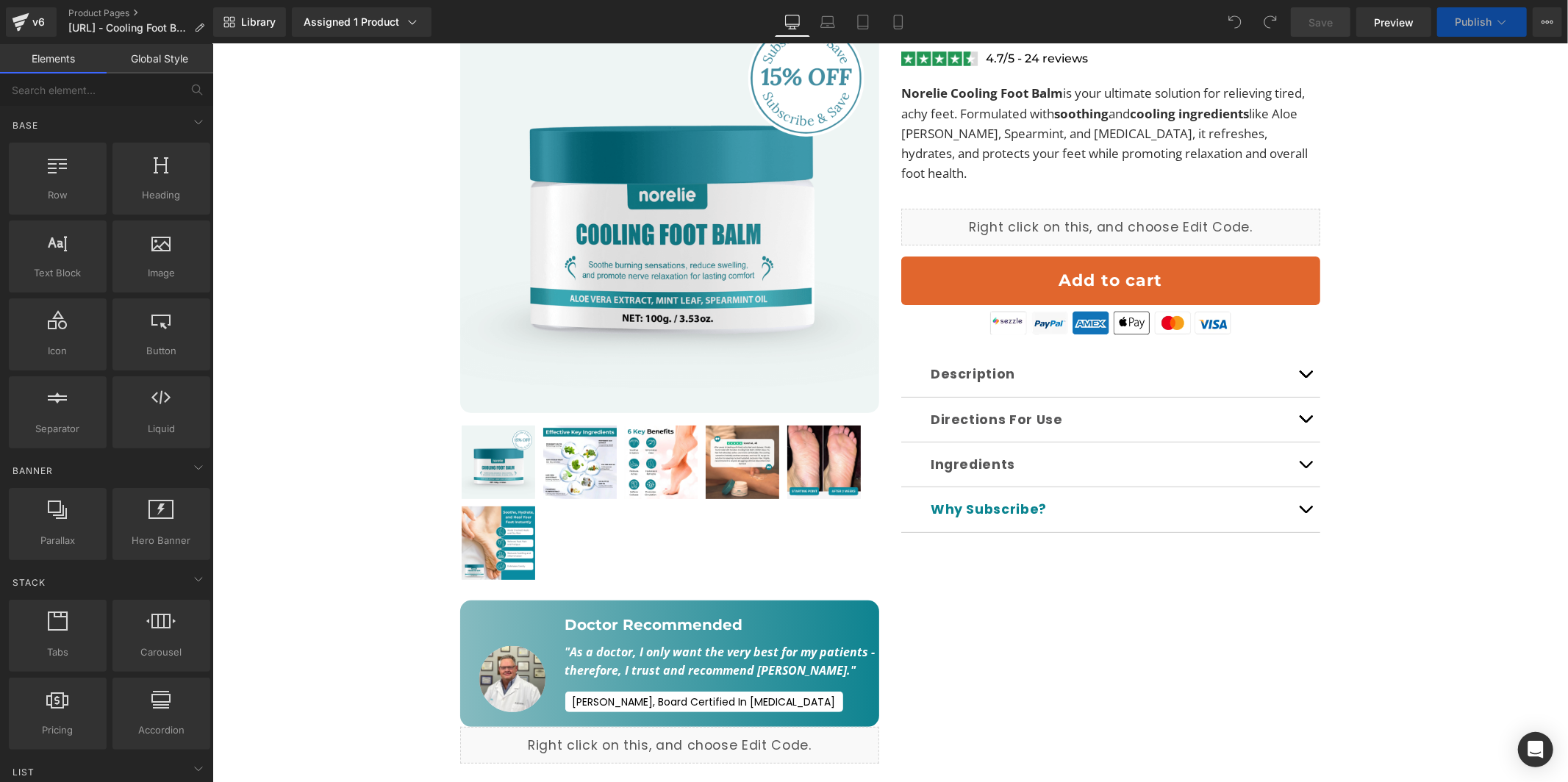
click at [547, 619] on div "Image" at bounding box center [512, 663] width 105 height 98
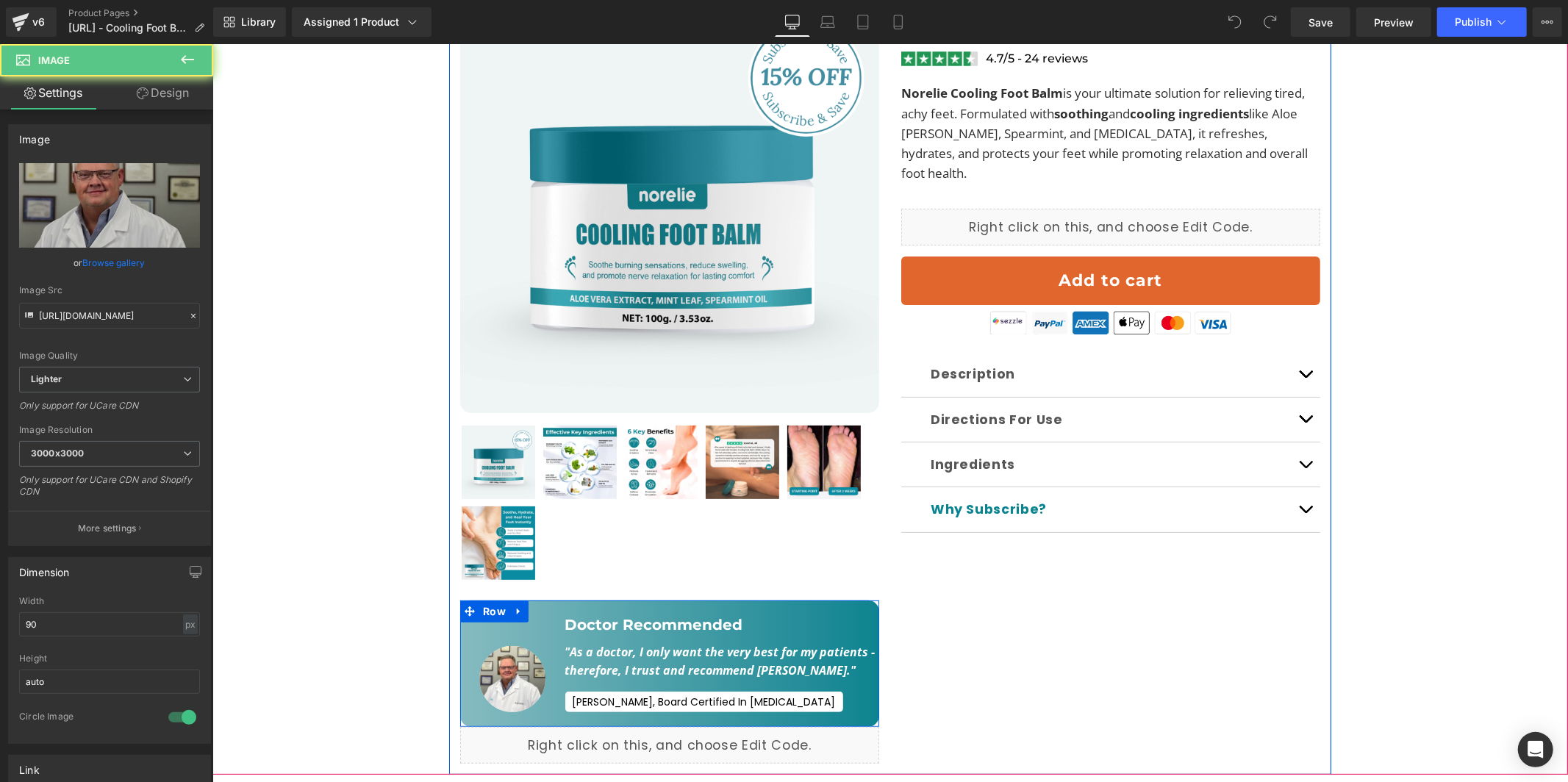
click at [534, 645] on div at bounding box center [512, 678] width 105 height 66
click at [522, 600] on link at bounding box center [519, 611] width 19 height 22
click at [547, 600] on link at bounding box center [557, 611] width 19 height 22
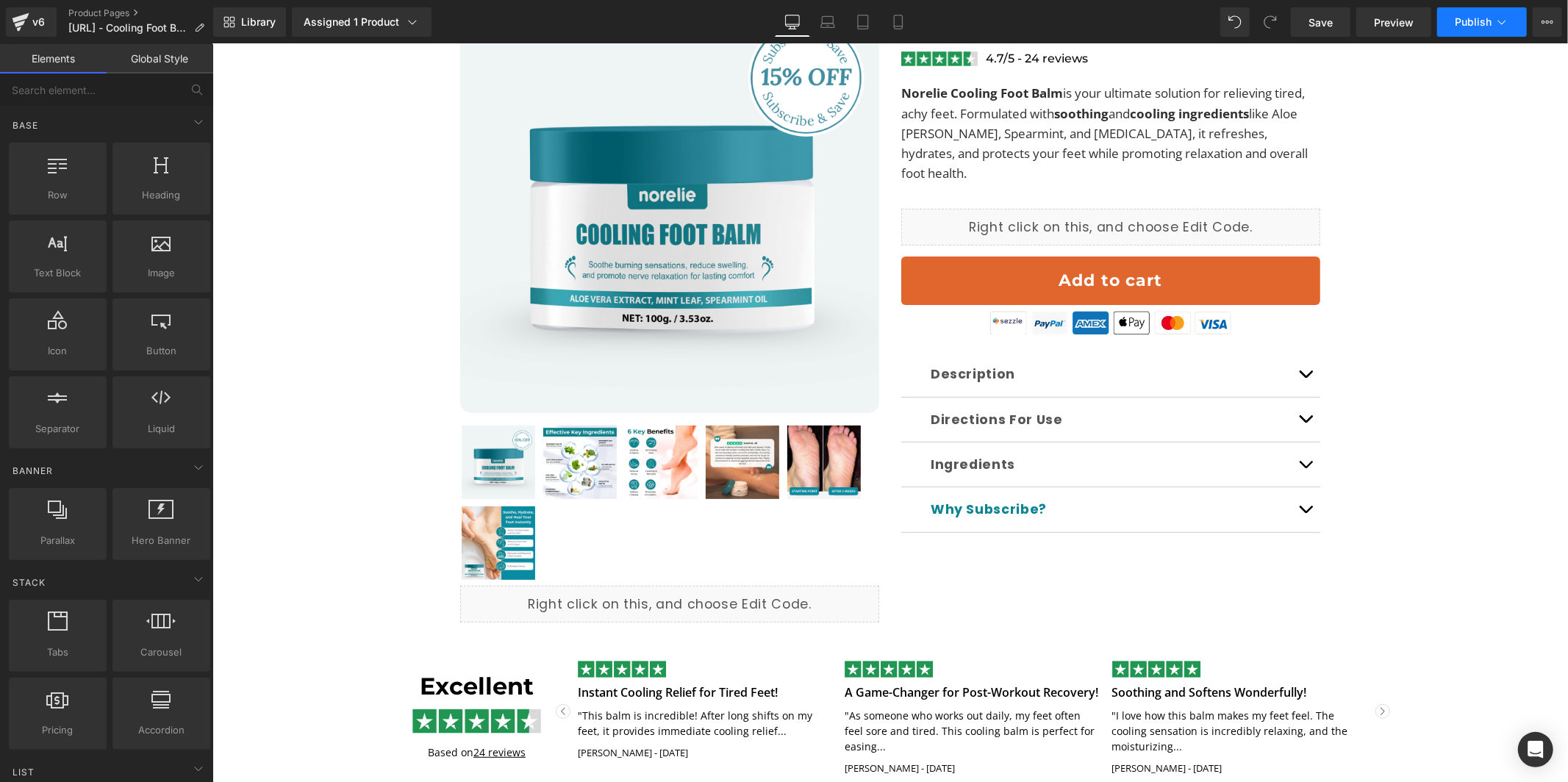
click at [1478, 22] on span "Publish" at bounding box center [1473, 22] width 37 height 12
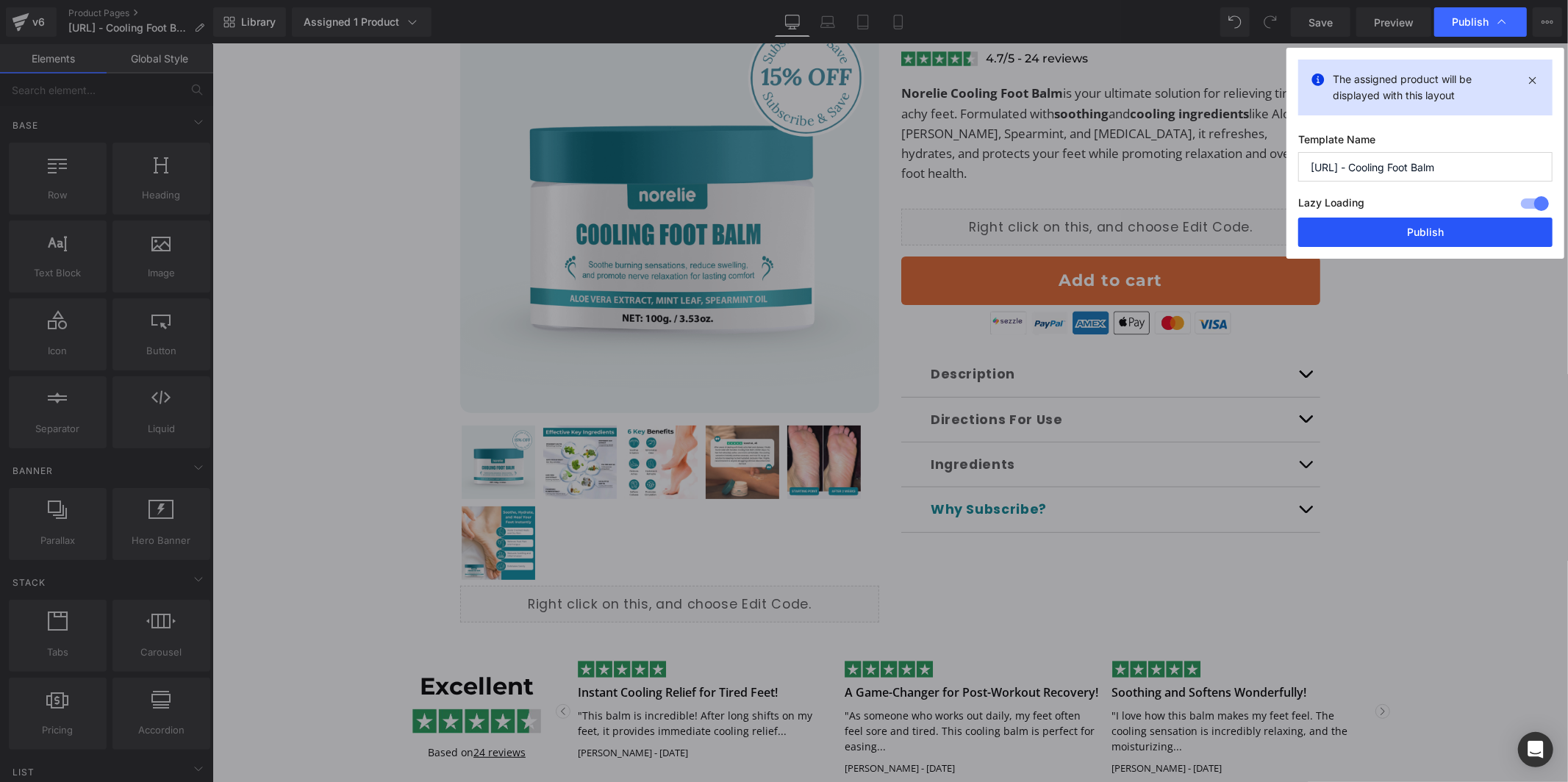
click at [1440, 234] on button "Publish" at bounding box center [1425, 232] width 254 height 29
